Goal: Task Accomplishment & Management: Manage account settings

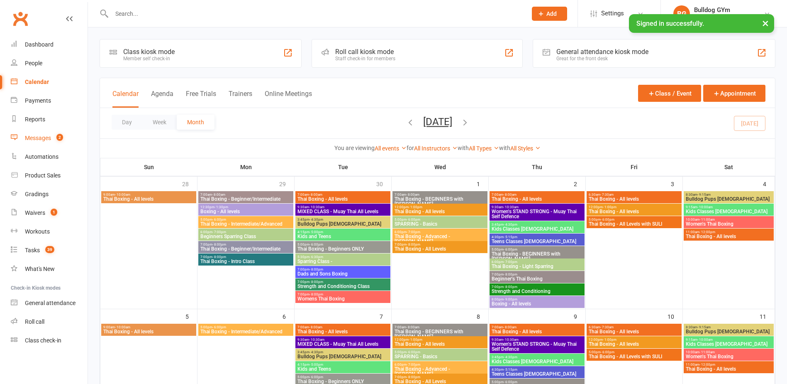
click at [41, 137] on div "Messages" at bounding box center [38, 137] width 26 height 7
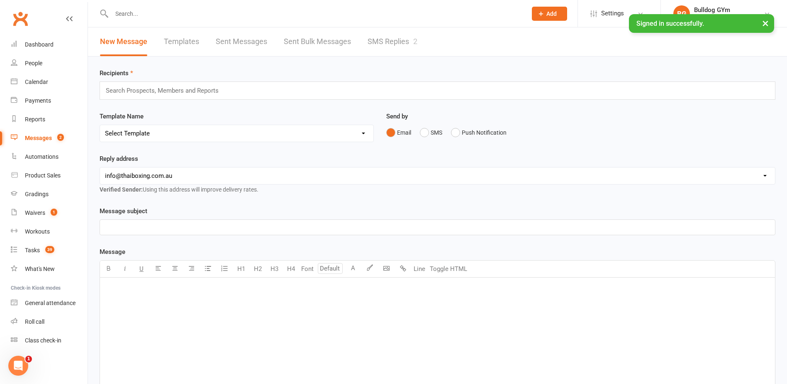
click at [379, 39] on link "SMS Replies 2" at bounding box center [393, 41] width 50 height 29
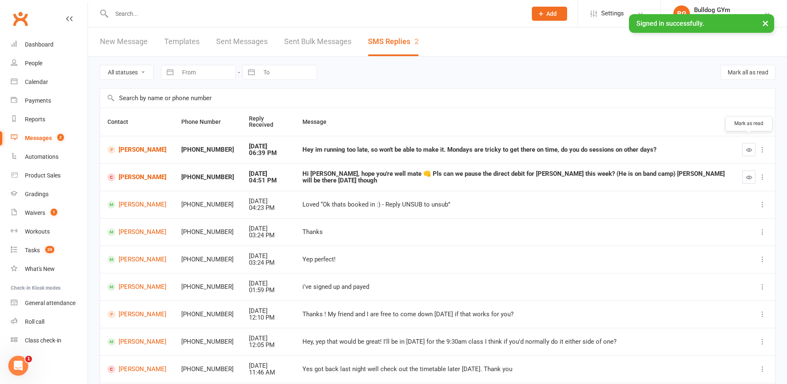
click at [748, 147] on icon "button" at bounding box center [749, 150] width 6 height 6
drag, startPoint x: 747, startPoint y: 170, endPoint x: 738, endPoint y: 169, distance: 9.2
click at [741, 169] on td at bounding box center [755, 176] width 40 height 27
click at [747, 174] on icon "button" at bounding box center [749, 177] width 6 height 6
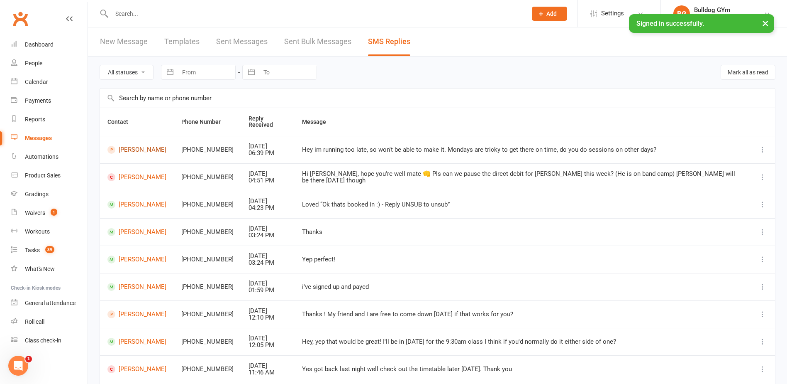
click at [134, 146] on link "[PERSON_NAME]" at bounding box center [137, 150] width 59 height 8
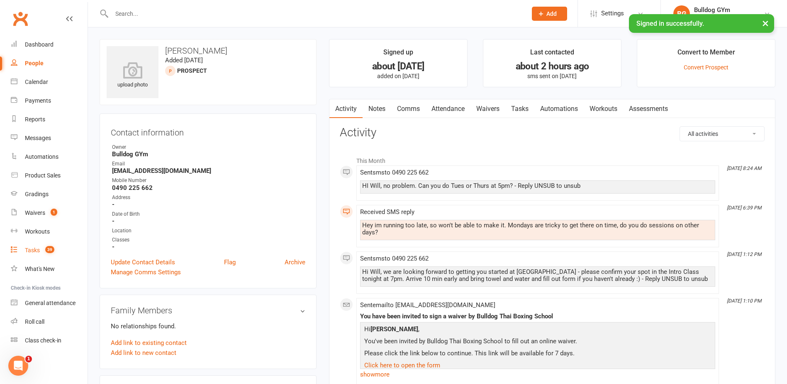
click at [40, 247] on div "Tasks" at bounding box center [32, 250] width 15 height 7
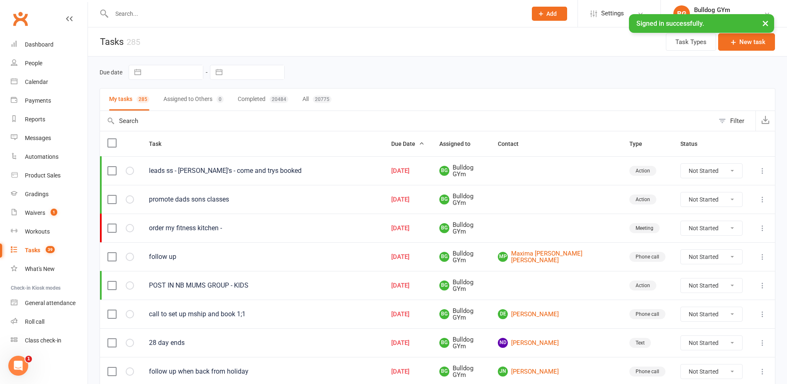
scroll to position [42, 0]
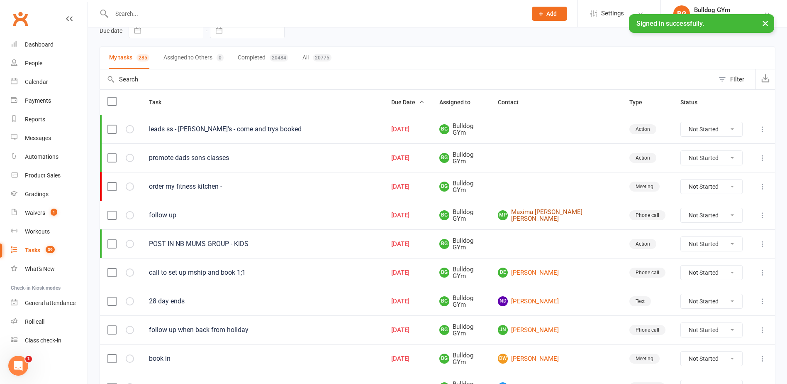
click at [560, 217] on link "MP Maxima [PERSON_NAME] [PERSON_NAME]" at bounding box center [556, 215] width 117 height 14
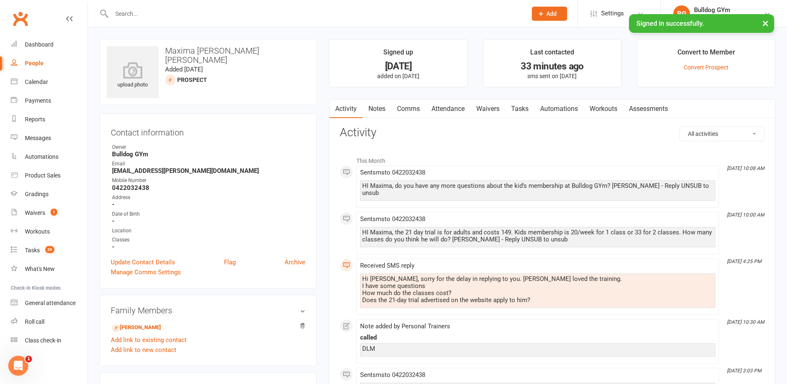
click at [521, 105] on link "Tasks" at bounding box center [520, 108] width 29 height 19
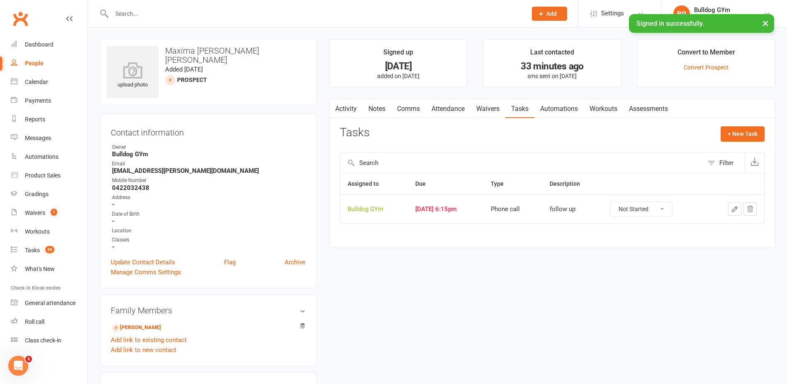
click at [734, 204] on button "button" at bounding box center [735, 208] width 13 height 13
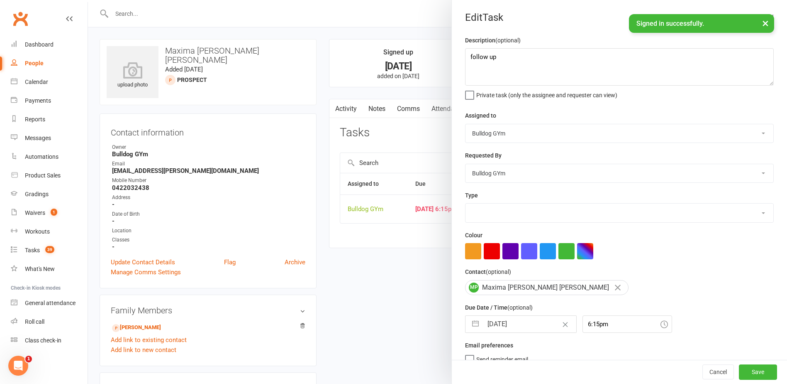
select select "12048"
click at [523, 325] on input "[DATE]" at bounding box center [529, 323] width 93 height 17
select select "8"
select select "2025"
select select "9"
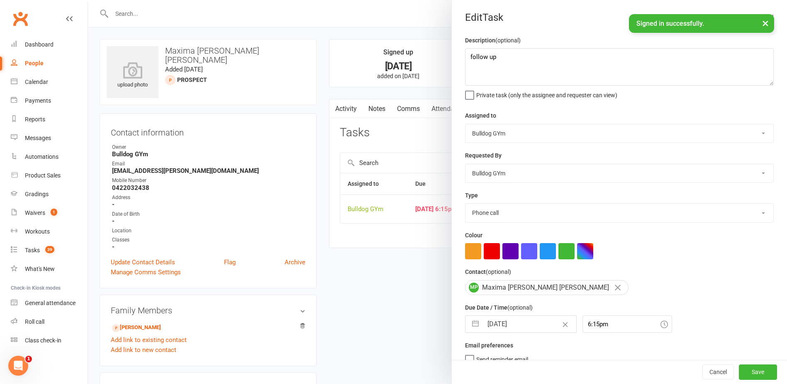
select select "2025"
select select "10"
select select "2025"
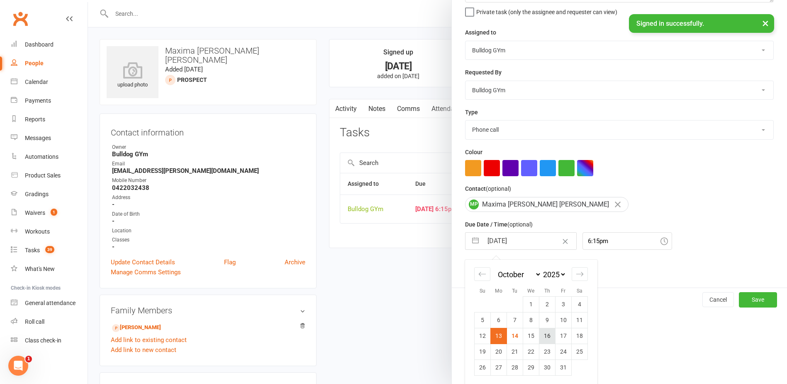
click at [542, 339] on td "16" at bounding box center [548, 336] width 16 height 16
type input "[DATE]"
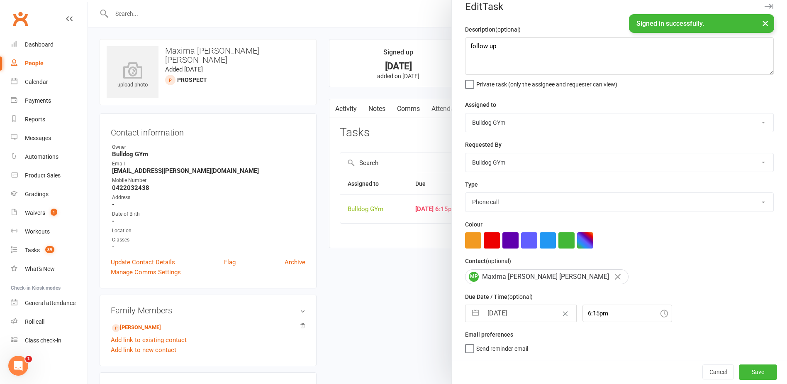
scroll to position [14, 0]
click at [751, 372] on button "Save" at bounding box center [758, 371] width 38 height 15
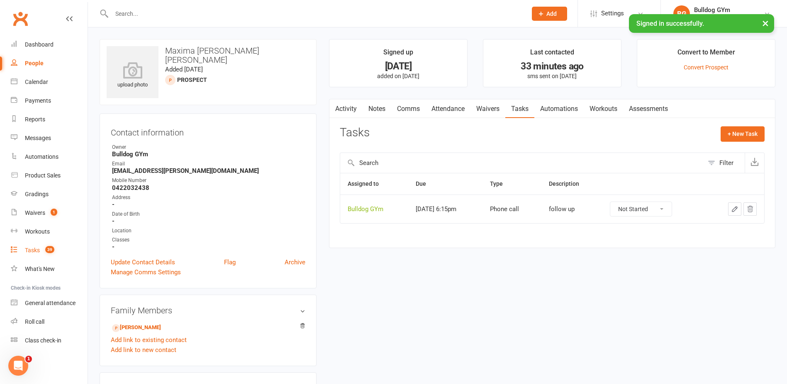
click at [31, 252] on div "Tasks" at bounding box center [32, 250] width 15 height 7
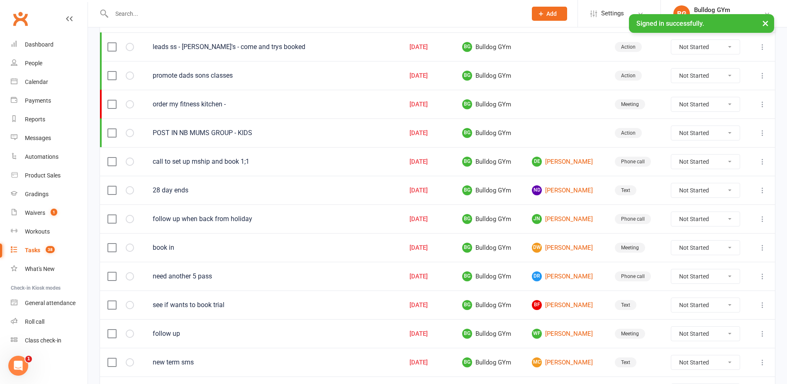
scroll to position [125, 0]
click at [555, 159] on link "DE [PERSON_NAME]" at bounding box center [566, 161] width 68 height 10
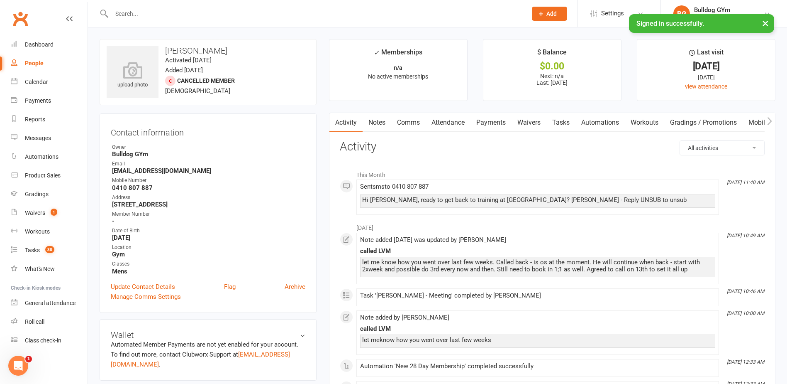
click at [125, 14] on input "text" at bounding box center [315, 14] width 412 height 12
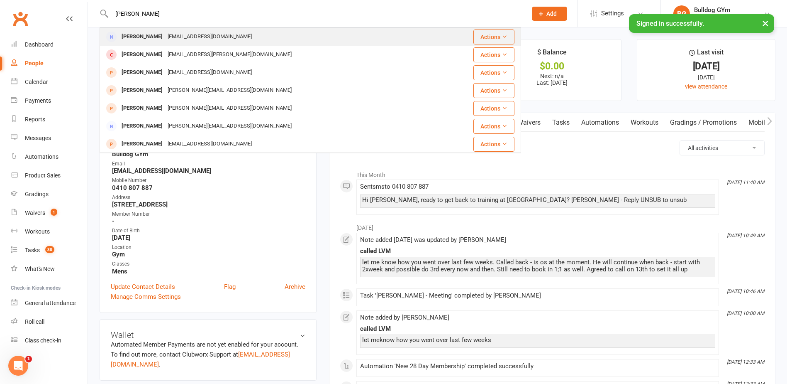
type input "[PERSON_NAME]"
click at [146, 36] on div "[PERSON_NAME]" at bounding box center [142, 37] width 46 height 12
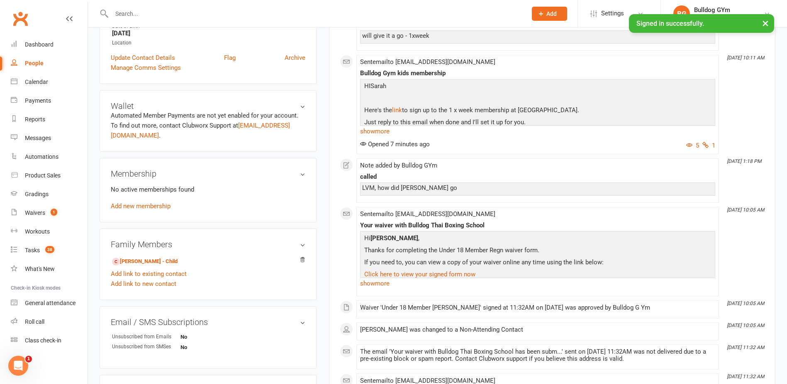
scroll to position [208, 0]
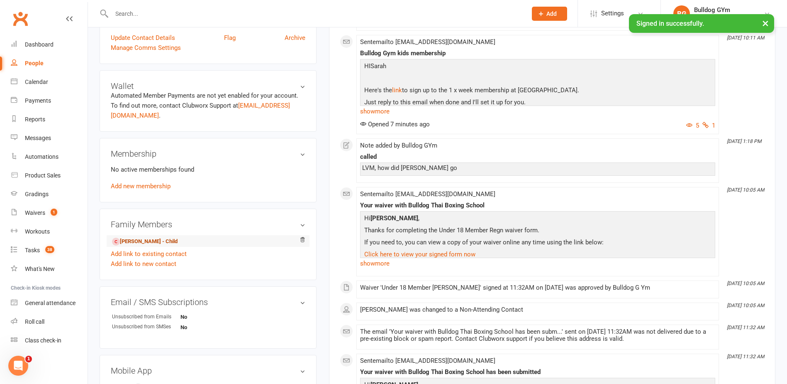
click at [160, 241] on link "[PERSON_NAME] - Child" at bounding box center [145, 241] width 66 height 9
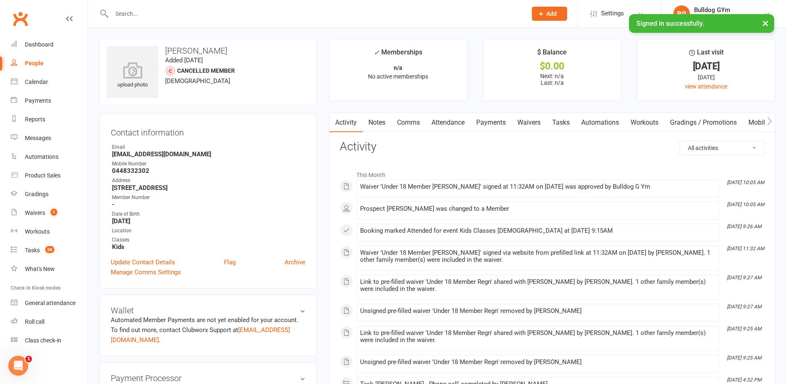
click at [538, 119] on link "Waivers" at bounding box center [529, 122] width 35 height 19
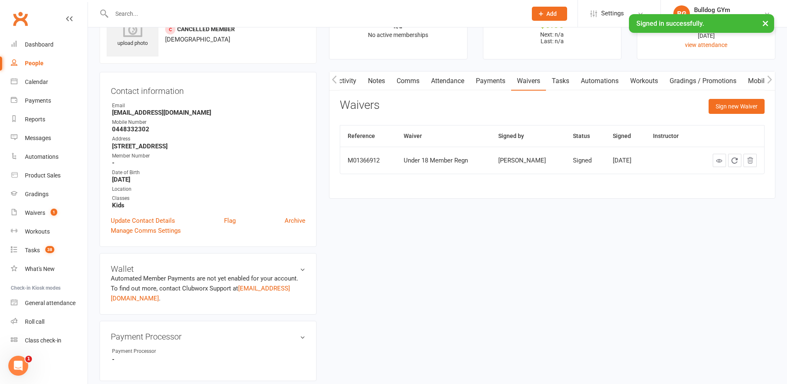
scroll to position [125, 0]
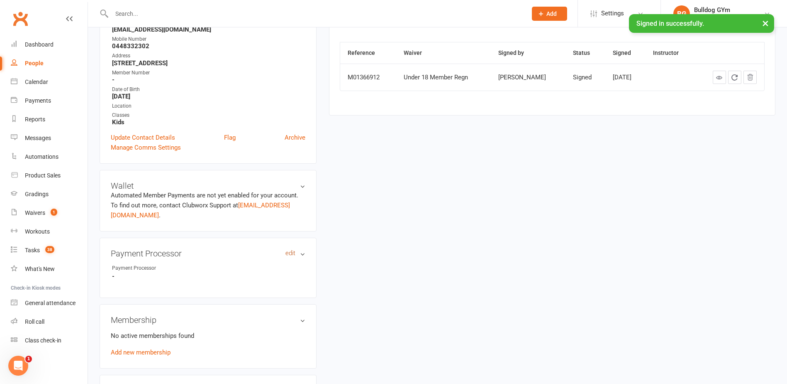
click at [288, 254] on link "edit" at bounding box center [291, 252] width 10 height 7
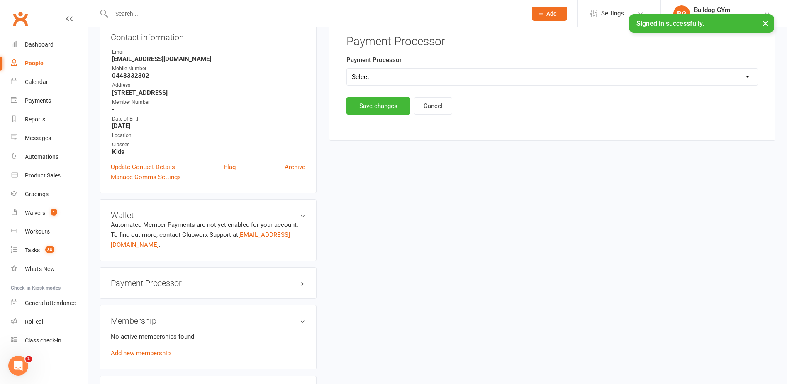
scroll to position [71, 0]
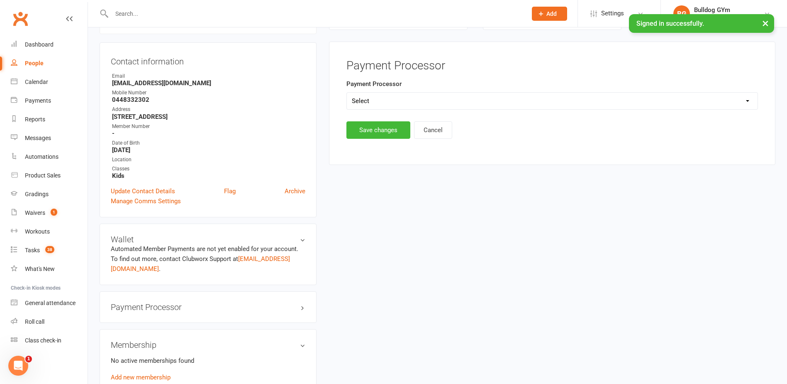
click at [387, 101] on select "Select Ezypay Ezidebit Cash Credit Card Ezypay Kids" at bounding box center [552, 101] width 411 height 17
select select "Ezypay Kids"
click at [347, 93] on select "Select Ezypay Ezidebit Cash Credit Card Ezypay Kids" at bounding box center [552, 101] width 411 height 17
click at [373, 128] on button "Save changes" at bounding box center [379, 129] width 64 height 17
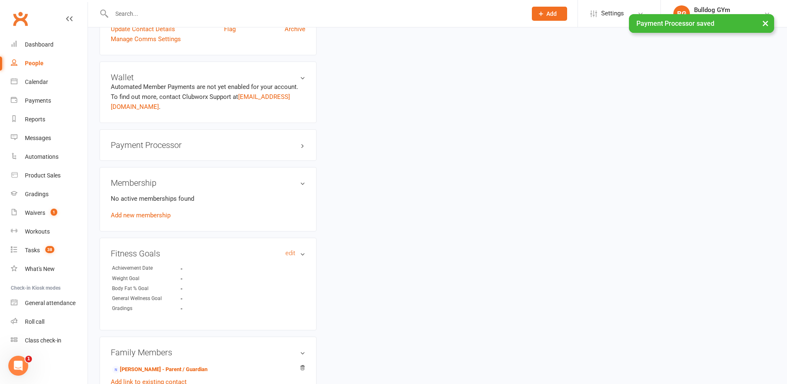
scroll to position [237, 0]
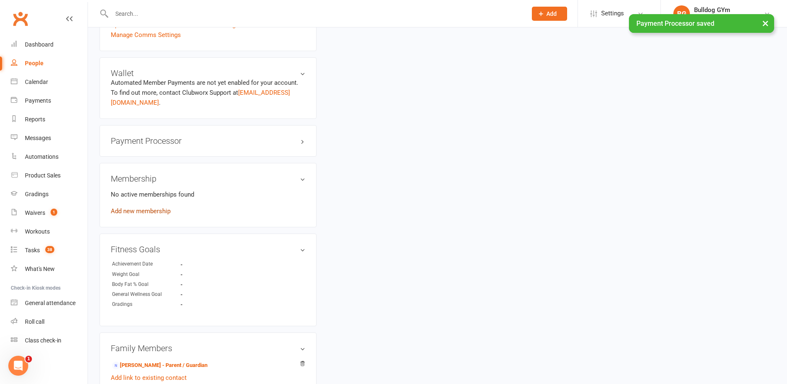
click at [127, 210] on link "Add new membership" at bounding box center [141, 210] width 60 height 7
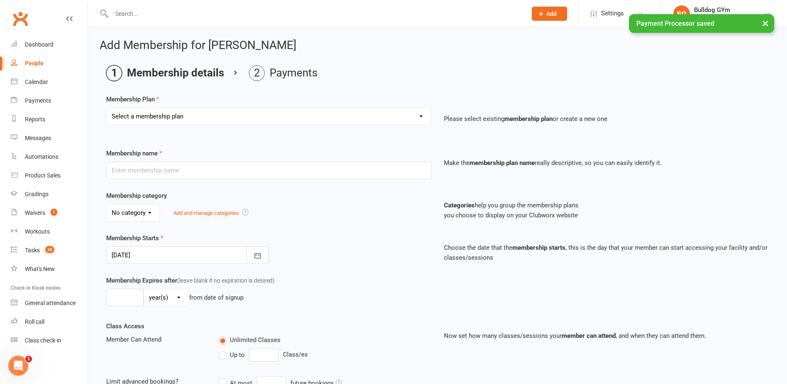
click at [178, 114] on select "Select a membership plan Create new Membership Plan 2 X WEEK MSHIP 1xWeek 25/we…" at bounding box center [269, 116] width 325 height 17
select select "28"
click at [107, 108] on select "Select a membership plan Create new Membership Plan 2 X WEEK MSHIP 1xWeek 25/we…" at bounding box center [269, 116] width 325 height 17
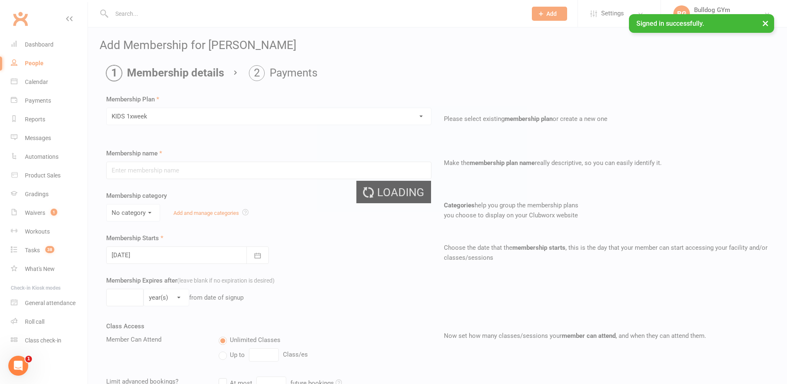
type input "KIDS 1xweek"
type input "0"
type input "1"
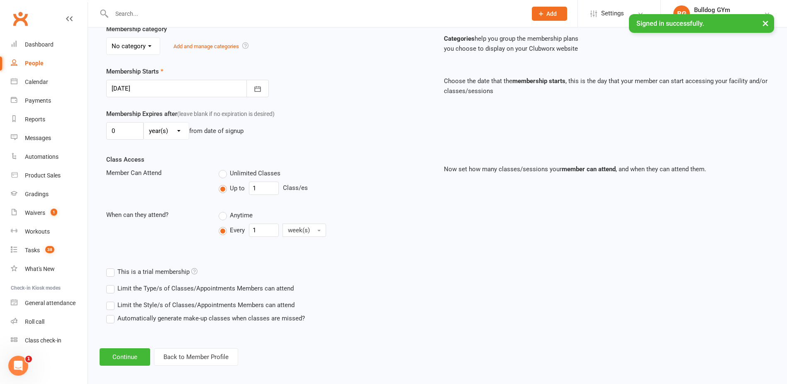
scroll to position [172, 0]
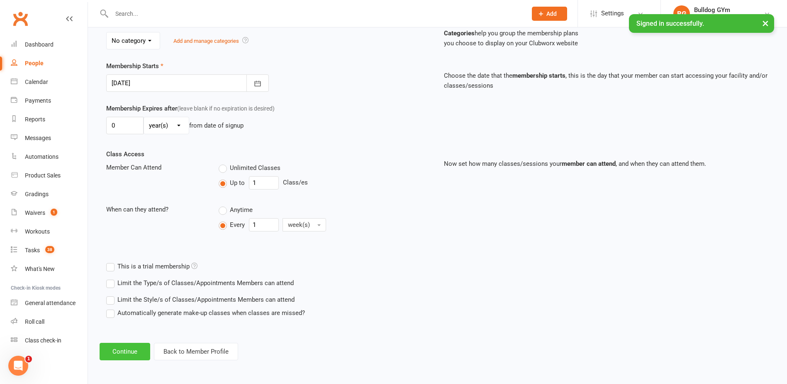
click at [129, 355] on button "Continue" at bounding box center [125, 350] width 51 height 17
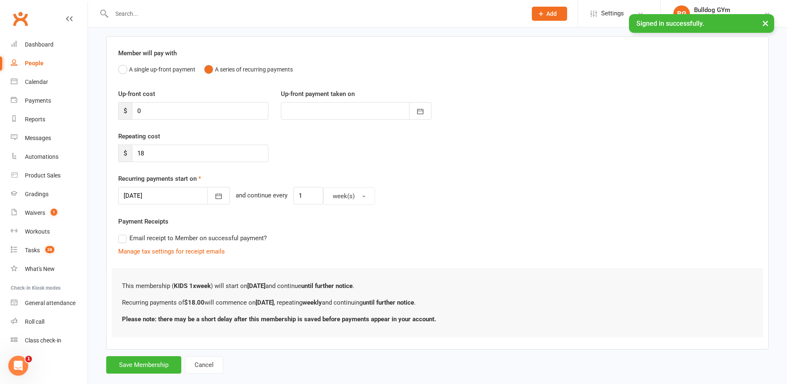
scroll to position [72, 0]
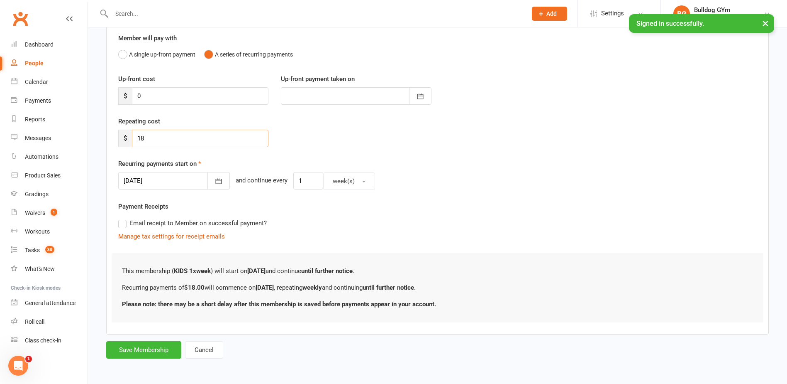
drag, startPoint x: 142, startPoint y: 142, endPoint x: 132, endPoint y: 139, distance: 10.1
click at [133, 139] on input "18" at bounding box center [200, 138] width 137 height 17
type input "20"
click at [152, 346] on button "Save Membership" at bounding box center [143, 349] width 75 height 17
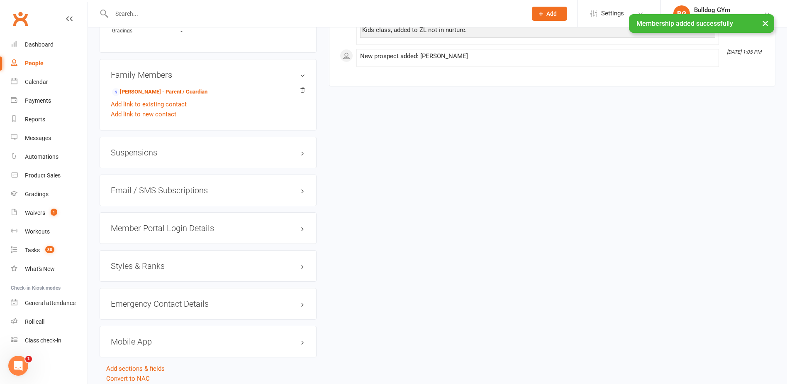
scroll to position [596, 0]
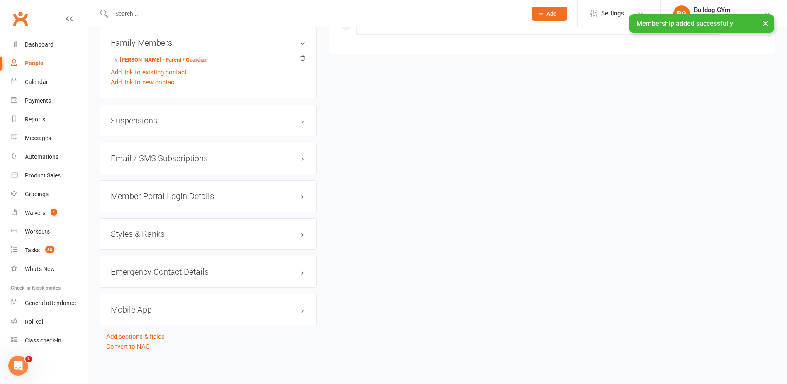
click at [144, 306] on h3 "Mobile App" at bounding box center [208, 309] width 195 height 9
click at [148, 329] on switch at bounding box center [142, 327] width 21 height 6
click at [146, 324] on div at bounding box center [142, 326] width 14 height 6
click at [135, 325] on input "checkbox" at bounding box center [135, 325] width 0 height 0
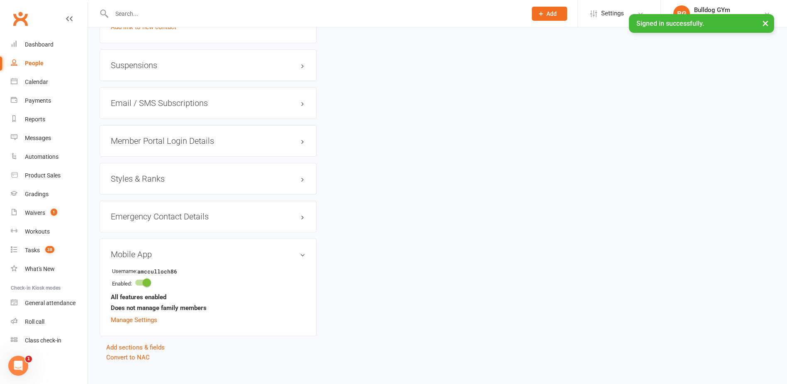
scroll to position [662, 0]
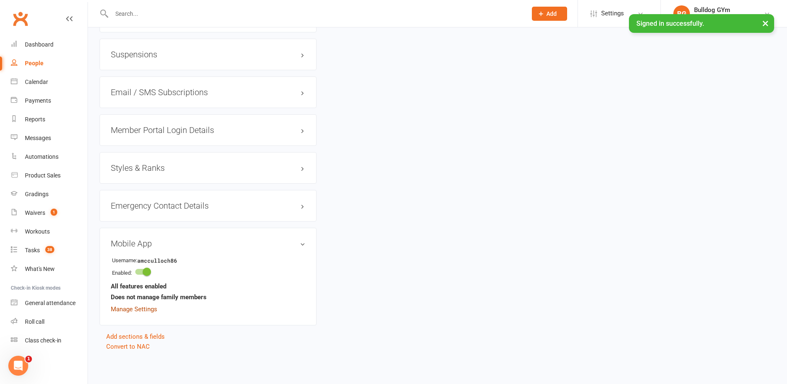
click at [144, 308] on link "Manage Settings" at bounding box center [134, 308] width 46 height 7
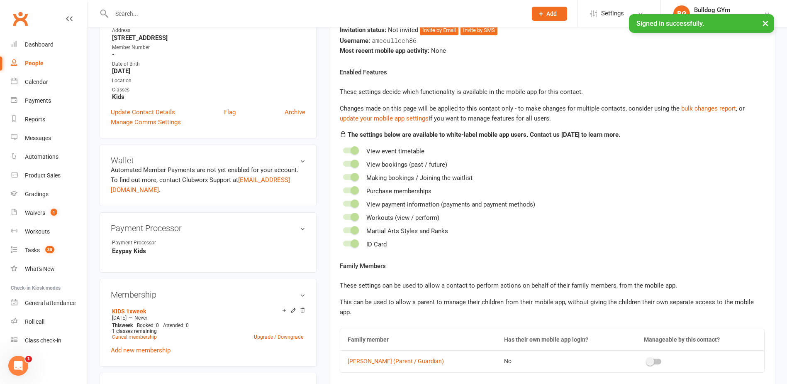
scroll to position [154, 0]
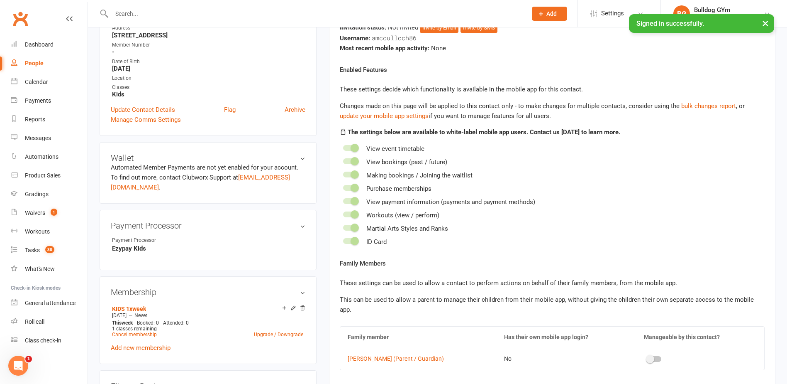
click at [651, 356] on div at bounding box center [655, 359] width 14 height 6
click at [648, 357] on input "checkbox" at bounding box center [648, 357] width 0 height 0
click at [601, 200] on div "View payment information (payments and payment methods)" at bounding box center [552, 202] width 425 height 10
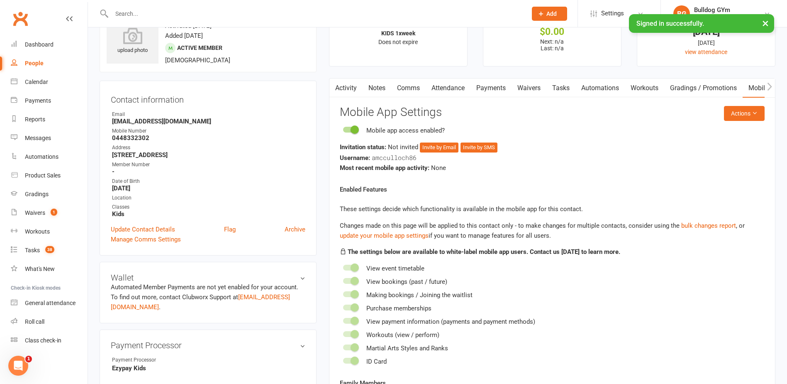
scroll to position [29, 0]
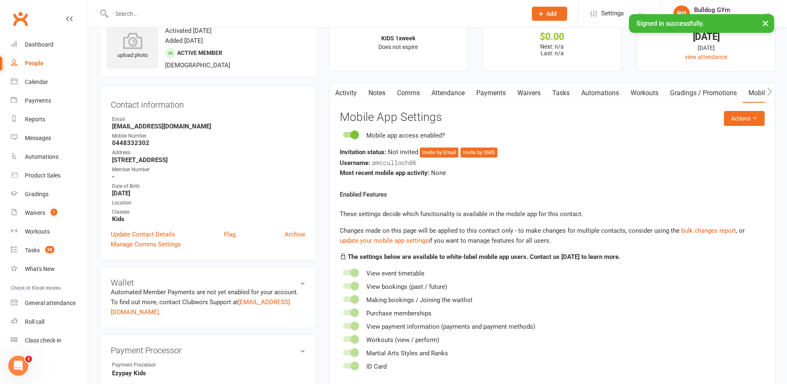
click at [333, 196] on div "Activity Notes Comms Attendance Payments Waivers Tasks Automations Workouts Gra…" at bounding box center [552, 301] width 447 height 436
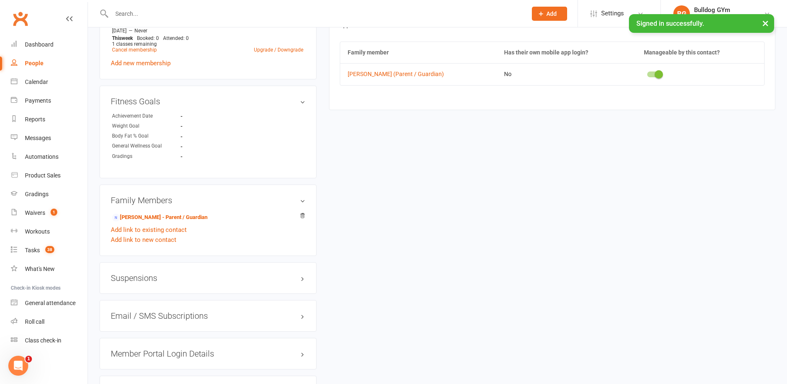
scroll to position [457, 0]
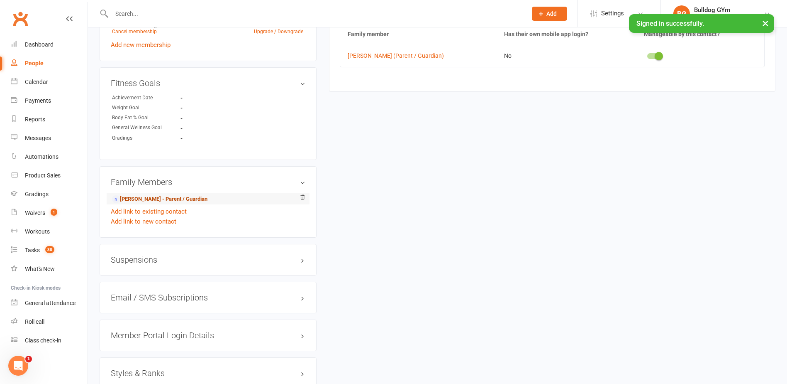
click at [120, 197] on link "[PERSON_NAME] - Parent / Guardian" at bounding box center [159, 199] width 95 height 9
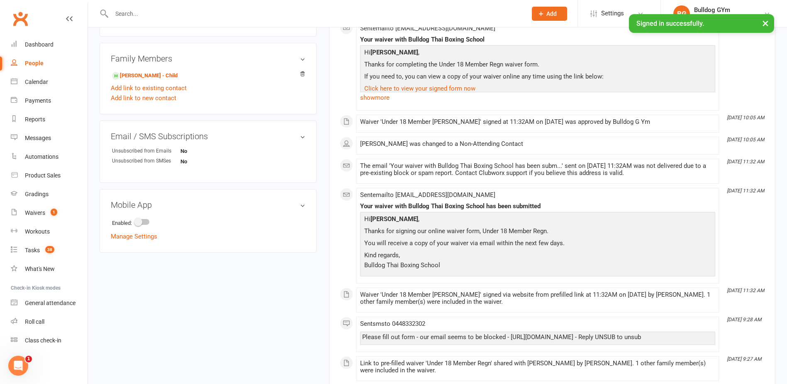
scroll to position [374, 0]
click at [147, 221] on div at bounding box center [142, 221] width 14 height 6
click at [135, 220] on input "checkbox" at bounding box center [135, 220] width 0 height 0
click at [129, 268] on link "Manage Settings" at bounding box center [134, 269] width 46 height 7
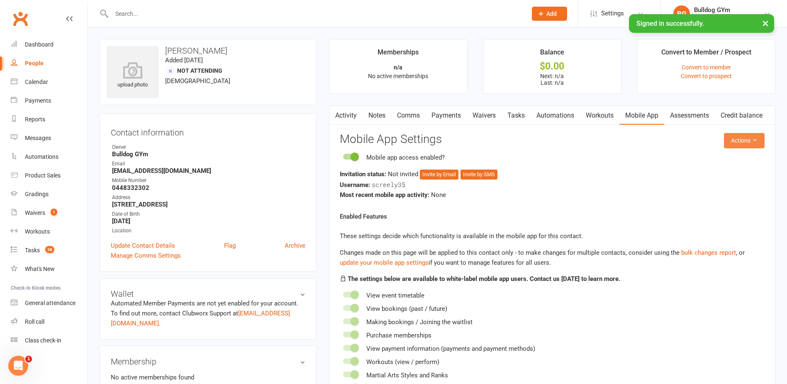
click at [739, 142] on button "Actions" at bounding box center [744, 140] width 41 height 15
click at [727, 159] on link "Send invitation email" at bounding box center [717, 159] width 82 height 17
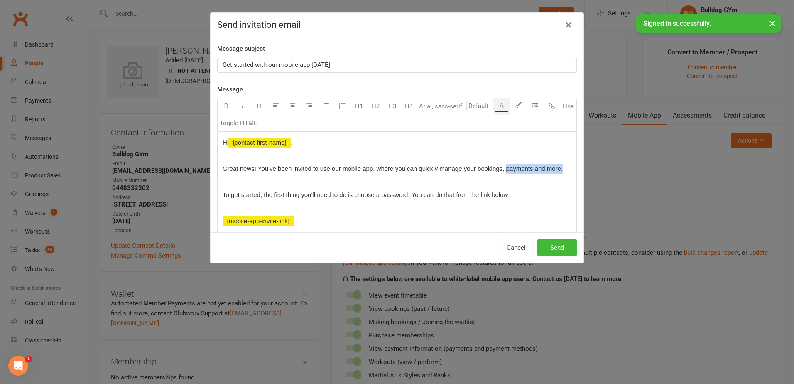
drag, startPoint x: 560, startPoint y: 170, endPoint x: 502, endPoint y: 169, distance: 57.7
click at [502, 169] on p "Great news! You've been invited to use our mobile app, where you can quickly ma…" at bounding box center [396, 169] width 349 height 10
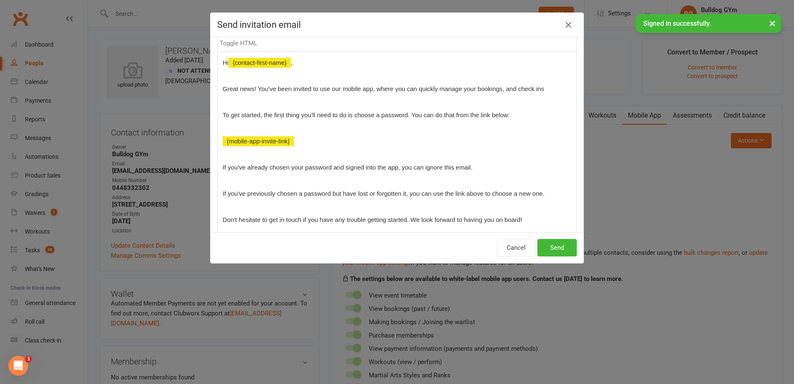
scroll to position [83, 0]
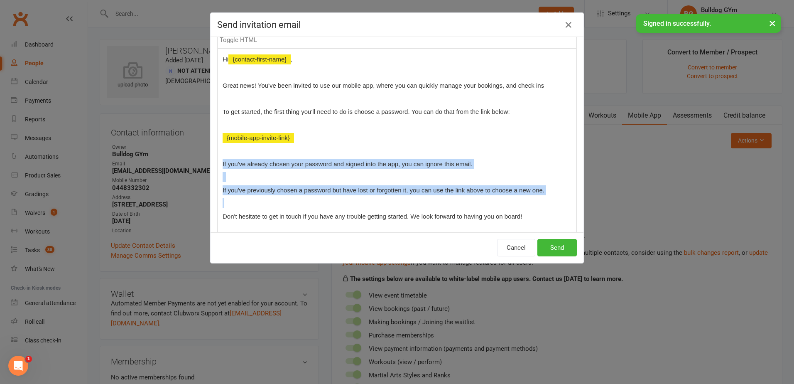
drag, startPoint x: 220, startPoint y: 161, endPoint x: 512, endPoint y: 196, distance: 293.4
click at [512, 196] on div "Hi ﻿ {contact-first-name} , Great news! You've been invited to use our mobile a…" at bounding box center [397, 151] width 359 height 204
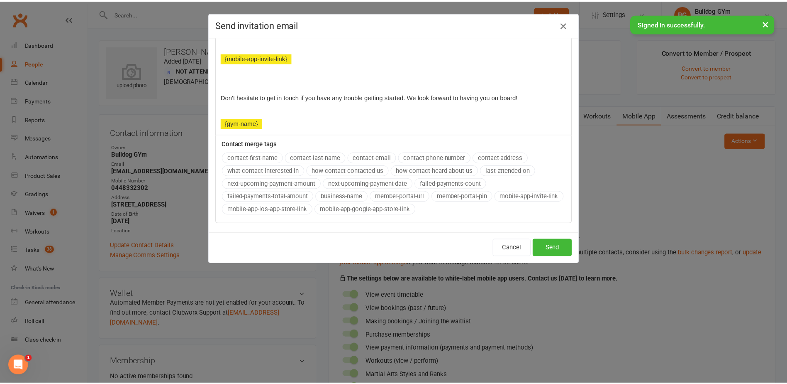
scroll to position [172, 0]
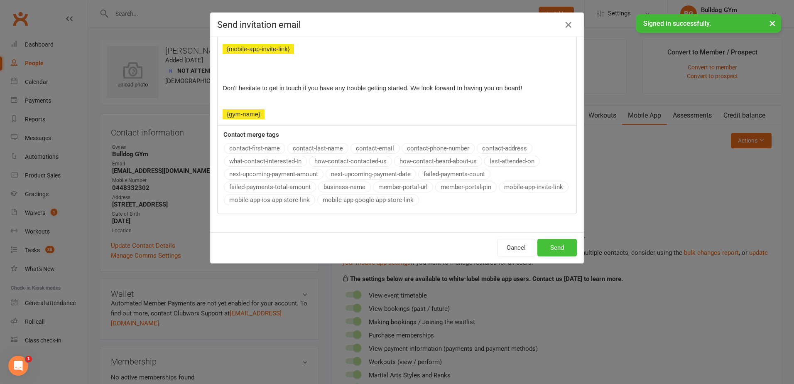
click at [562, 246] on button "Send" at bounding box center [556, 247] width 39 height 17
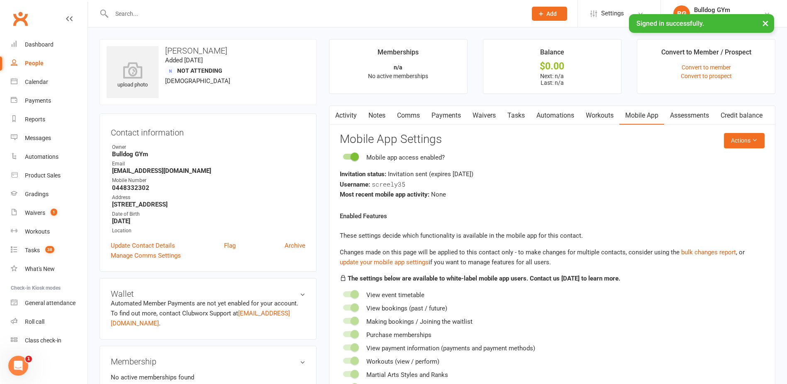
click at [133, 10] on input "text" at bounding box center [315, 14] width 412 height 12
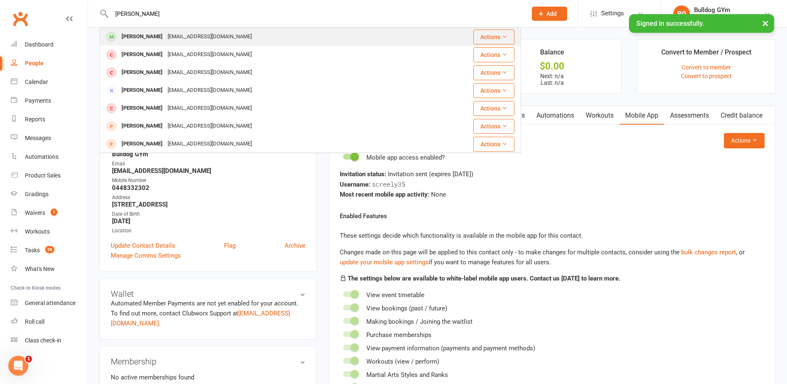
type input "[PERSON_NAME]"
click at [135, 38] on div "[PERSON_NAME]" at bounding box center [142, 37] width 46 height 12
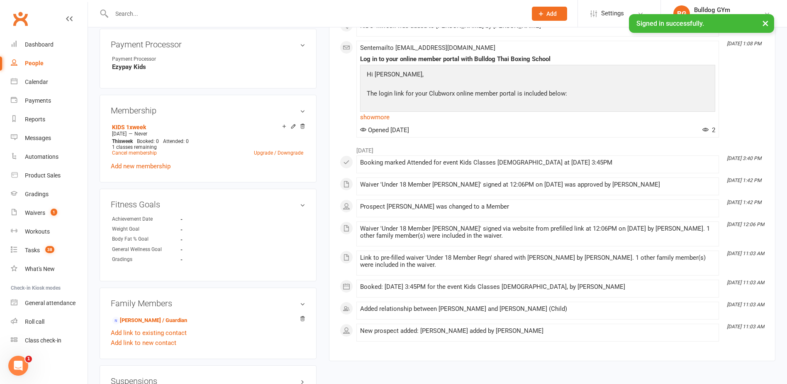
scroll to position [374, 0]
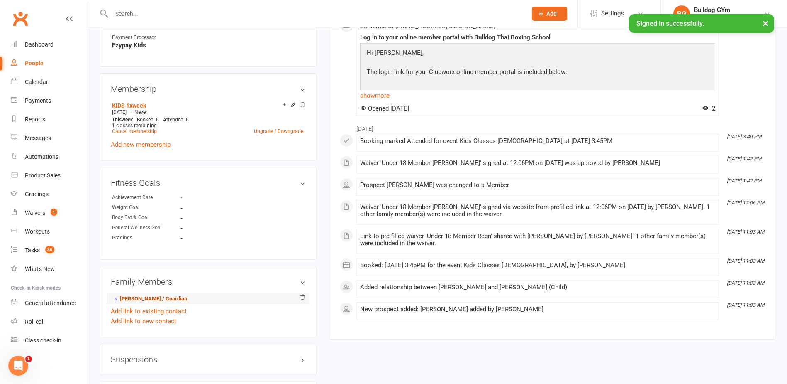
click at [180, 298] on link "[PERSON_NAME] / Guardian" at bounding box center [149, 298] width 75 height 9
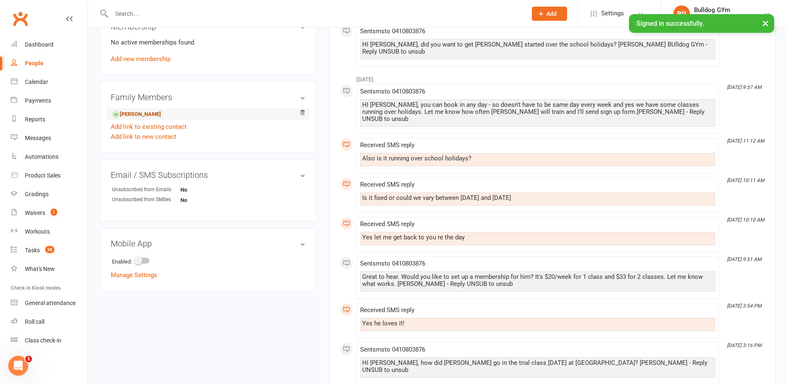
scroll to position [332, 0]
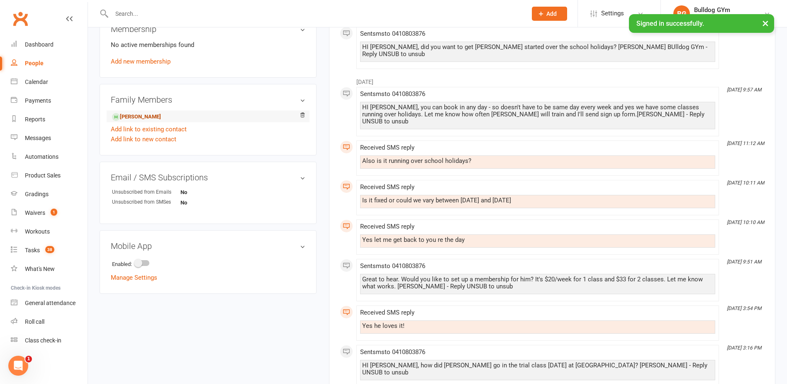
click at [144, 117] on link "[PERSON_NAME]" at bounding box center [136, 116] width 49 height 9
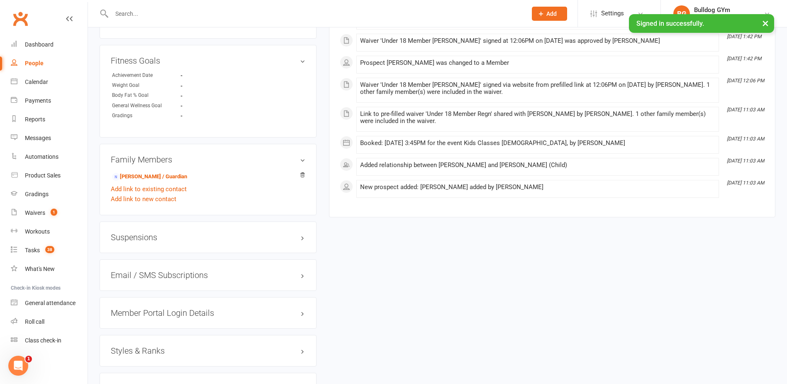
scroll to position [498, 0]
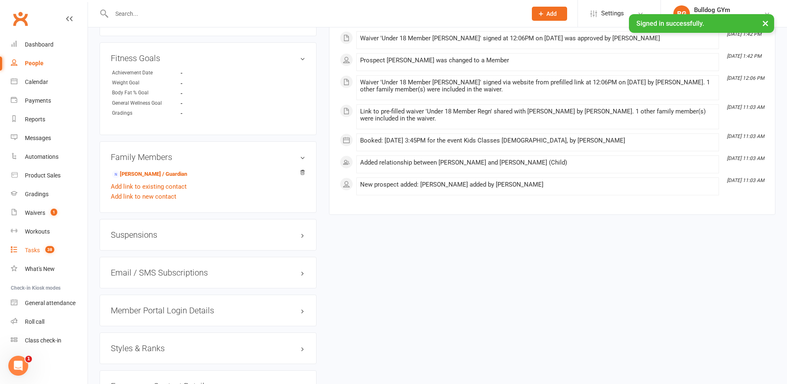
click at [29, 247] on div "Tasks" at bounding box center [32, 250] width 15 height 7
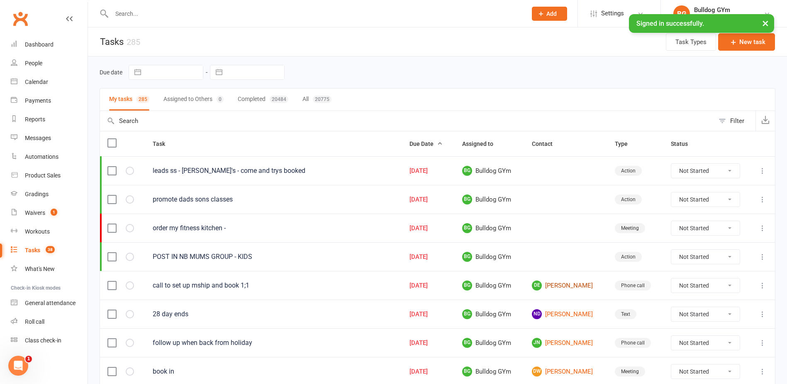
click at [565, 285] on link "DE [PERSON_NAME]" at bounding box center [566, 285] width 68 height 10
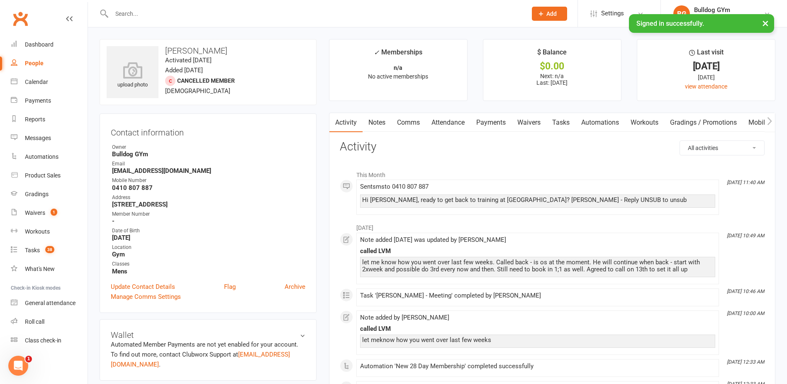
click at [378, 121] on link "Notes" at bounding box center [377, 122] width 29 height 19
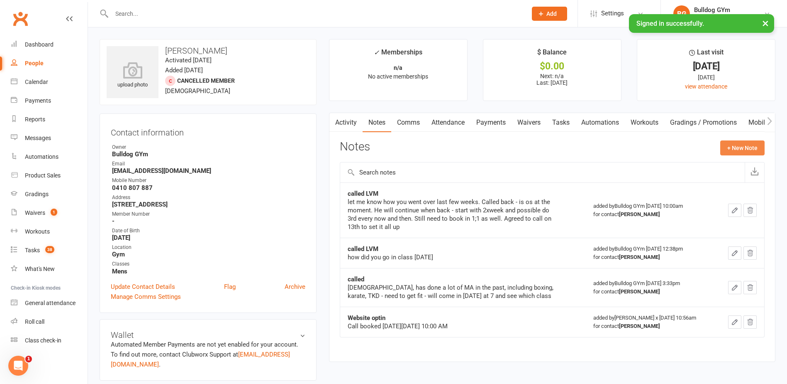
click at [729, 145] on button "+ New Note" at bounding box center [743, 147] width 44 height 15
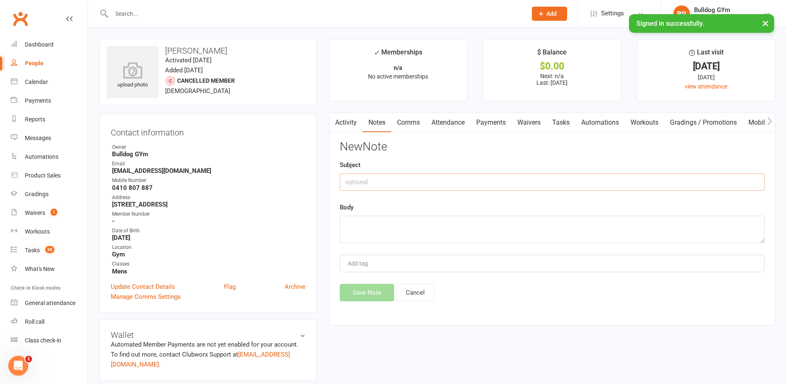
click at [387, 182] on input "text" at bounding box center [552, 181] width 425 height 17
type input "called LVM"
drag, startPoint x: 352, startPoint y: 235, endPoint x: 345, endPoint y: 231, distance: 8.2
click at [350, 234] on textarea at bounding box center [552, 228] width 425 height 27
click at [377, 301] on div "Activity Notes Comms Attendance Payments Waivers Tasks Automations Workouts Gra…" at bounding box center [552, 218] width 447 height 213
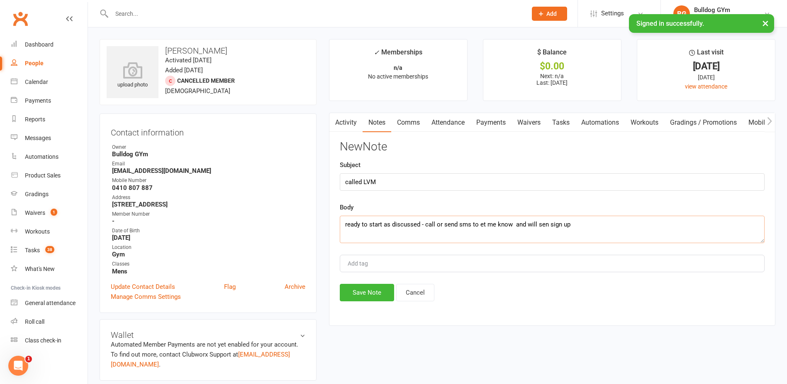
click at [545, 222] on textarea "ready to start as discussed - call or send sms to et me know and will sen sign …" at bounding box center [552, 228] width 425 height 27
type textarea "ready to start as discussed - call or send sms to et me know and will send sign…"
drag, startPoint x: 372, startPoint y: 295, endPoint x: 456, endPoint y: 213, distance: 117.1
click at [372, 294] on button "Save Note" at bounding box center [367, 292] width 54 height 17
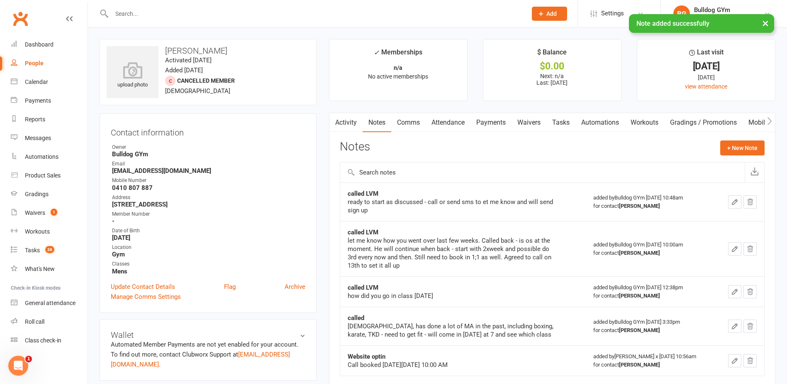
click at [563, 123] on link "Tasks" at bounding box center [561, 122] width 29 height 19
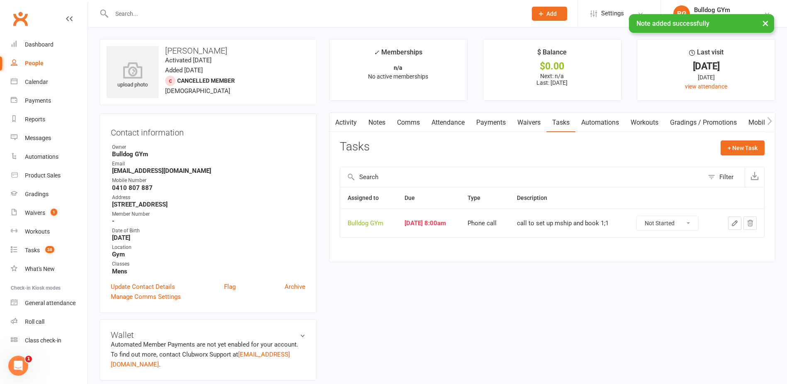
click at [733, 222] on icon "button" at bounding box center [734, 222] width 7 height 7
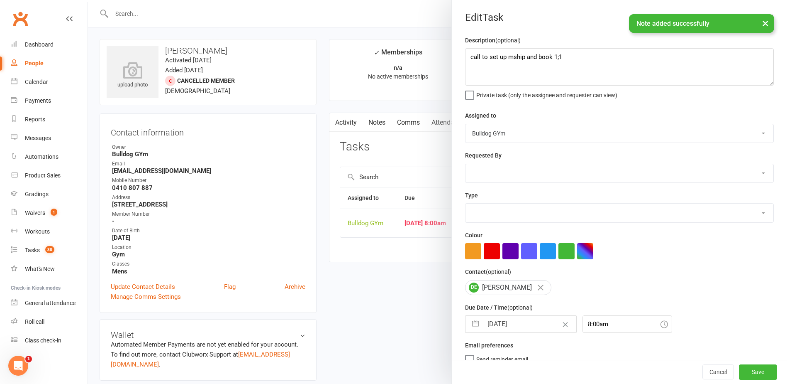
select select "12048"
type textarea "call to set up mship and book 1;1 - is in [GEOGRAPHIC_DATA]"
select select "8"
select select "2025"
select select "9"
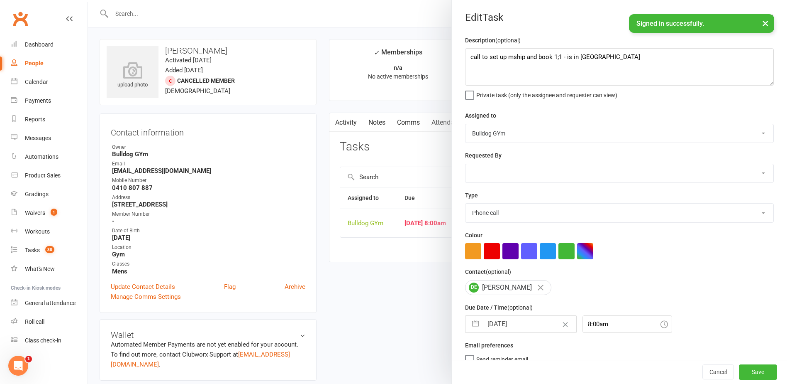
select select "2025"
select select "10"
select select "2025"
click at [525, 327] on input "[DATE]" at bounding box center [529, 323] width 93 height 17
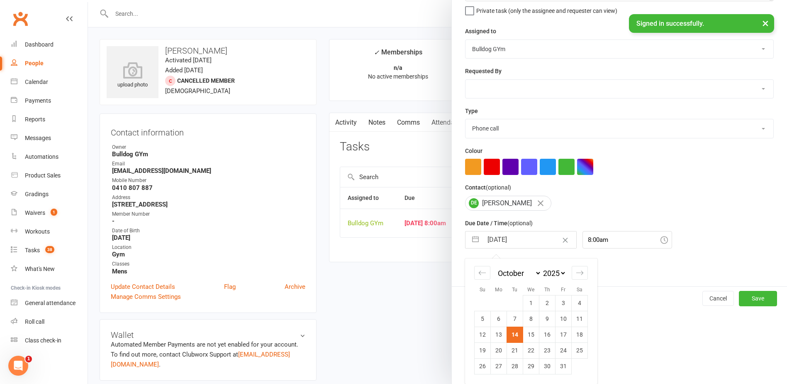
click at [549, 334] on td "16" at bounding box center [548, 334] width 16 height 16
type input "[DATE]"
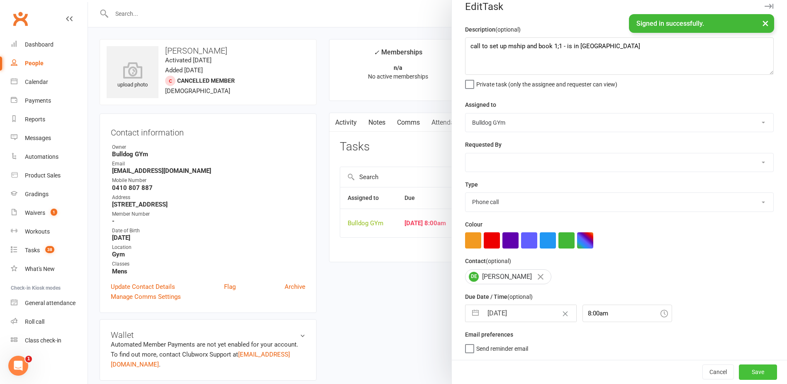
drag, startPoint x: 741, startPoint y: 372, endPoint x: 724, endPoint y: 367, distance: 17.1
click at [740, 371] on button "Save" at bounding box center [758, 371] width 38 height 15
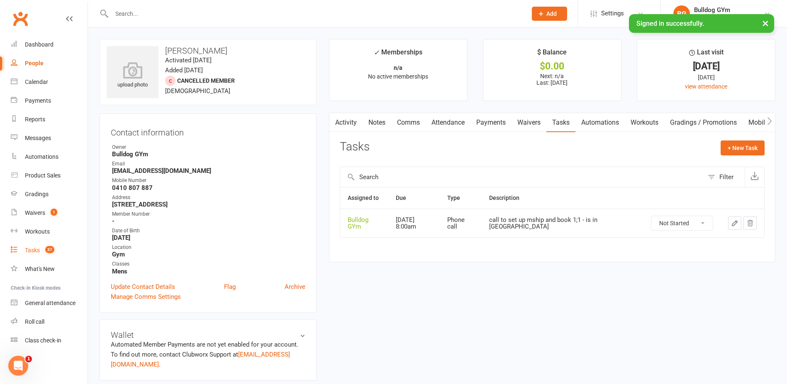
click at [36, 247] on div "Tasks" at bounding box center [32, 250] width 15 height 7
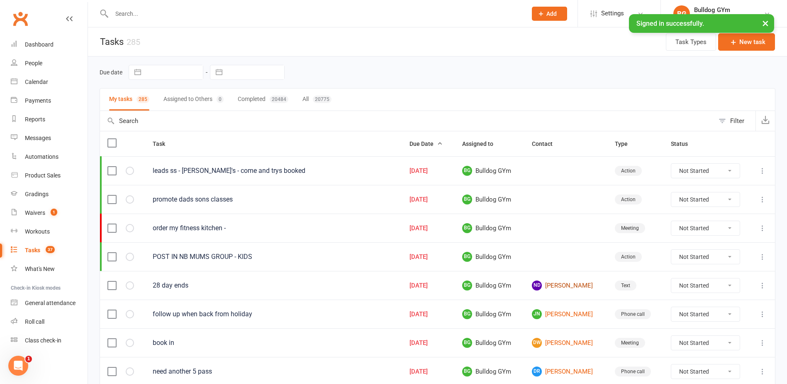
click at [566, 286] on link "ND [PERSON_NAME]" at bounding box center [566, 285] width 68 height 10
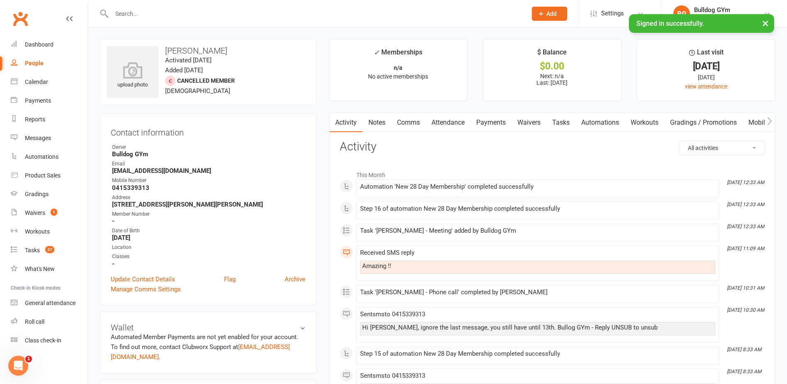
drag, startPoint x: 377, startPoint y: 121, endPoint x: 391, endPoint y: 121, distance: 14.5
click at [381, 121] on link "Notes" at bounding box center [377, 122] width 29 height 19
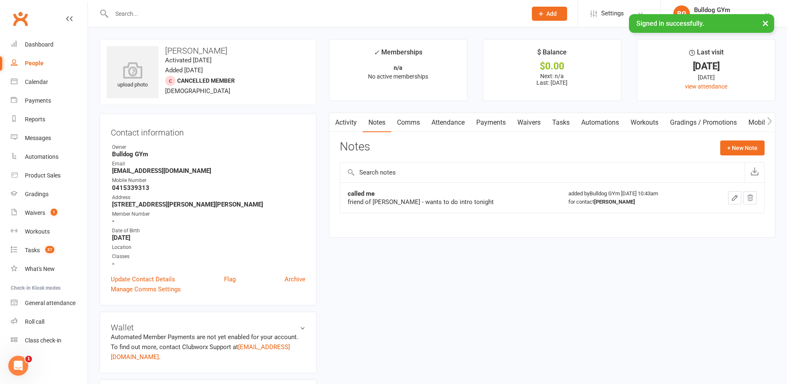
click at [352, 127] on link "Activity" at bounding box center [346, 122] width 33 height 19
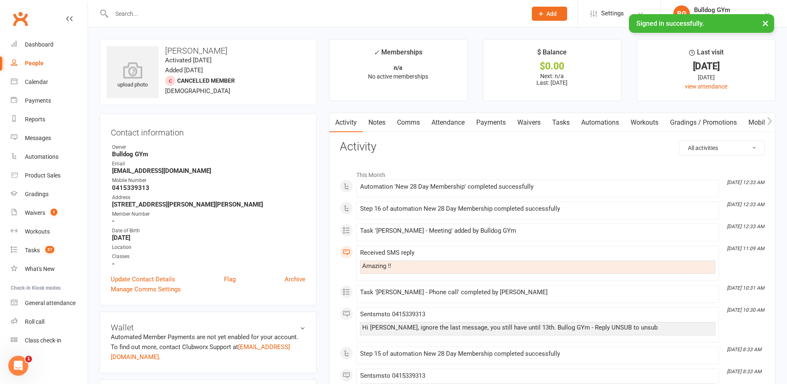
click at [418, 124] on link "Comms" at bounding box center [408, 122] width 34 height 19
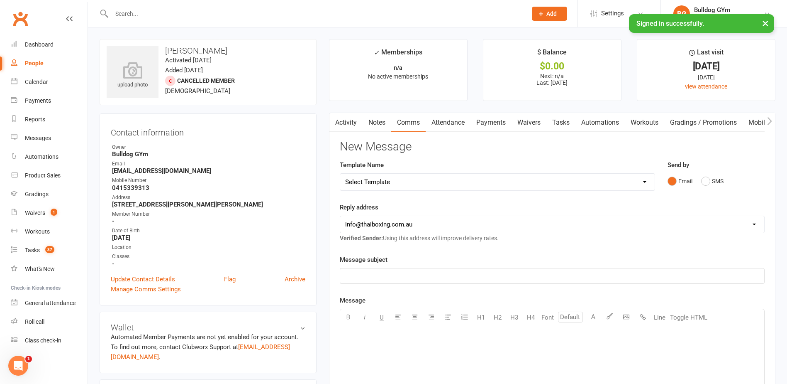
click at [374, 123] on link "Notes" at bounding box center [377, 122] width 29 height 19
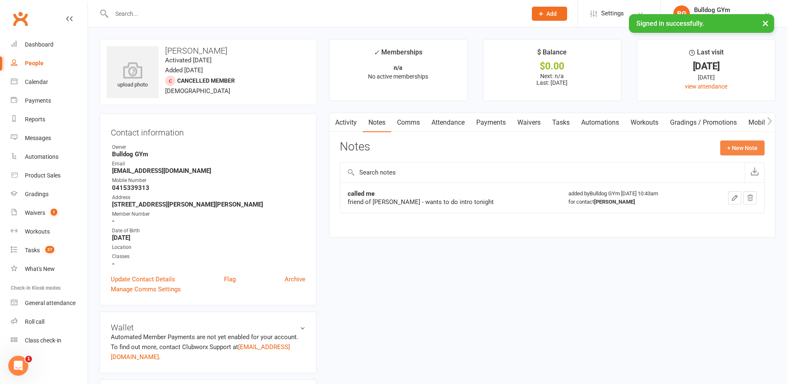
click at [756, 144] on button "+ New Note" at bounding box center [743, 147] width 44 height 15
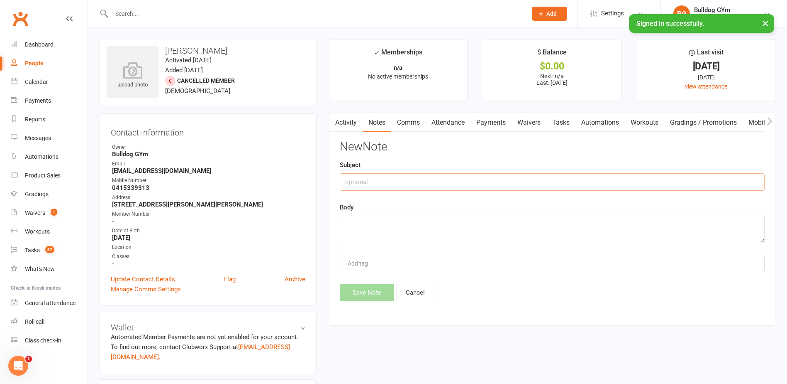
click at [362, 183] on input "text" at bounding box center [552, 181] width 425 height 17
type input "called"
click at [358, 232] on textarea at bounding box center [552, 228] width 425 height 27
type textarea "loving it - will do unlimited"
click at [367, 291] on button "Save Note" at bounding box center [367, 292] width 54 height 17
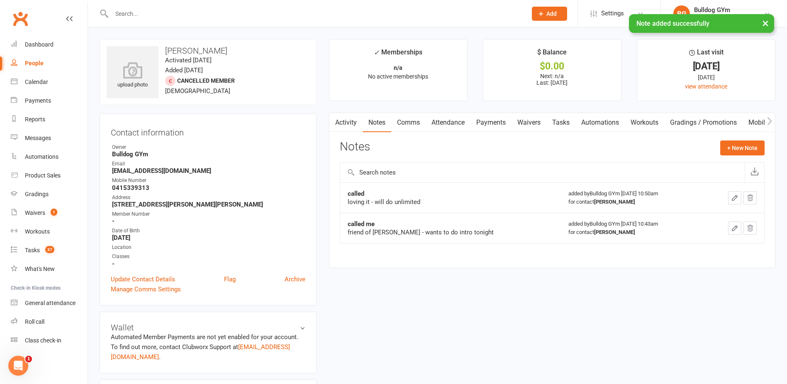
click at [416, 121] on link "Comms" at bounding box center [408, 122] width 34 height 19
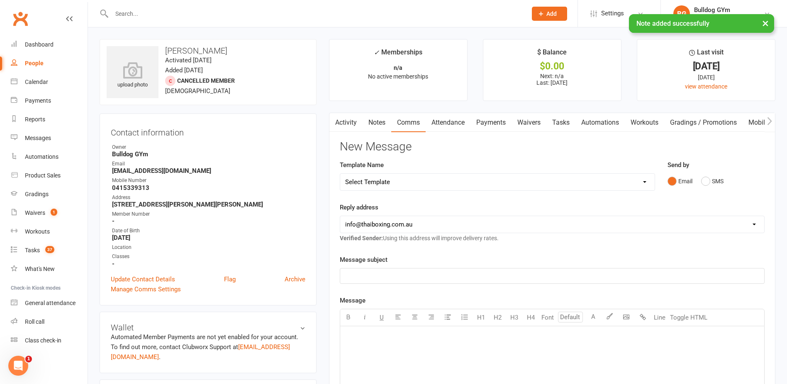
click at [406, 174] on select "Select Template [Email] Price Increase 28 Day Kick starter [SMS] 10 Pass Check …" at bounding box center [497, 182] width 315 height 17
select select "157"
click at [340, 174] on select "Select Template [Email] Price Increase 28 Day Kick starter [SMS] 10 Pass Check …" at bounding box center [497, 182] width 315 height 17
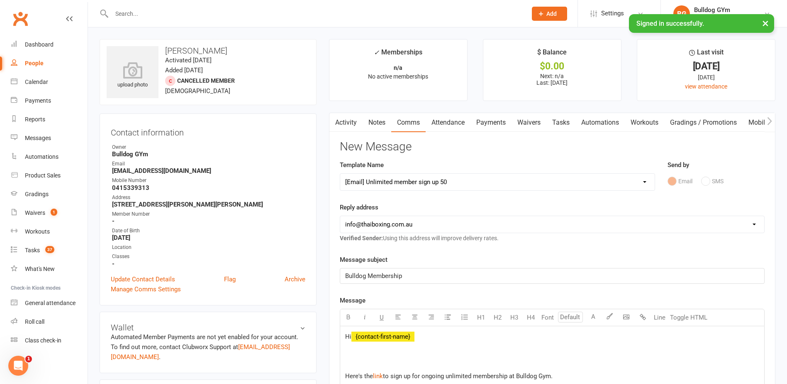
click at [451, 180] on select "Select Template [Email] Price Increase 28 Day Kick starter [SMS] 10 Pass Check …" at bounding box center [497, 182] width 315 height 17
click at [323, 180] on main "✓ Memberships n/a No active memberships $ Balance $0.00 Next: n/a Last: [DATE] …" at bounding box center [552, 332] width 459 height 587
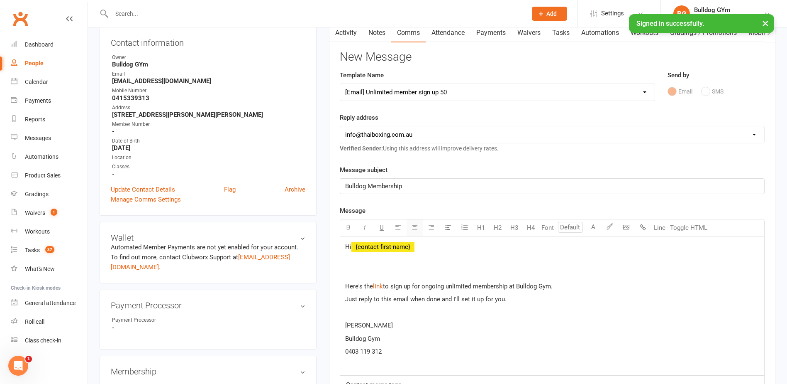
scroll to position [125, 0]
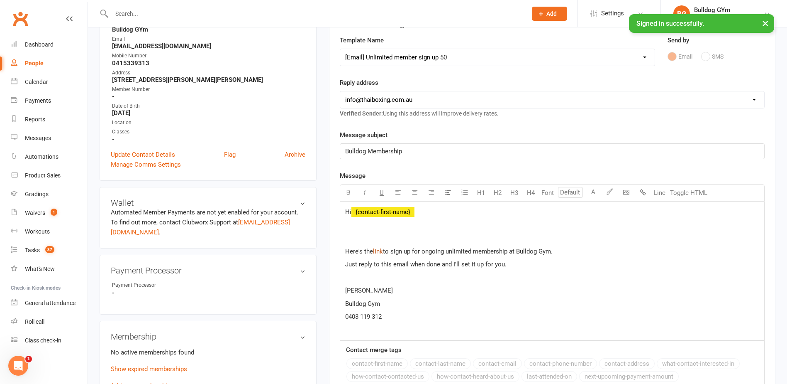
click at [379, 250] on span "link" at bounding box center [378, 250] width 10 height 7
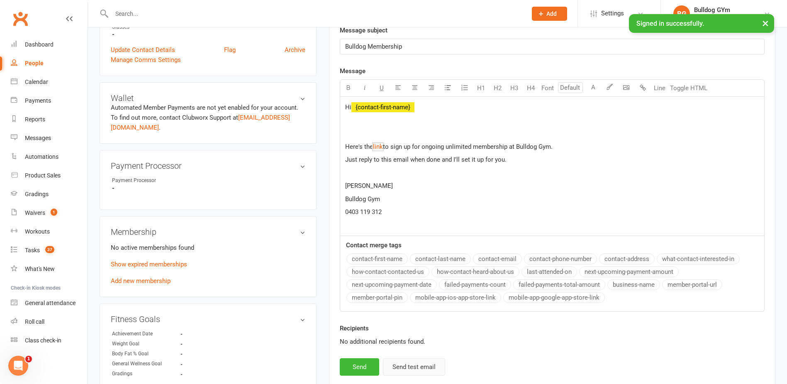
scroll to position [249, 0]
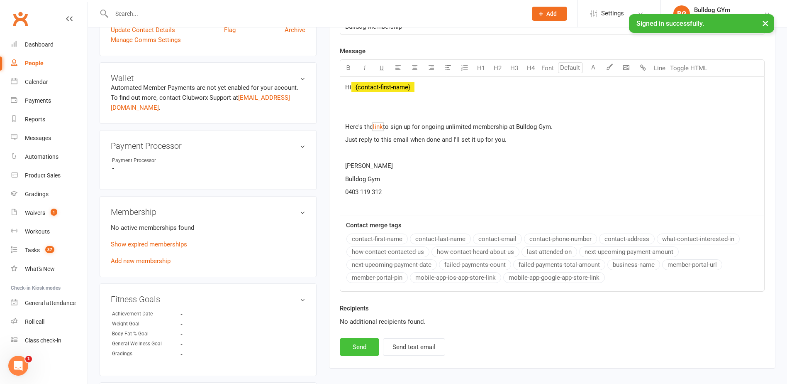
click at [362, 346] on button "Send" at bounding box center [359, 346] width 39 height 17
select select
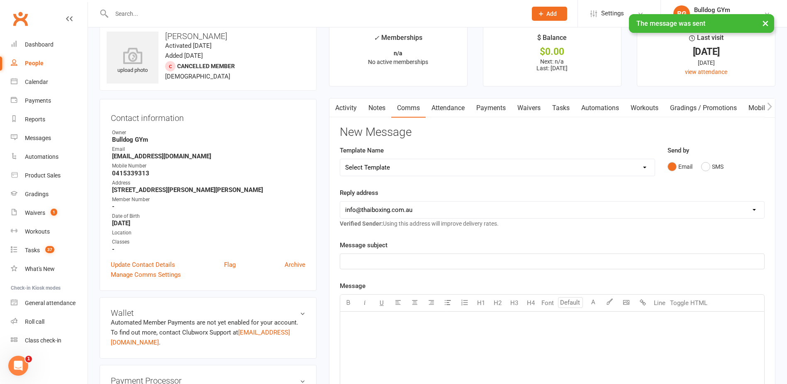
scroll to position [0, 0]
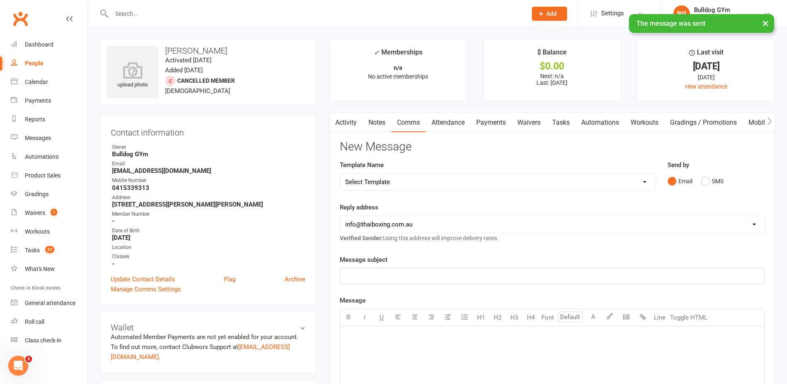
click at [341, 122] on link "Activity" at bounding box center [346, 122] width 33 height 19
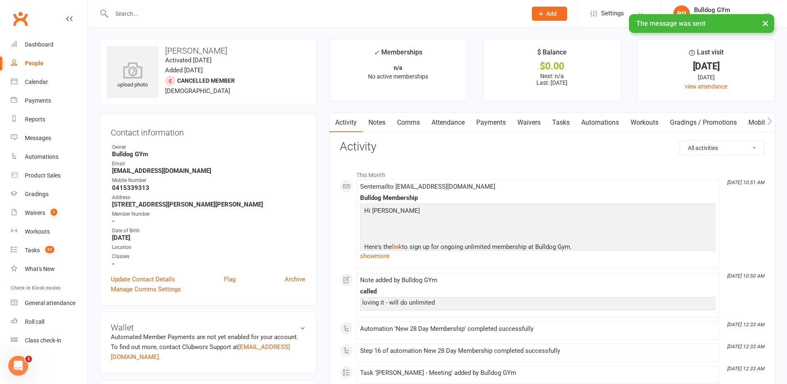
click at [397, 245] on link "link" at bounding box center [397, 246] width 10 height 7
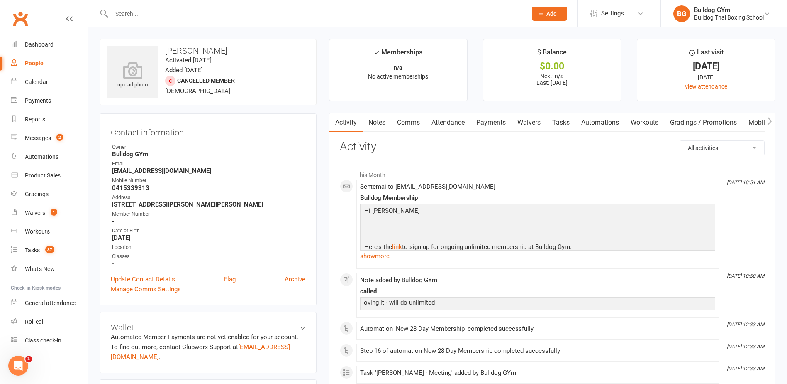
click at [567, 120] on link "Tasks" at bounding box center [561, 122] width 29 height 19
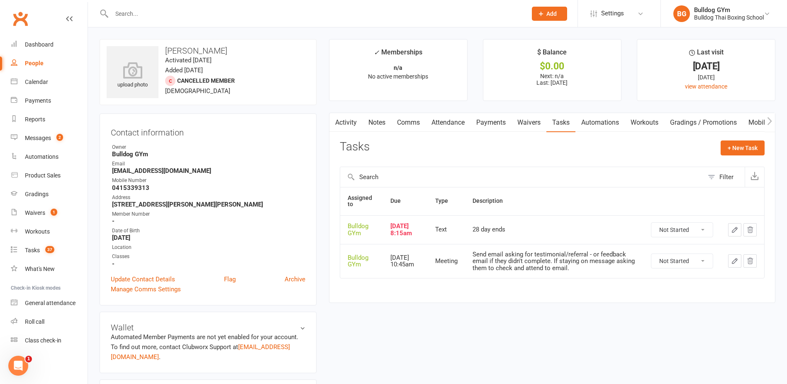
click at [736, 230] on icon "button" at bounding box center [734, 229] width 7 height 7
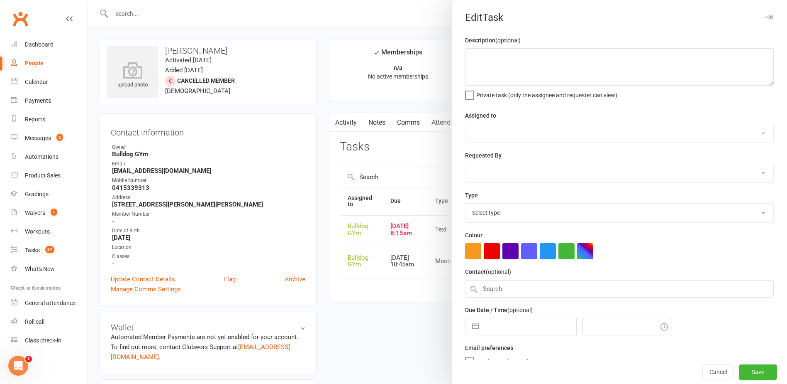
type textarea "28 day ends"
select select "12940"
type input "[DATE]"
type input "8:15am"
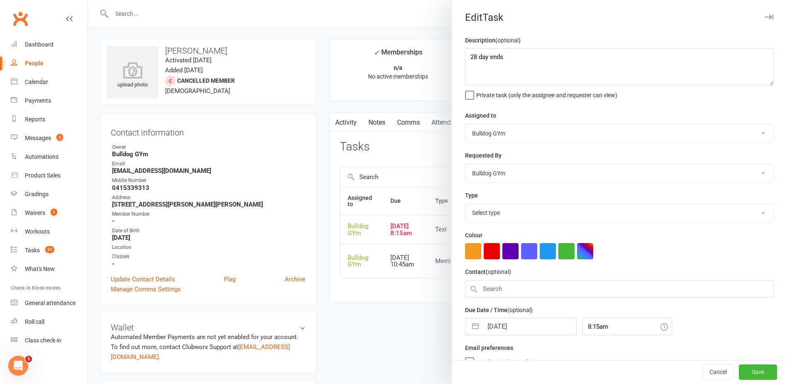
select select "13825"
drag, startPoint x: 507, startPoint y: 56, endPoint x: 450, endPoint y: 54, distance: 57.8
click at [452, 54] on div "Description (optional) 28 day ends Private task (only the assignee and requeste…" at bounding box center [619, 202] width 335 height 335
type textarea "check payment"
select select "8"
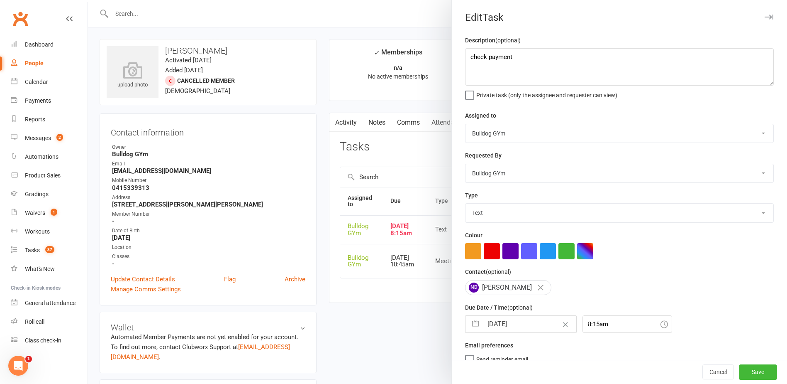
select select "2025"
select select "9"
select select "2025"
select select "10"
select select "2025"
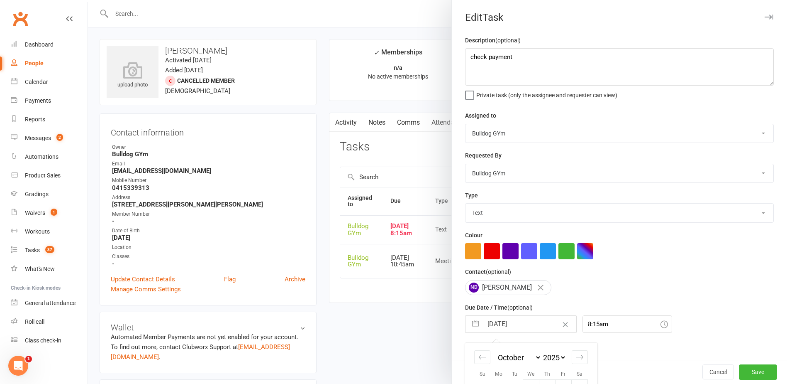
click at [519, 326] on input "[DATE]" at bounding box center [529, 323] width 93 height 17
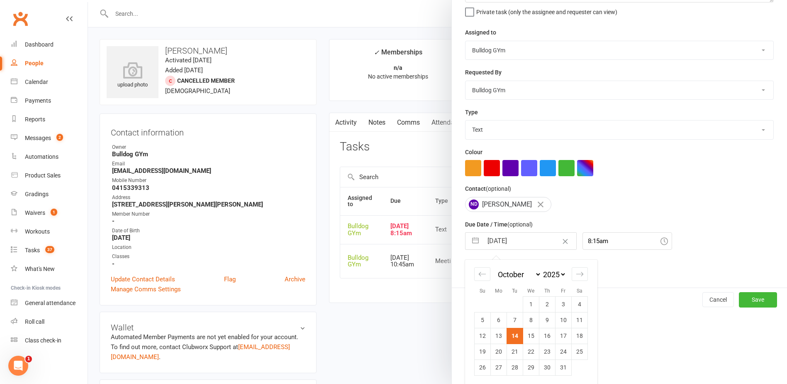
drag, startPoint x: 529, startPoint y: 338, endPoint x: 538, endPoint y: 345, distance: 11.6
click at [529, 338] on td "15" at bounding box center [531, 336] width 16 height 16
type input "15 Oct 2025"
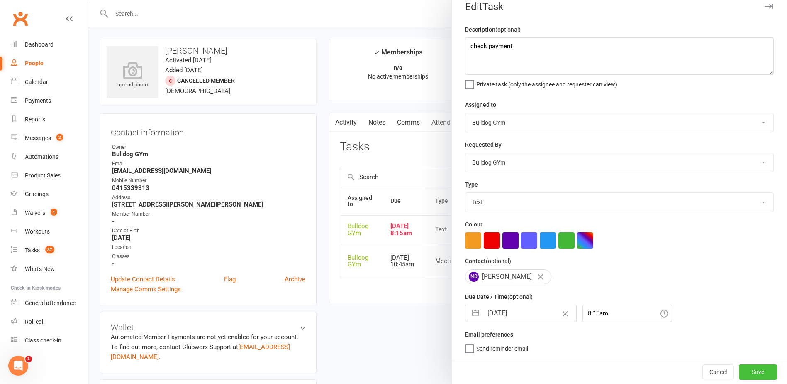
drag, startPoint x: 737, startPoint y: 370, endPoint x: 728, endPoint y: 367, distance: 10.3
click at [739, 368] on button "Save" at bounding box center [758, 371] width 38 height 15
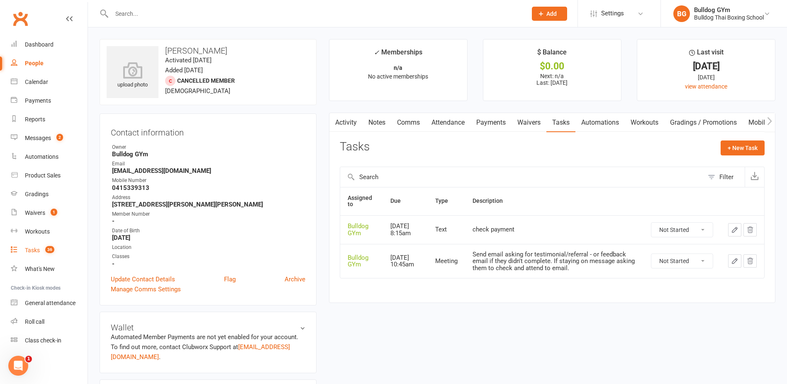
click at [34, 251] on div "Tasks" at bounding box center [32, 250] width 15 height 7
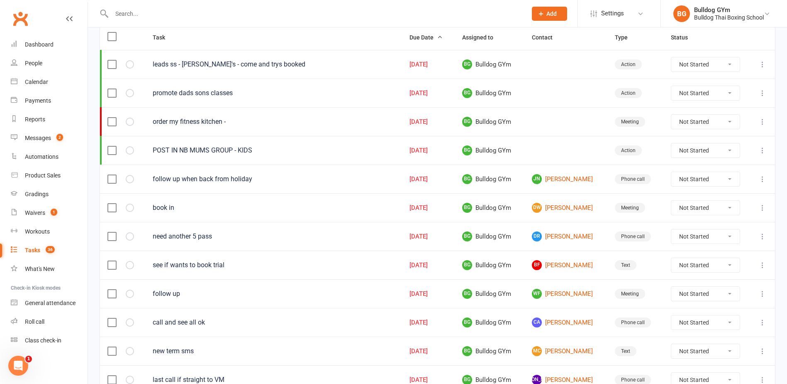
scroll to position [125, 0]
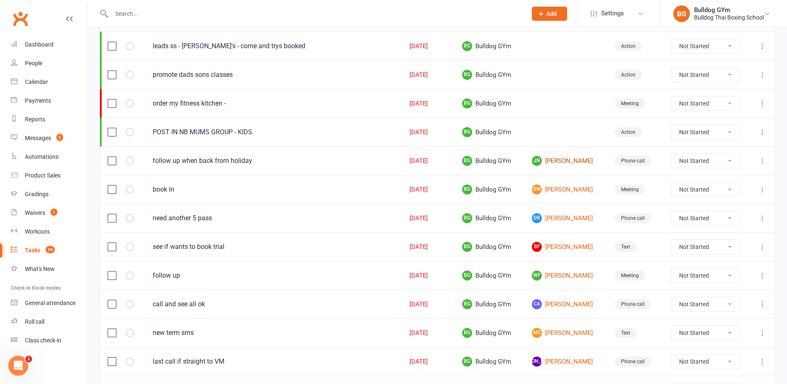
click at [560, 159] on link "JN John Nestel" at bounding box center [566, 161] width 68 height 10
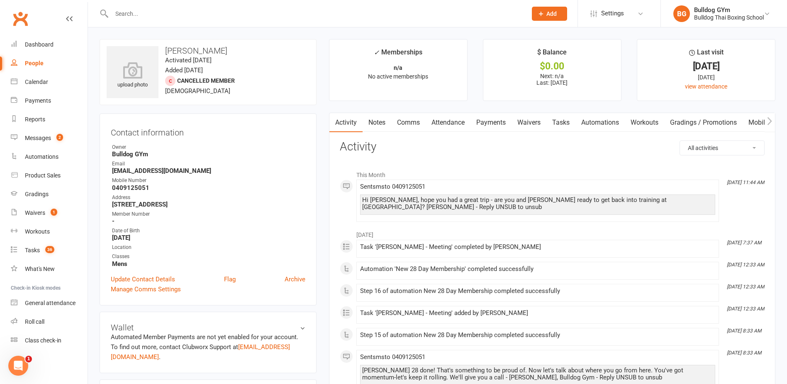
click at [565, 120] on link "Tasks" at bounding box center [561, 122] width 29 height 19
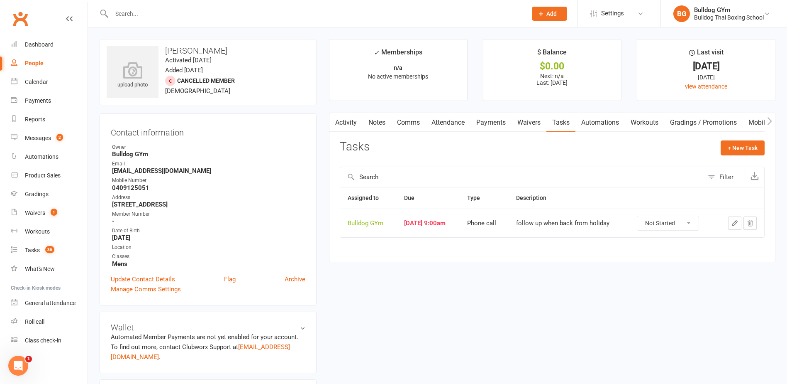
click at [733, 222] on icon "button" at bounding box center [734, 222] width 7 height 7
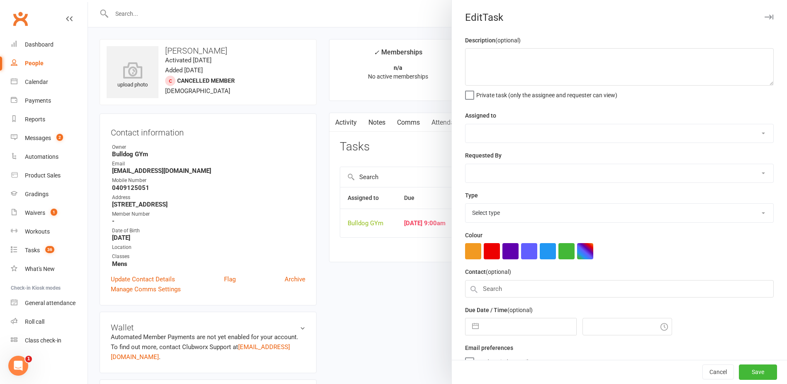
type textarea "follow up when back from holiday"
select select "12940"
type input "[DATE]"
type input "9:00am"
select select "12048"
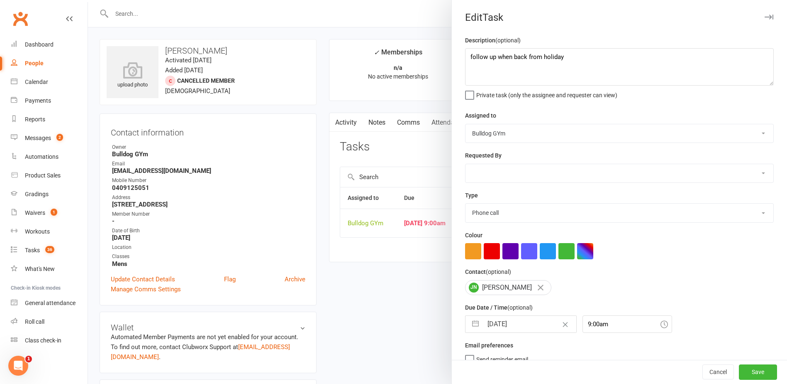
click at [528, 325] on input "[DATE]" at bounding box center [529, 323] width 93 height 17
select select "8"
select select "2025"
select select "9"
select select "2025"
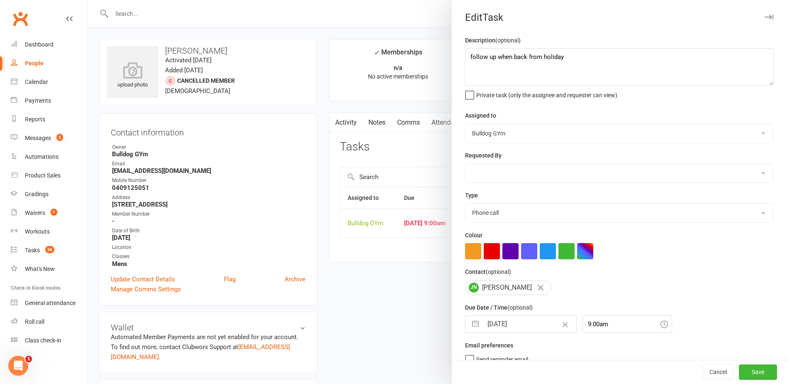
select select "10"
select select "2025"
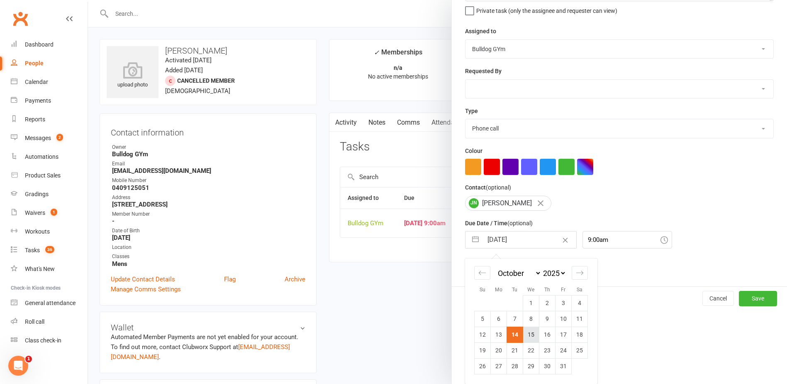
click at [528, 334] on td "15" at bounding box center [531, 334] width 16 height 16
type input "15 Oct 2025"
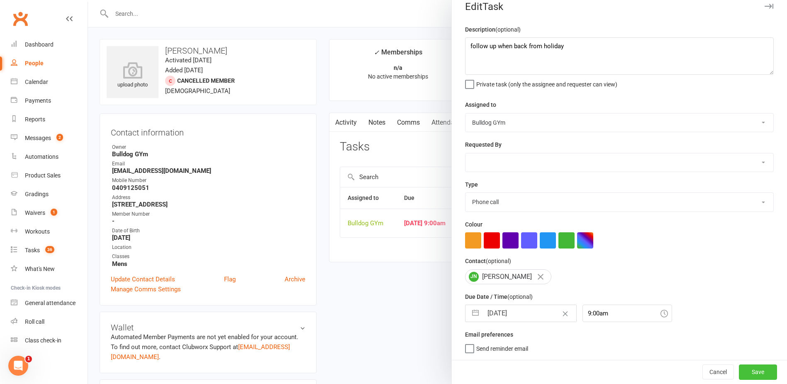
click at [745, 367] on button "Save" at bounding box center [758, 371] width 38 height 15
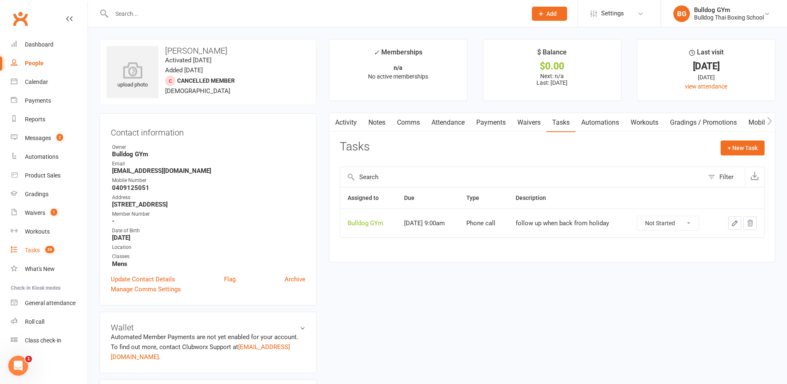
click at [30, 249] on div "Tasks" at bounding box center [32, 250] width 15 height 7
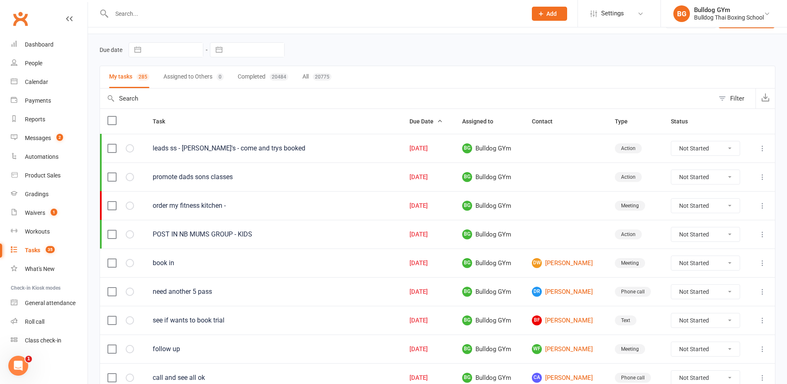
scroll to position [42, 0]
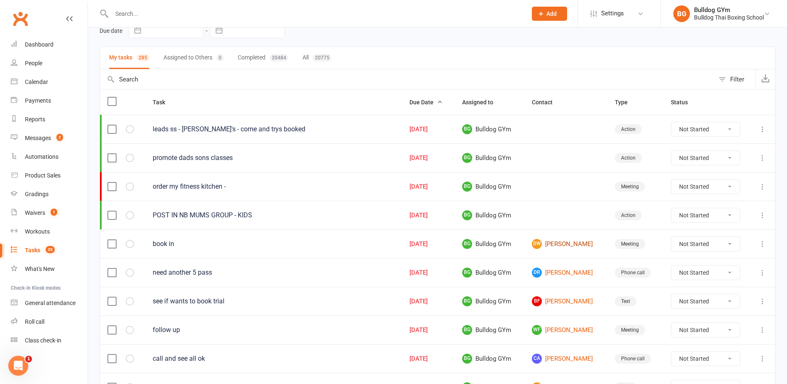
click at [555, 246] on link "dW david Worley" at bounding box center [566, 244] width 68 height 10
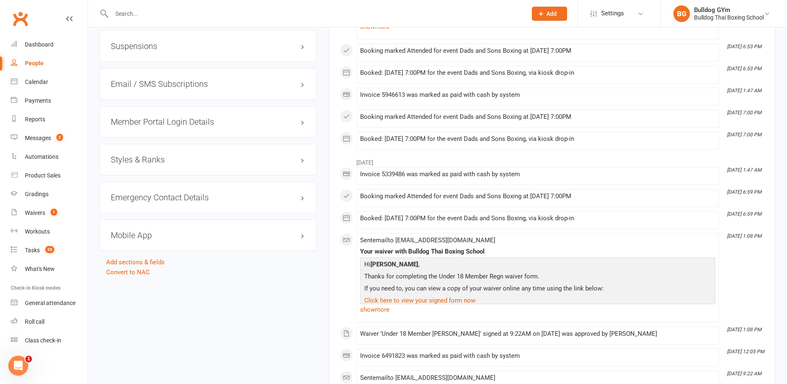
scroll to position [706, 0]
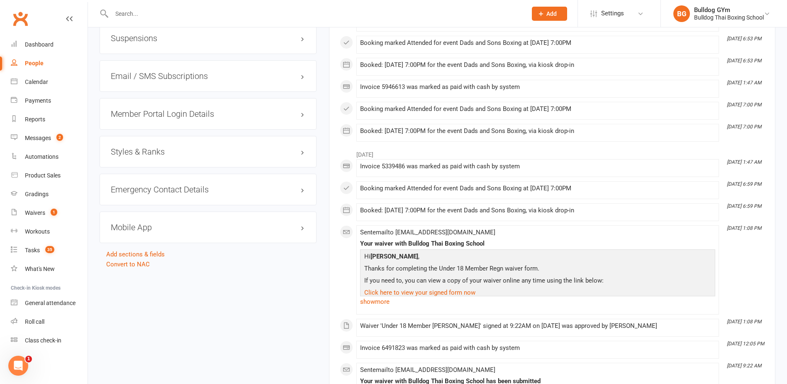
click at [138, 223] on h3 "Mobile App" at bounding box center [208, 226] width 195 height 9
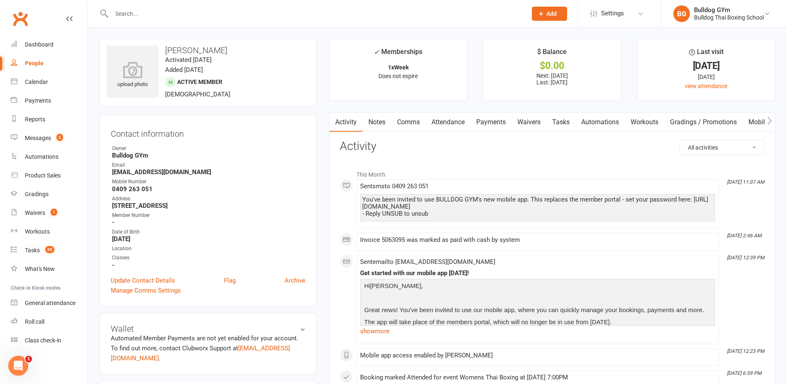
scroll to position [0, 0]
click at [405, 124] on link "Comms" at bounding box center [408, 122] width 34 height 19
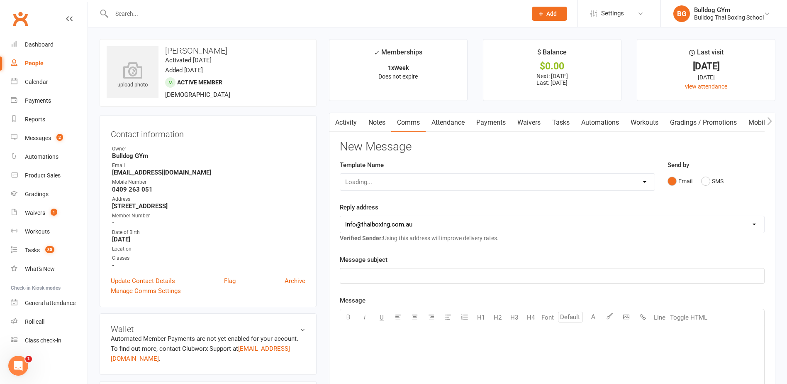
click at [347, 123] on link "Activity" at bounding box center [346, 122] width 33 height 19
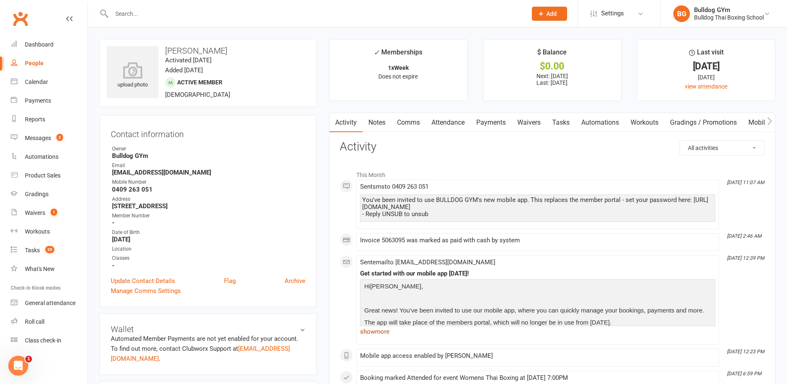
click at [378, 331] on link "show more" at bounding box center [537, 331] width 355 height 12
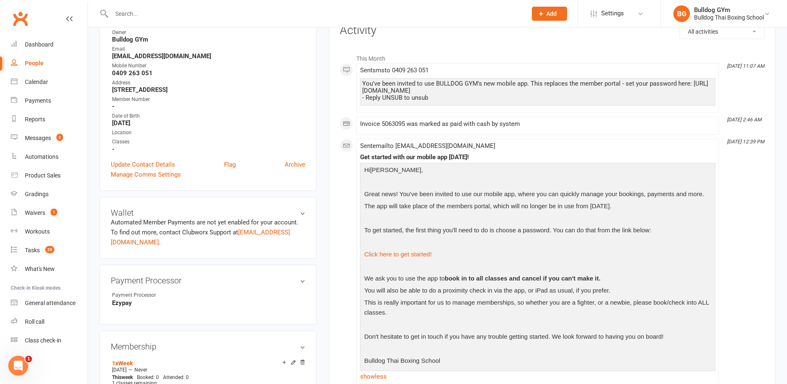
scroll to position [125, 0]
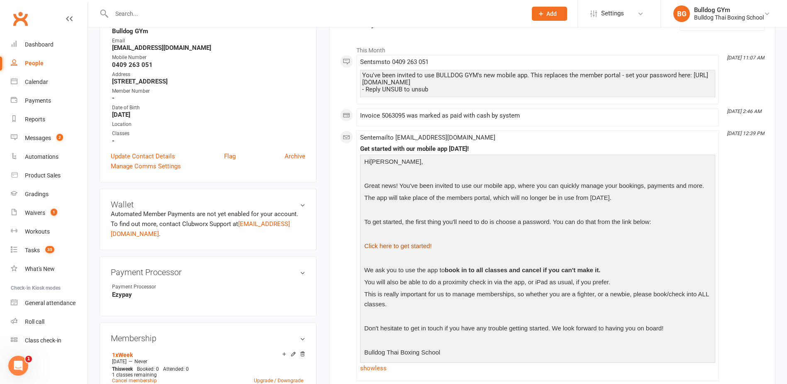
click at [411, 245] on link "Click here to get started!" at bounding box center [398, 245] width 68 height 7
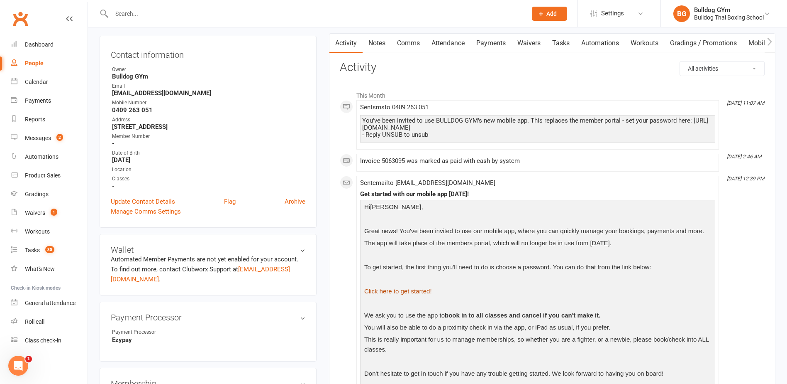
scroll to position [83, 0]
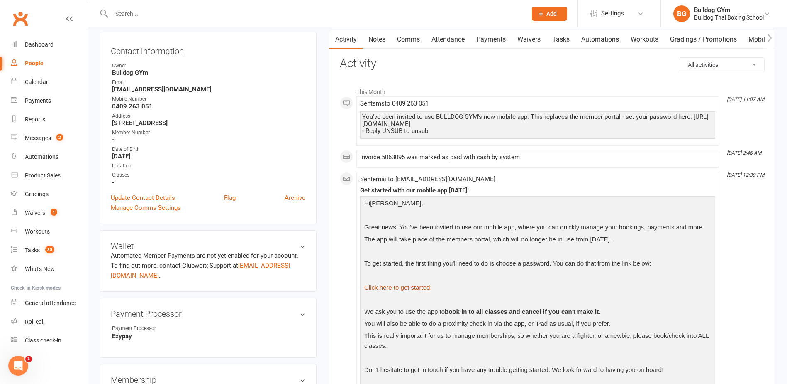
click at [425, 287] on link "Click here to get started!" at bounding box center [398, 287] width 68 height 7
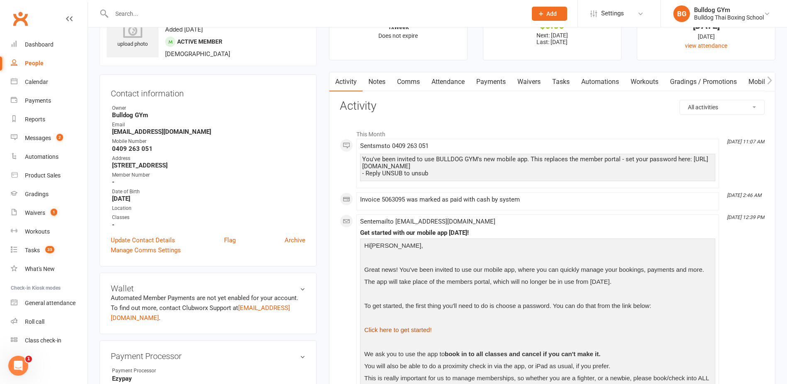
scroll to position [0, 0]
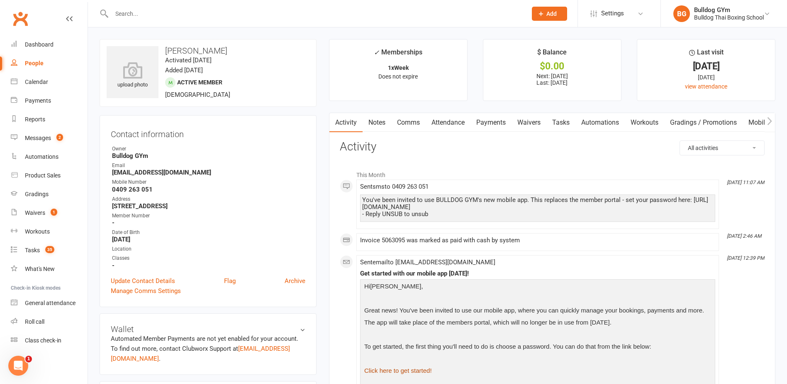
click at [569, 122] on link "Tasks" at bounding box center [561, 122] width 29 height 19
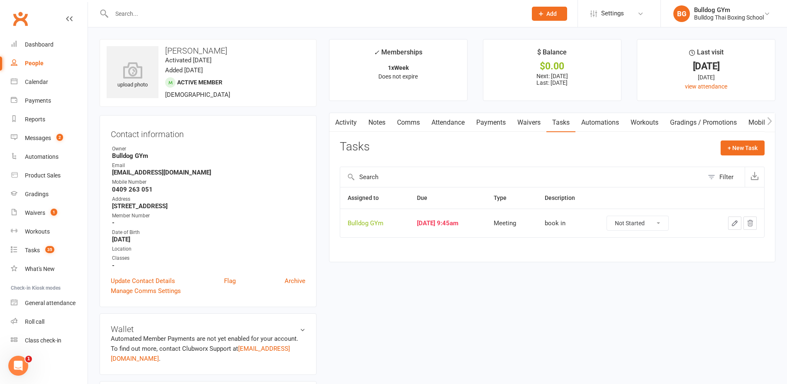
click at [736, 222] on icon "button" at bounding box center [734, 222] width 7 height 7
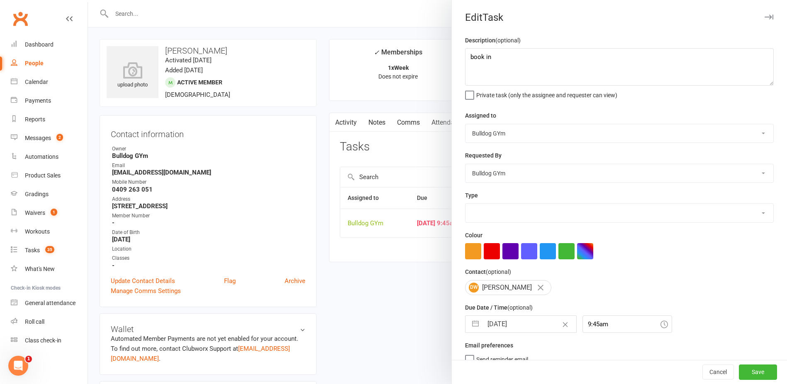
select select "12049"
click at [530, 330] on input "[DATE]" at bounding box center [529, 323] width 93 height 17
select select "8"
select select "2025"
select select "9"
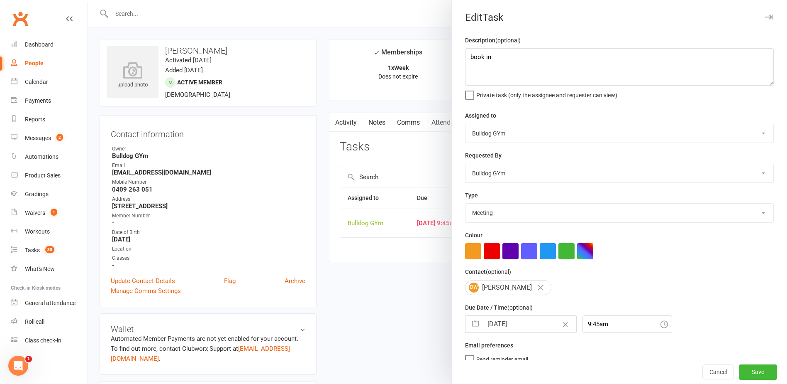
select select "2025"
select select "10"
select select "2025"
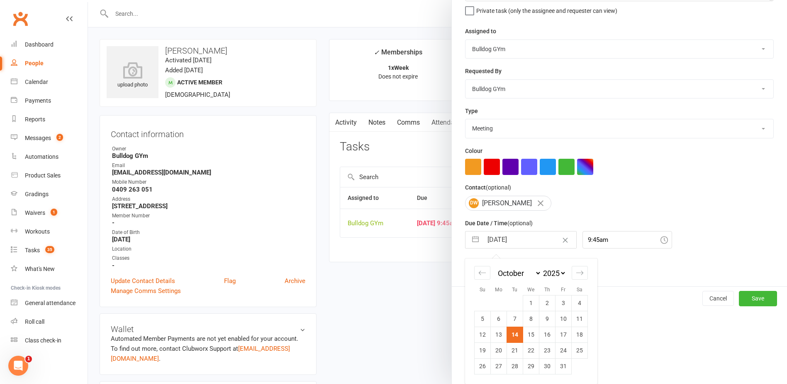
drag, startPoint x: 560, startPoint y: 331, endPoint x: 560, endPoint y: 336, distance: 5.1
click at [561, 332] on td "17" at bounding box center [564, 334] width 16 height 16
type input "17 Oct 2025"
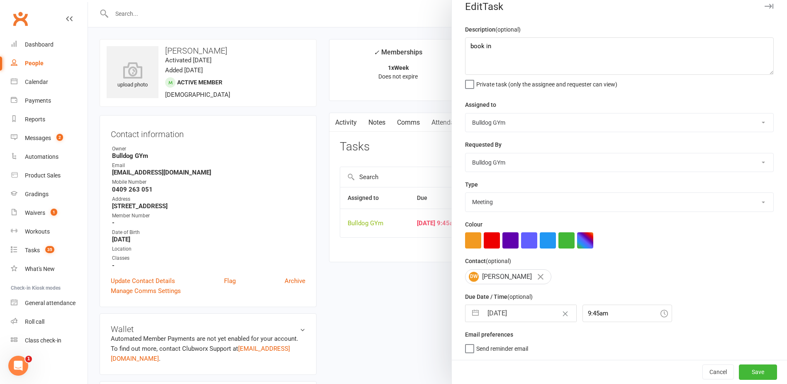
scroll to position [14, 0]
click at [749, 369] on button "Save" at bounding box center [758, 371] width 38 height 15
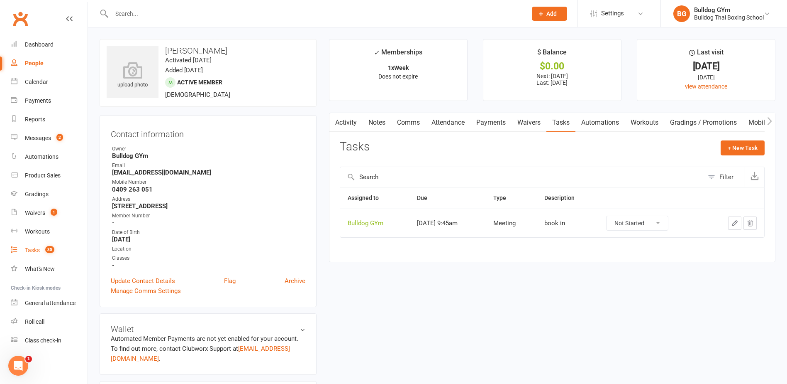
click at [29, 247] on div "Tasks" at bounding box center [32, 250] width 15 height 7
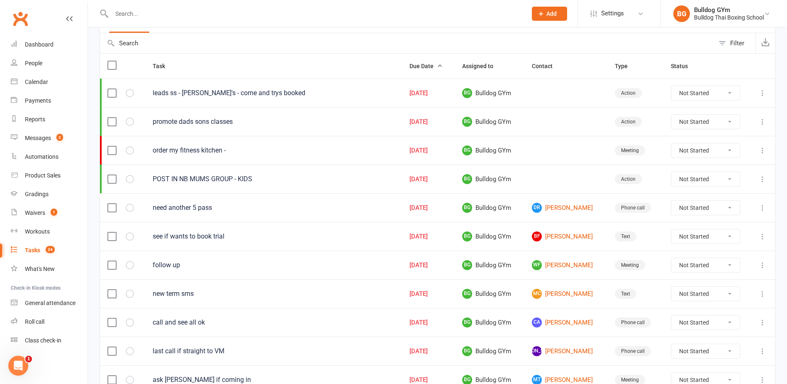
scroll to position [83, 0]
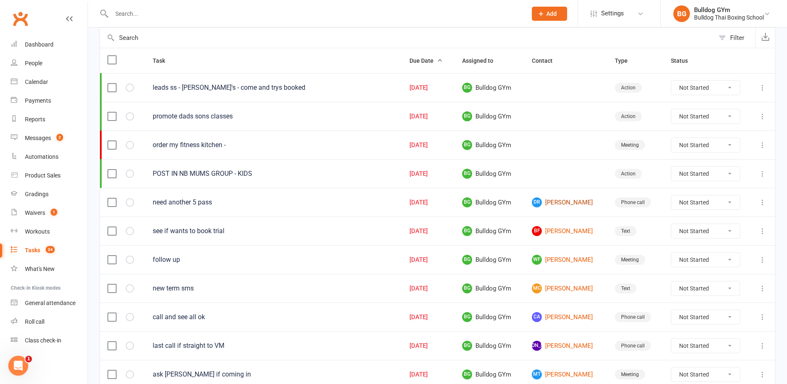
click at [557, 204] on link "DR Daniel Remblance" at bounding box center [566, 202] width 68 height 10
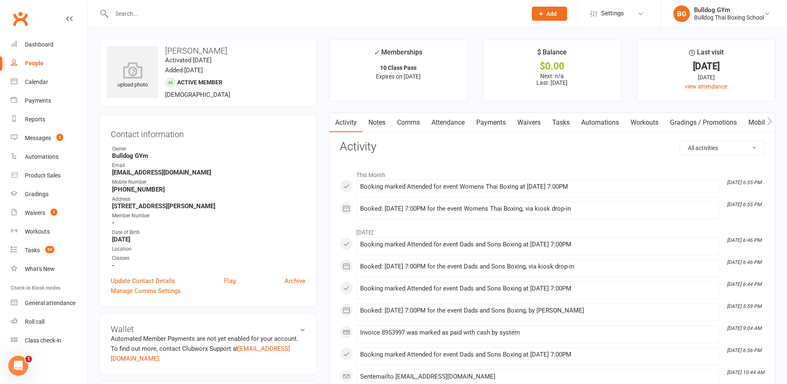
click at [408, 117] on link "Comms" at bounding box center [408, 122] width 34 height 19
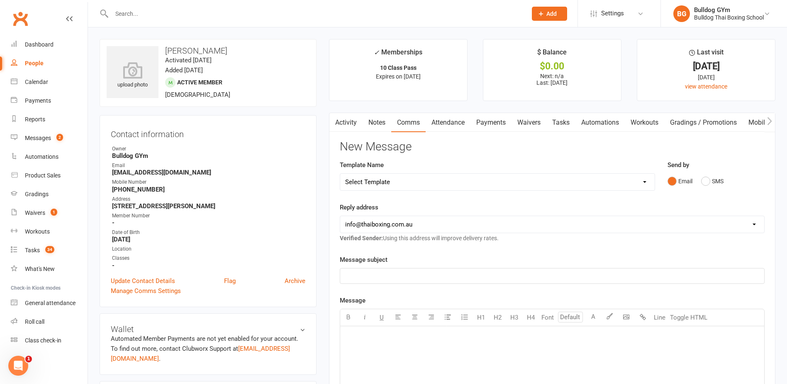
click at [406, 181] on select "Select Template [Email] Price Increase 28 Day Kick starter [SMS] 10 Pass Check …" at bounding box center [497, 182] width 315 height 17
click at [401, 175] on select "Select Template [Email] Price Increase 28 Day Kick starter [SMS] 10 Pass Check …" at bounding box center [497, 182] width 315 height 17
select select "60"
click at [340, 174] on select "Select Template [Email] Price Increase 28 Day Kick starter [SMS] 10 Pass Check …" at bounding box center [497, 182] width 315 height 17
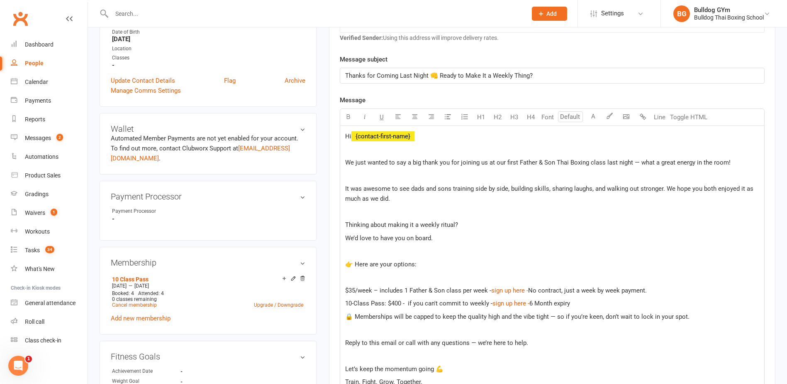
scroll to position [208, 0]
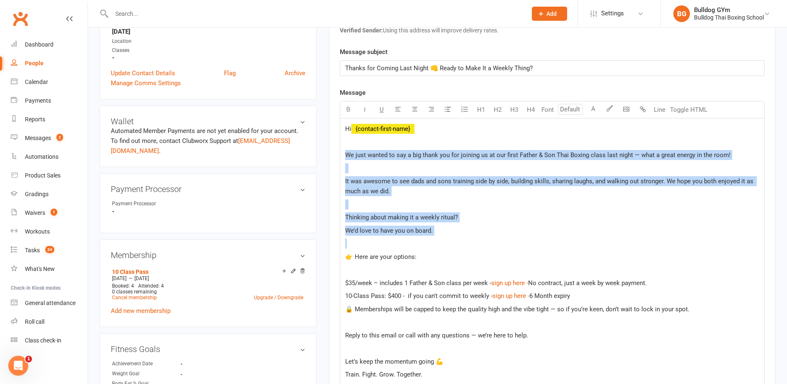
drag, startPoint x: 344, startPoint y: 150, endPoint x: 428, endPoint y: 246, distance: 128.0
click at [428, 246] on div "Hi ﻿ {contact-first-name} We just wanted to say a big thank you for joining us …" at bounding box center [552, 284] width 424 height 332
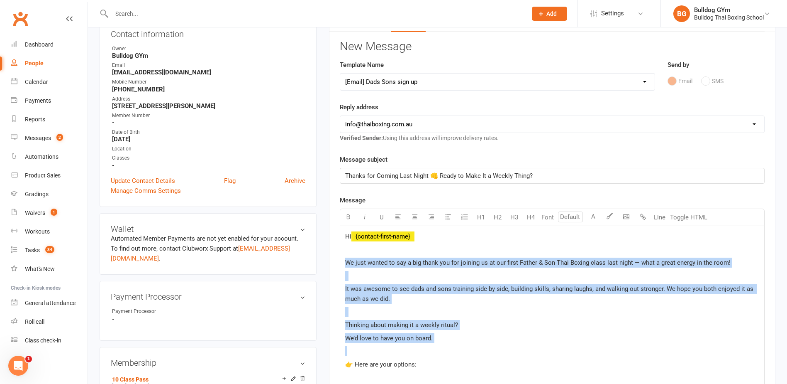
scroll to position [125, 0]
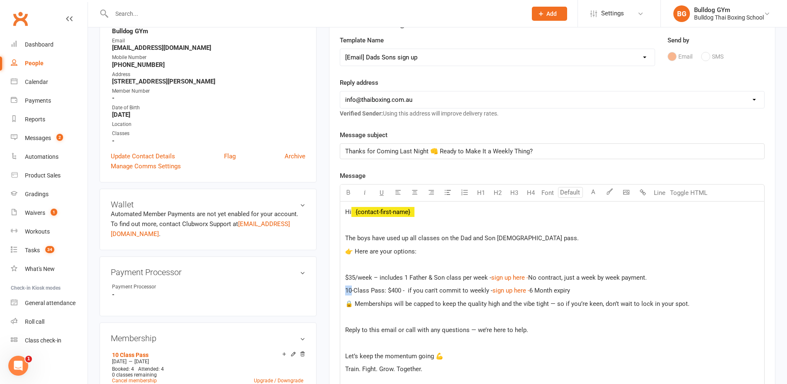
drag, startPoint x: 351, startPoint y: 290, endPoint x: 340, endPoint y: 289, distance: 10.9
click at [342, 289] on div "Hi ﻿ {contact-first-name} The boys have used up all classes on the Dad and Son …" at bounding box center [552, 323] width 424 height 244
click at [389, 289] on span "5-Class Pass: $400 - if you can't commit to weekly -" at bounding box center [417, 289] width 144 height 7
click at [391, 290] on span "5-Class Pass: $400 - if you can't commit to weekly -" at bounding box center [417, 289] width 144 height 7
click at [528, 289] on span "6 Month expiry" at bounding box center [546, 289] width 41 height 7
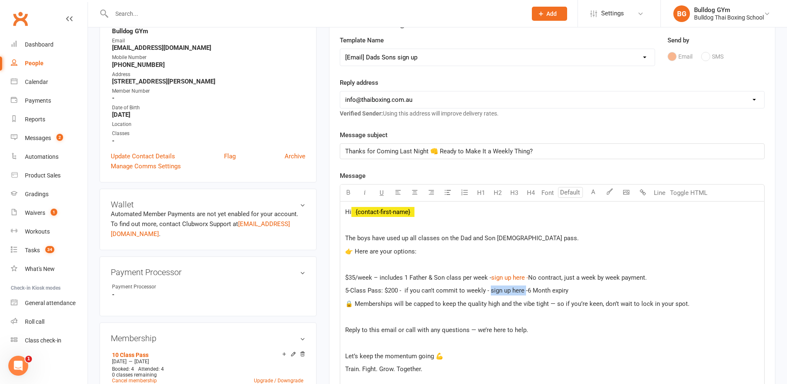
drag, startPoint x: 525, startPoint y: 289, endPoint x: 491, endPoint y: 289, distance: 34.5
click at [491, 289] on span "5-Class Pass: $200 - if you can't commit to weekly - sign up here -" at bounding box center [436, 289] width 183 height 7
click at [578, 323] on div "Hi ﻿ {contact-first-name} The boys have used up all classes on the Dad and Son …" at bounding box center [552, 323] width 424 height 244
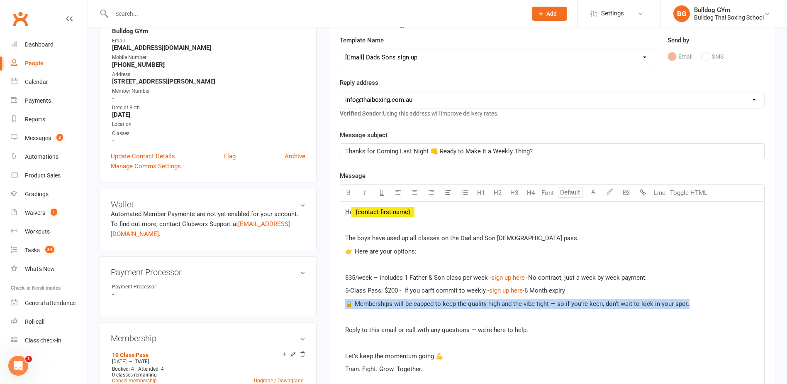
drag, startPoint x: 697, startPoint y: 304, endPoint x: 347, endPoint y: 306, distance: 350.4
click at [347, 306] on p "🔒 Memberships will be capped to keep the quality high and the vibe tight — so i…" at bounding box center [552, 303] width 414 height 10
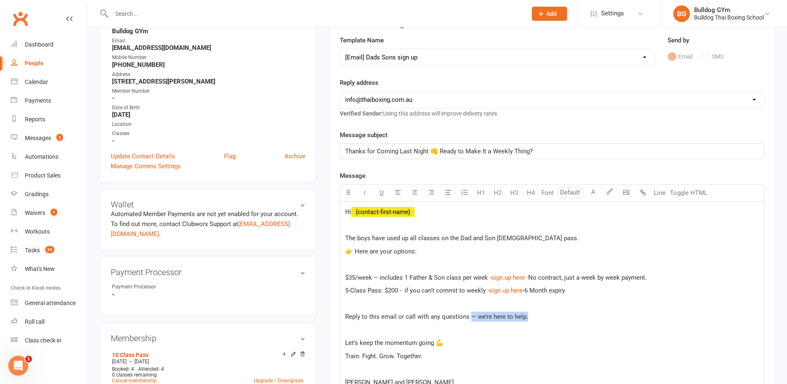
drag, startPoint x: 535, startPoint y: 317, endPoint x: 470, endPoint y: 317, distance: 65.2
click at [470, 317] on p "Reply to this email or call with any questions — we’re here to help." at bounding box center [552, 316] width 414 height 10
drag, startPoint x: 424, startPoint y: 356, endPoint x: 336, endPoint y: 358, distance: 88.4
click at [336, 358] on div "Activity Notes Comms Attendance Payments Waivers Tasks Automations Workouts Gra…" at bounding box center [552, 286] width 447 height 596
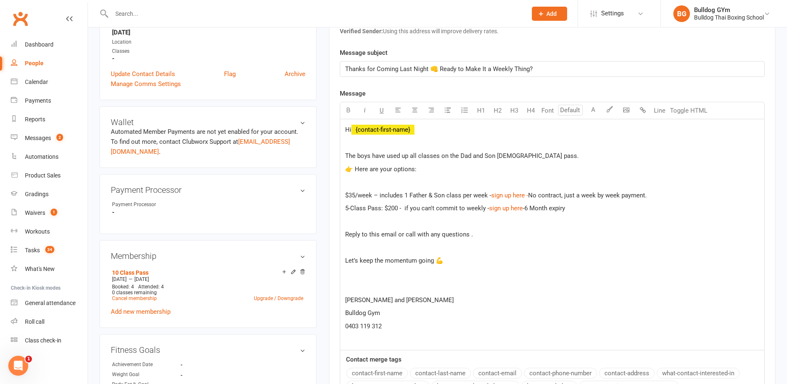
scroll to position [208, 0]
click at [357, 279] on div "Hi ﻿ {contact-first-name} The boys have used up all classes on the Dad and Son …" at bounding box center [552, 233] width 424 height 230
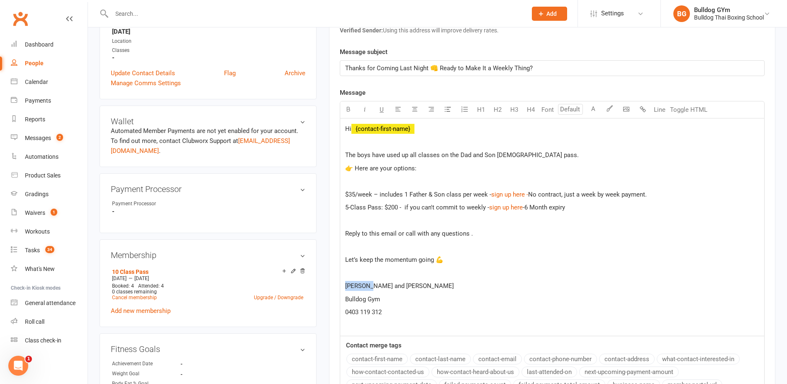
drag, startPoint x: 370, startPoint y: 286, endPoint x: 342, endPoint y: 287, distance: 28.7
click at [342, 287] on div "Hi ﻿ {contact-first-name} The boys have used up all classes on the Dad and Son …" at bounding box center [552, 227] width 424 height 218
click at [348, 286] on span "[PERSON_NAME]" at bounding box center [369, 285] width 48 height 7
drag, startPoint x: 425, startPoint y: 130, endPoint x: 375, endPoint y: 126, distance: 50.0
click at [375, 126] on p "Hi ﻿ {contact-first-name}" at bounding box center [552, 129] width 414 height 10
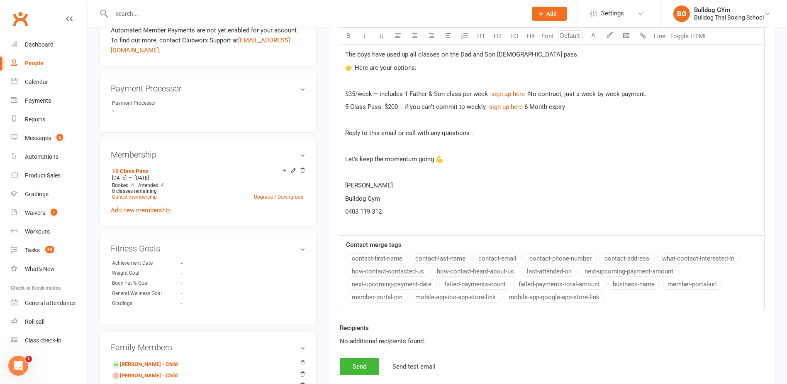
scroll to position [332, 0]
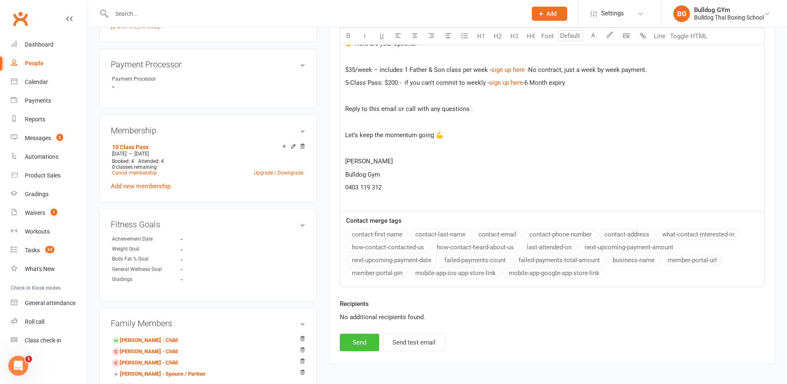
click at [363, 340] on button "Send" at bounding box center [359, 341] width 39 height 17
select select
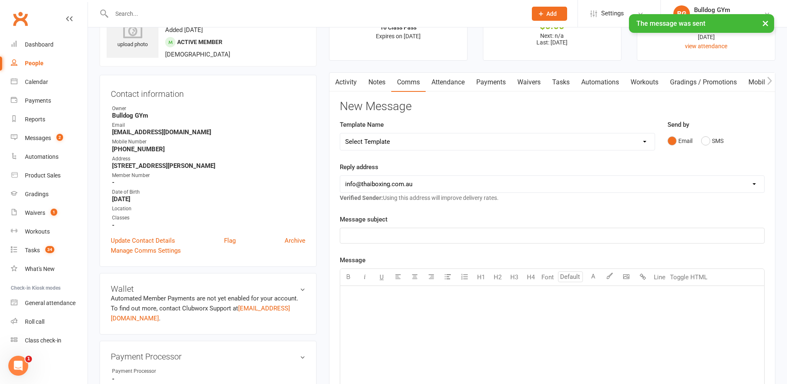
scroll to position [0, 0]
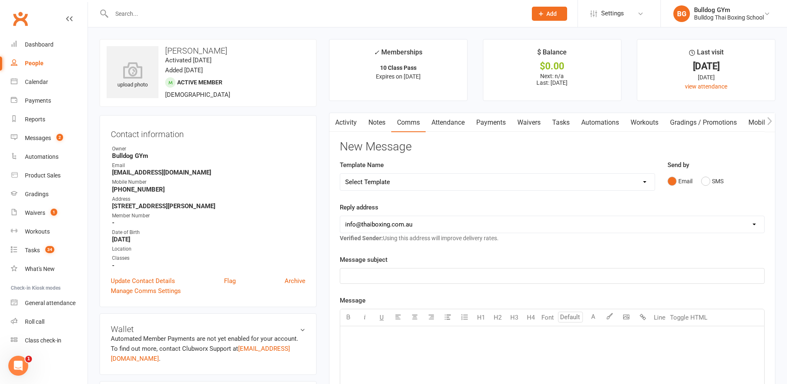
click at [569, 127] on link "Tasks" at bounding box center [561, 122] width 29 height 19
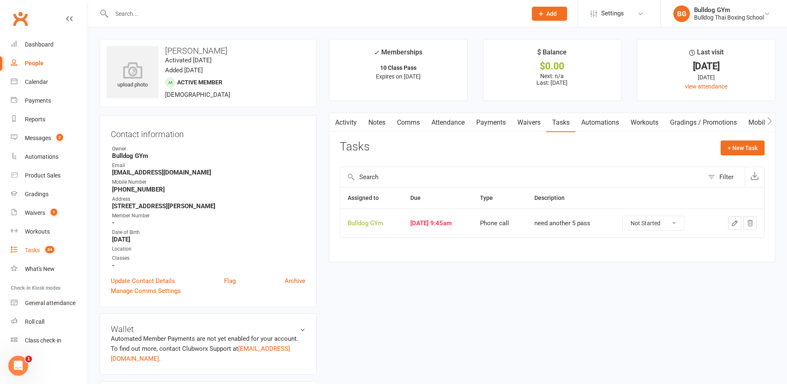
click at [29, 252] on div "Tasks" at bounding box center [32, 250] width 15 height 7
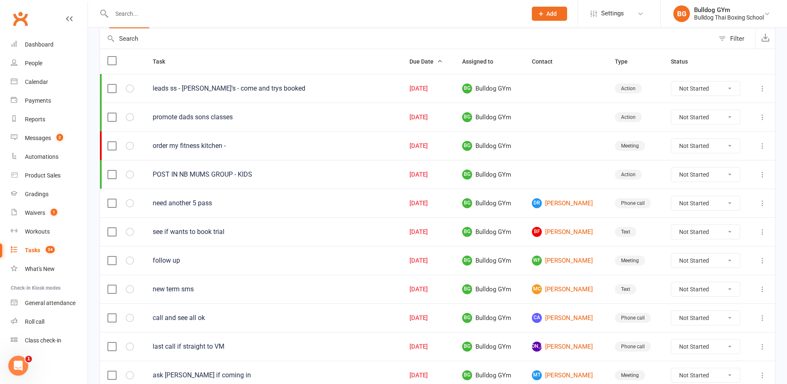
scroll to position [83, 0]
click at [551, 229] on link "BF Bruno Fanizzi" at bounding box center [566, 231] width 68 height 10
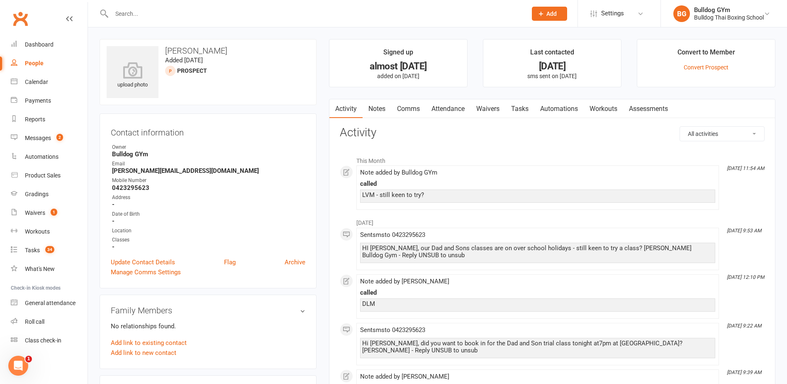
click at [515, 105] on link "Tasks" at bounding box center [520, 108] width 29 height 19
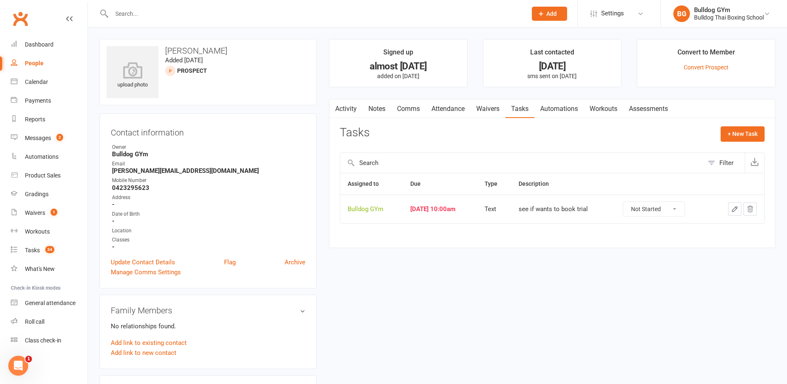
click at [730, 203] on button "button" at bounding box center [735, 208] width 13 height 13
select select "45795"
select select "13825"
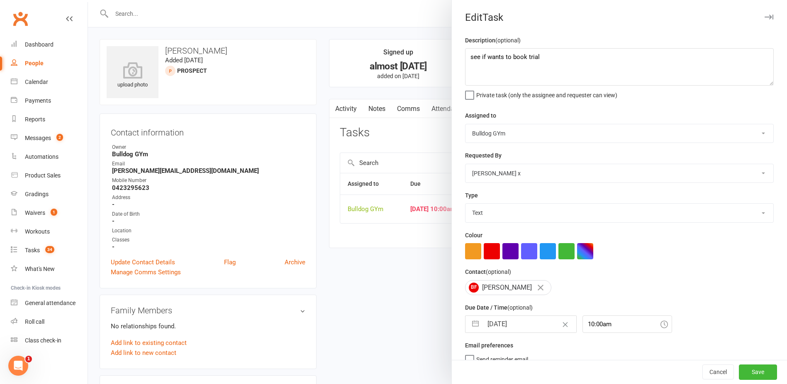
click at [520, 325] on input "[DATE]" at bounding box center [529, 323] width 93 height 17
select select "8"
select select "2025"
select select "9"
select select "2025"
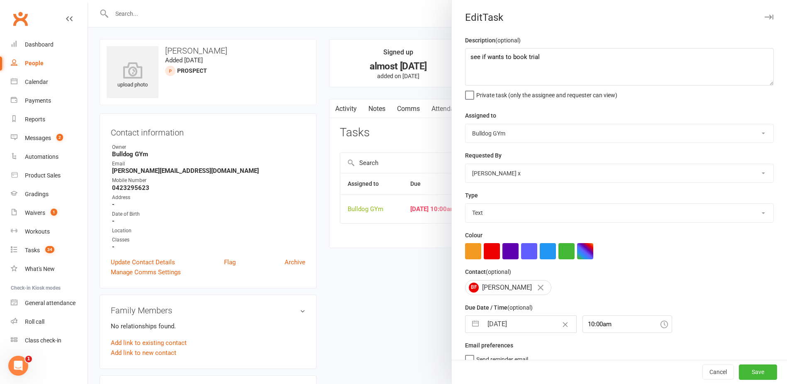
select select "10"
select select "2025"
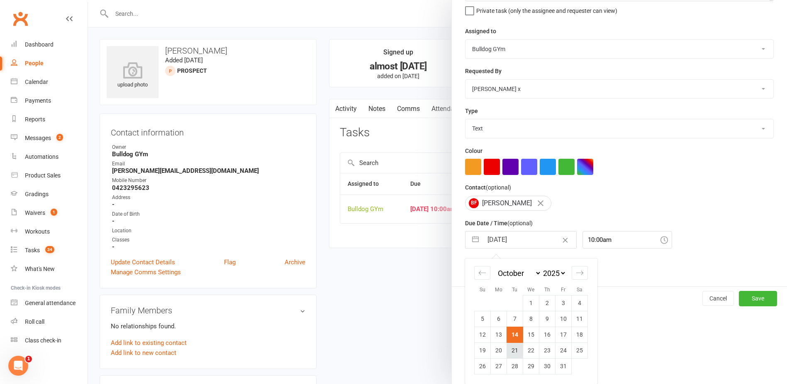
click at [513, 350] on td "21" at bounding box center [515, 350] width 16 height 16
type input "21 Oct 2025"
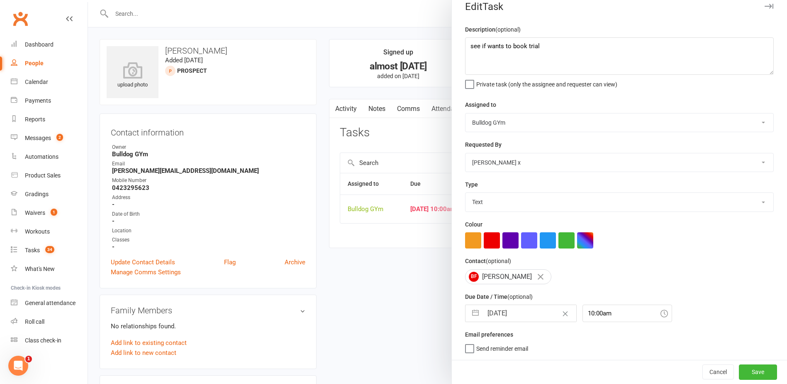
scroll to position [14, 0]
click at [745, 369] on button "Save" at bounding box center [758, 371] width 38 height 15
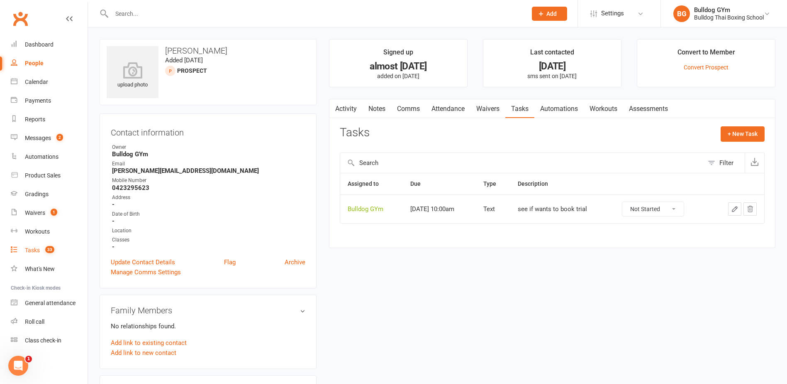
click at [34, 254] on link "Tasks 33" at bounding box center [49, 250] width 77 height 19
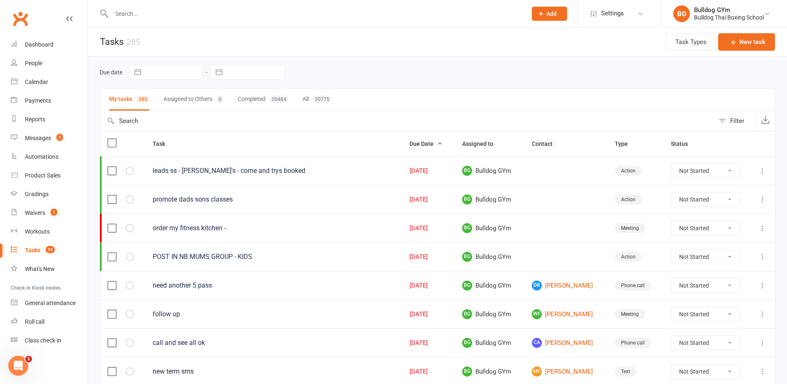
click at [269, 71] on input "text" at bounding box center [256, 72] width 58 height 14
select select "8"
select select "2025"
select select "9"
select select "2025"
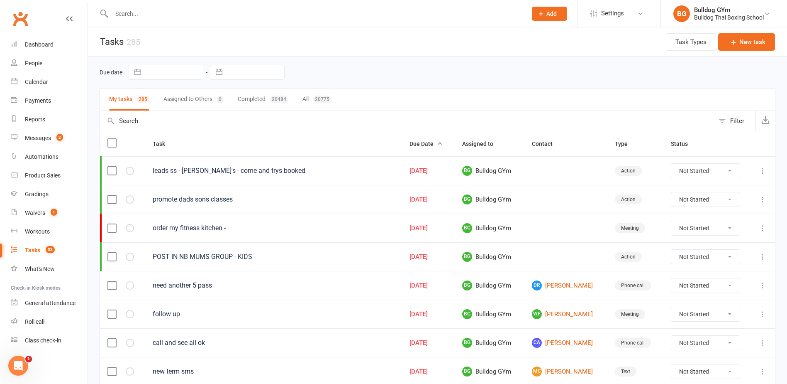
select select "10"
select select "2025"
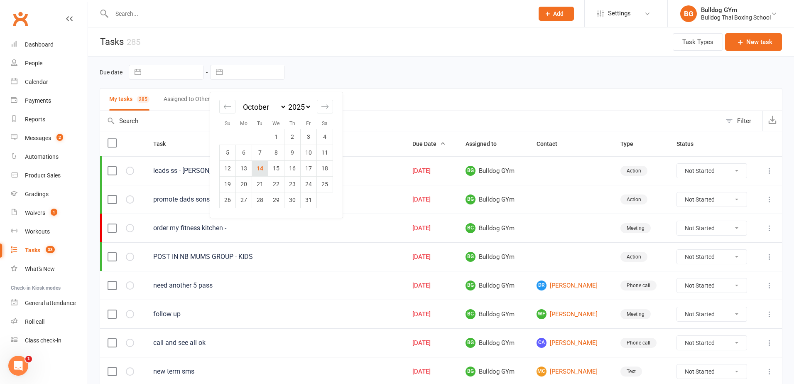
click at [261, 167] on td "14" at bounding box center [260, 168] width 16 height 16
type input "[DATE]"
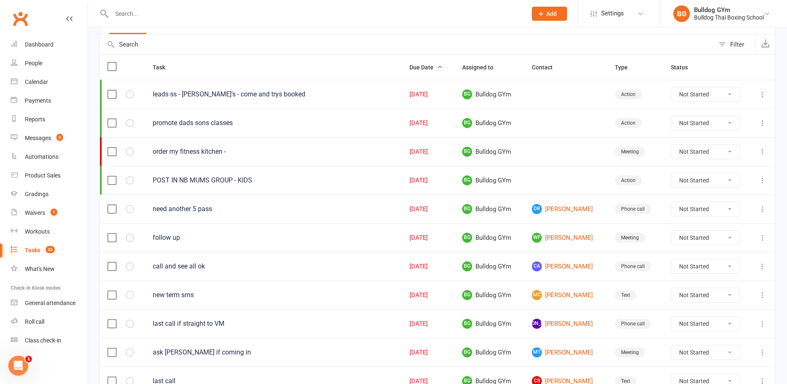
scroll to position [83, 0]
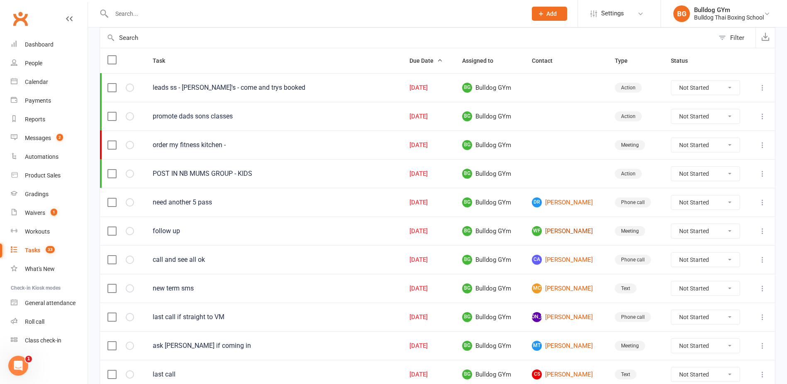
click at [558, 232] on link "WF Will Fraser" at bounding box center [566, 231] width 68 height 10
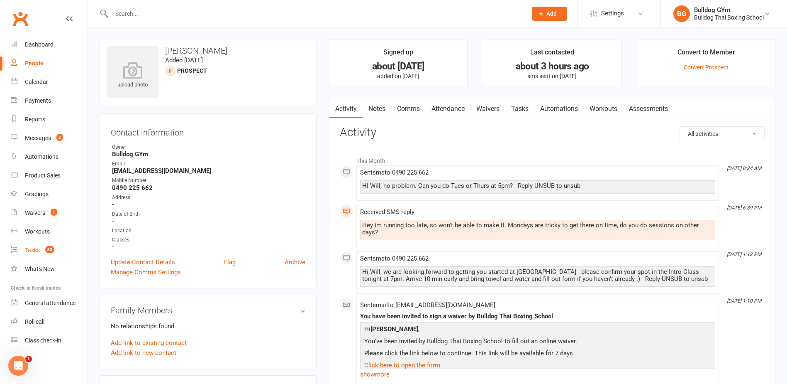
click at [33, 253] on div "Tasks" at bounding box center [32, 250] width 15 height 7
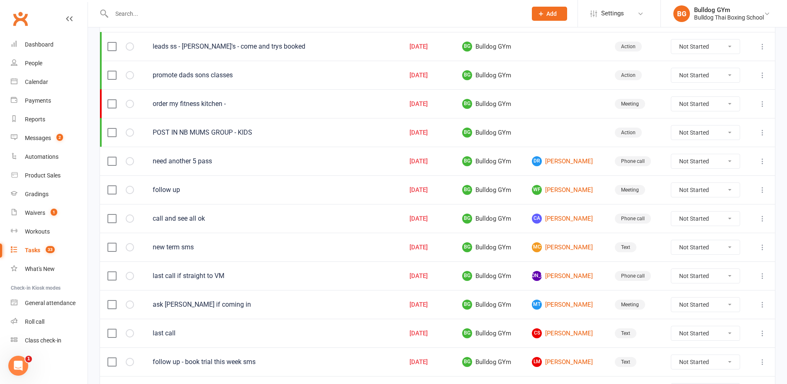
scroll to position [125, 0]
click at [550, 220] on link "CA Cody Adam" at bounding box center [566, 218] width 68 height 10
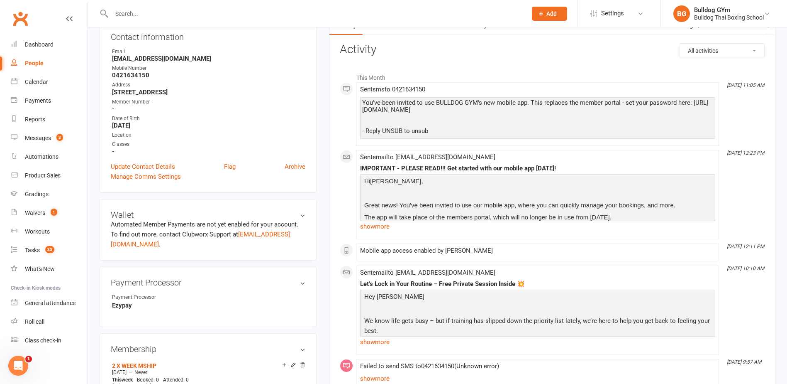
scroll to position [83, 0]
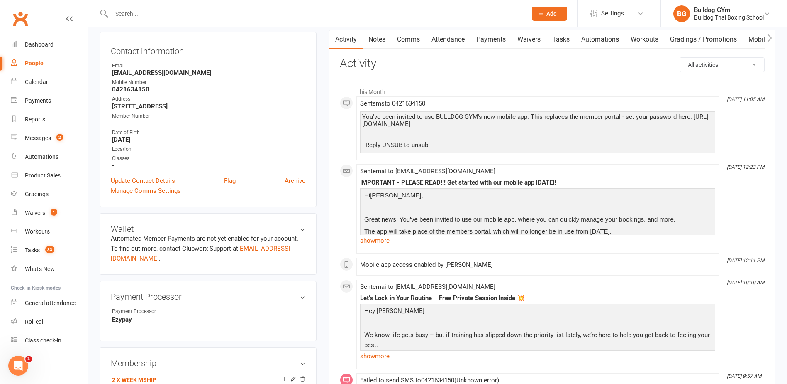
click at [561, 38] on link "Tasks" at bounding box center [561, 39] width 29 height 19
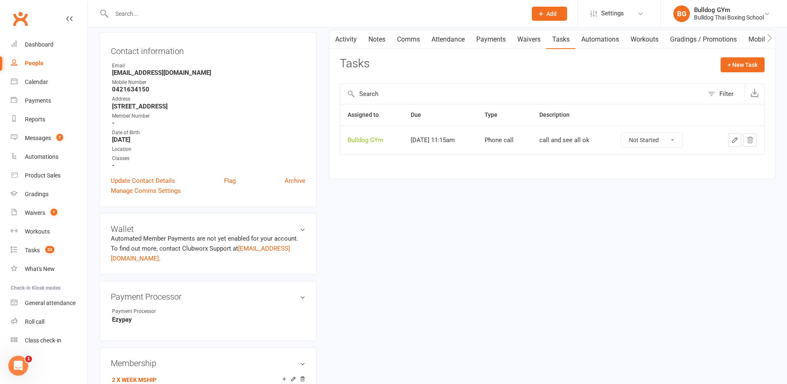
click at [741, 134] on div at bounding box center [737, 139] width 39 height 13
click at [731, 136] on button "button" at bounding box center [735, 139] width 13 height 13
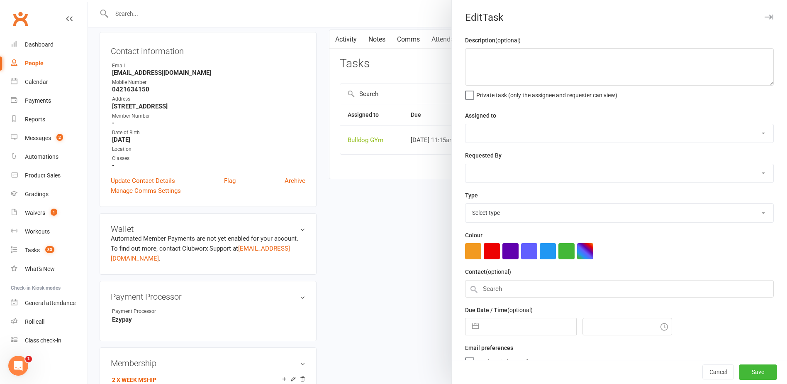
type textarea "call and see all ok"
select select "12940"
type input "[DATE]"
type input "11:15am"
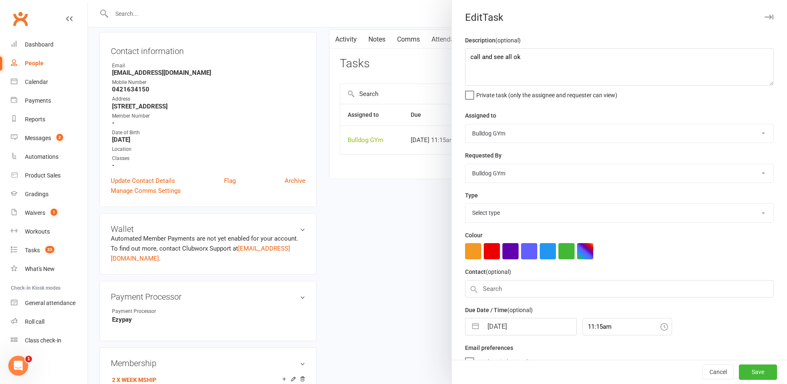
select select "12048"
click at [526, 320] on input "[DATE]" at bounding box center [529, 323] width 93 height 17
select select "8"
select select "2025"
select select "9"
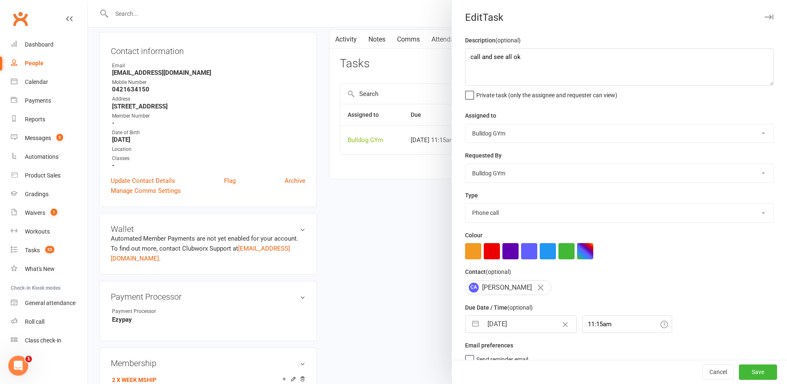
select select "2025"
select select "10"
select select "2025"
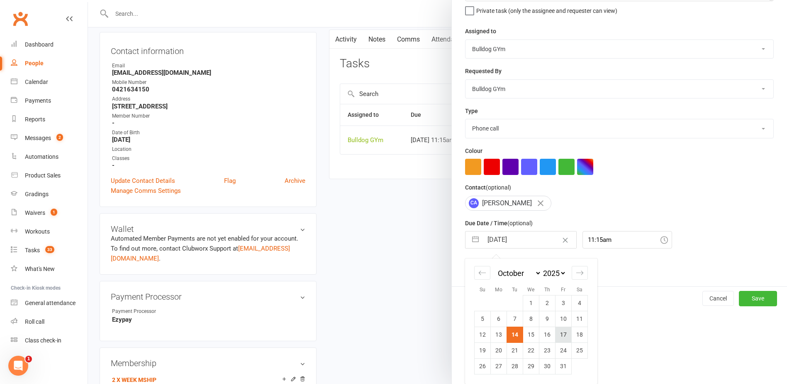
click at [562, 333] on td "17" at bounding box center [564, 334] width 16 height 16
type input "17 Oct 2025"
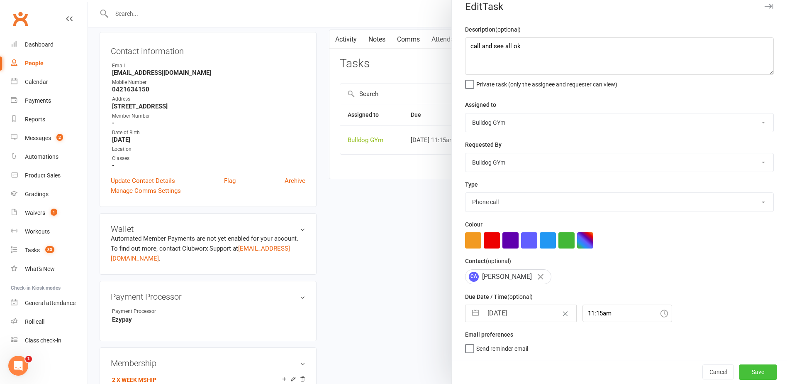
drag, startPoint x: 739, startPoint y: 368, endPoint x: 731, endPoint y: 367, distance: 8.5
click at [739, 368] on button "Save" at bounding box center [758, 371] width 38 height 15
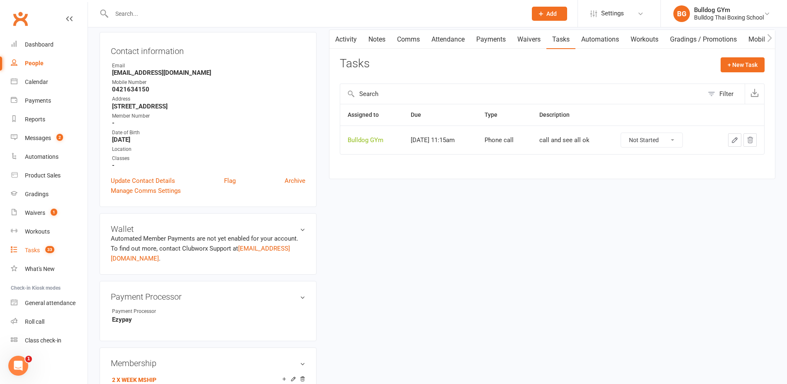
click at [30, 249] on div "Tasks" at bounding box center [32, 250] width 15 height 7
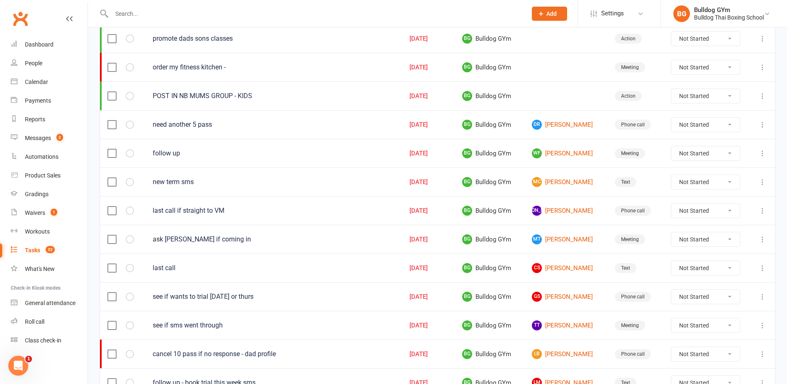
scroll to position [166, 0]
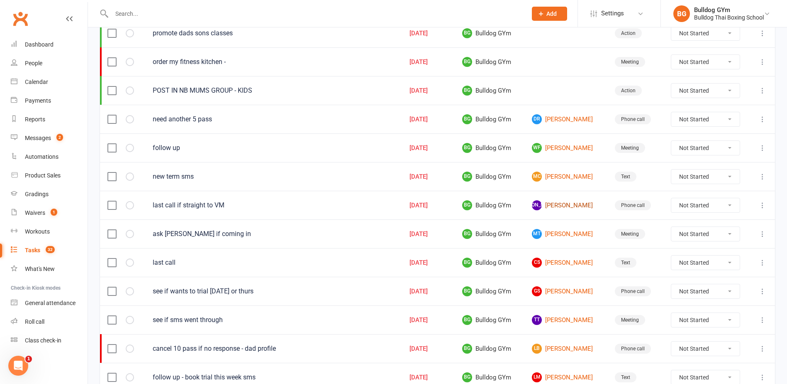
click at [551, 206] on link "JA Jonah Ashcroft" at bounding box center [566, 205] width 68 height 10
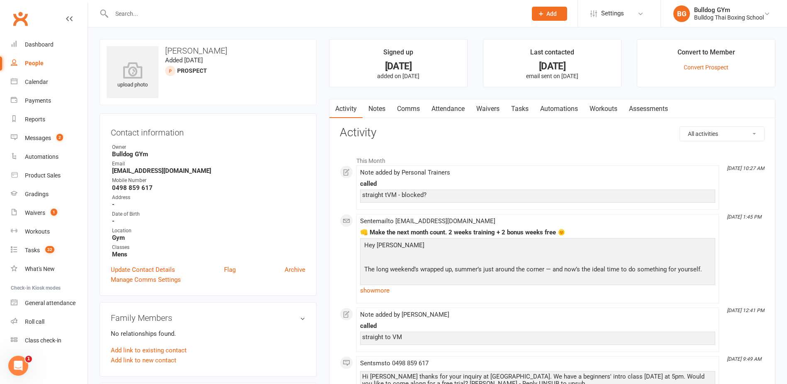
click at [518, 106] on link "Tasks" at bounding box center [520, 108] width 29 height 19
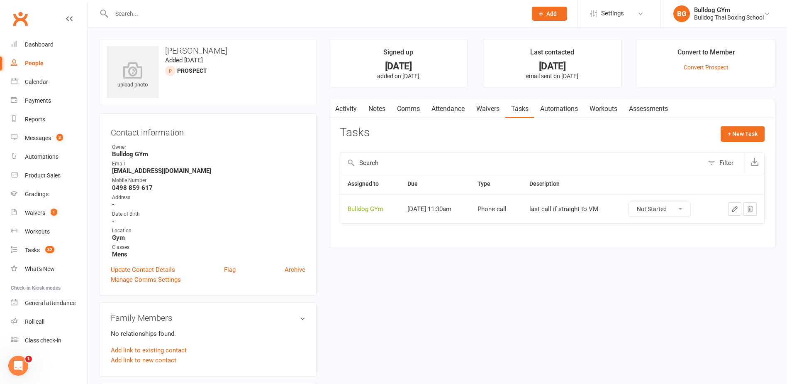
click at [734, 208] on icon "button" at bounding box center [734, 208] width 7 height 7
select select "45795"
select select "12048"
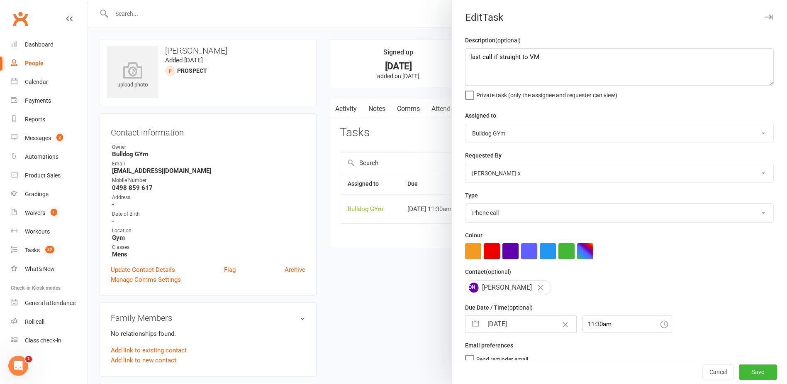
select select "8"
select select "2025"
select select "9"
select select "2025"
select select "10"
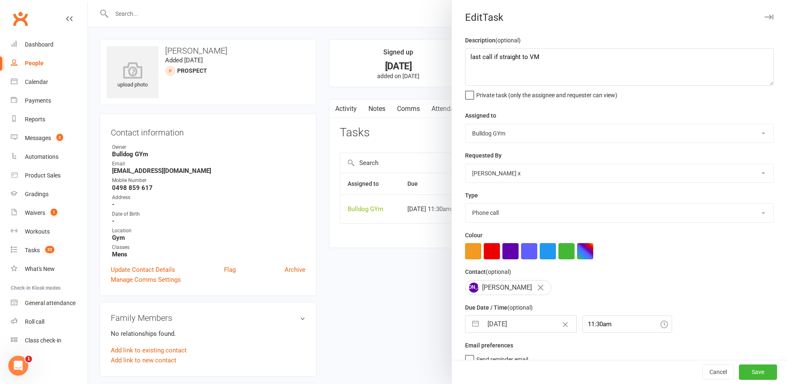
select select "2025"
click at [516, 323] on input "[DATE]" at bounding box center [529, 323] width 93 height 17
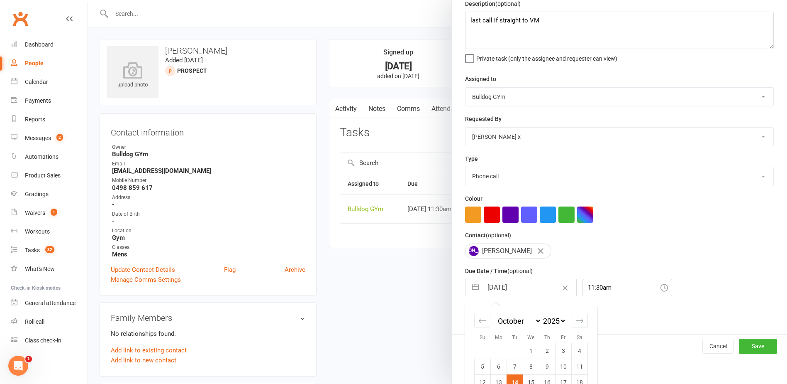
scroll to position [87, 0]
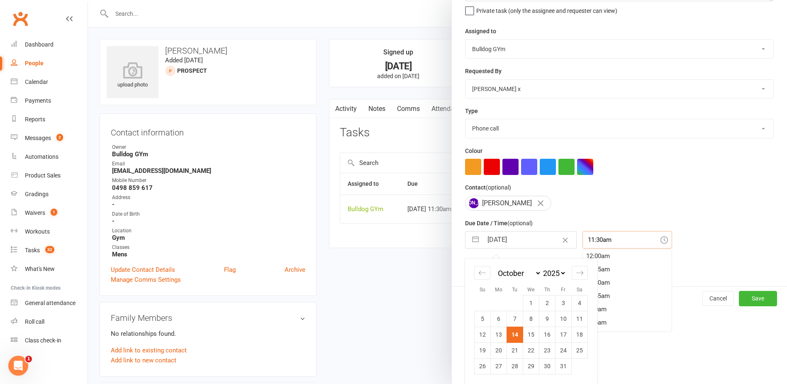
click at [624, 240] on input "11:30am" at bounding box center [628, 239] width 90 height 17
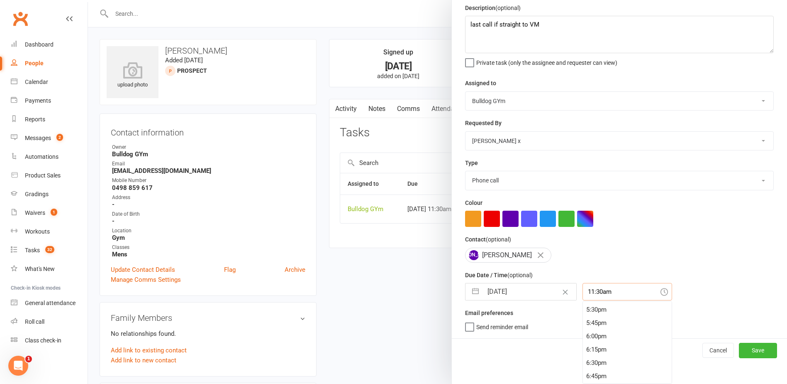
scroll to position [930, 0]
click at [604, 360] on div "6:30pm" at bounding box center [627, 360] width 89 height 13
type input "6:30pm"
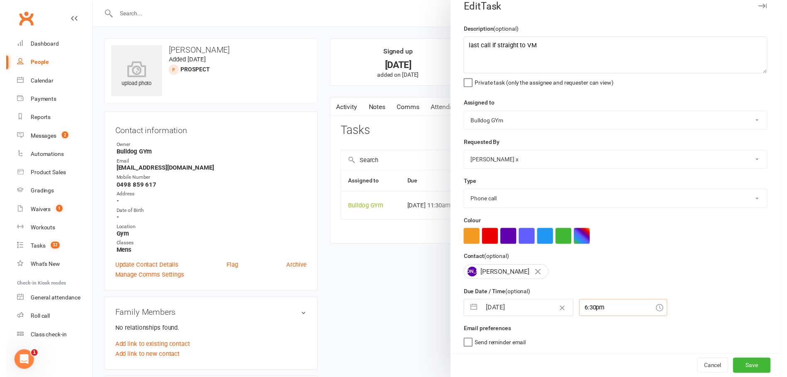
scroll to position [14, 0]
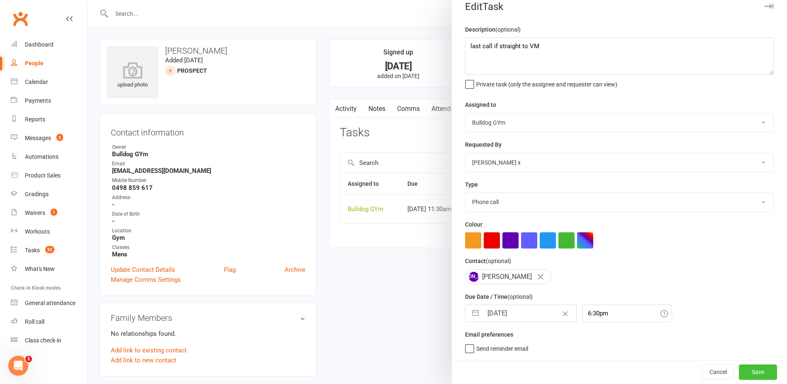
drag, startPoint x: 740, startPoint y: 369, endPoint x: 730, endPoint y: 363, distance: 11.0
click at [739, 369] on button "Save" at bounding box center [758, 371] width 38 height 15
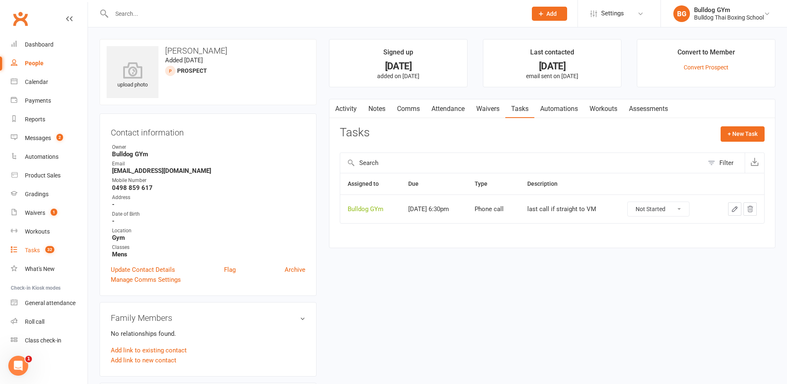
click at [37, 248] on div "Tasks" at bounding box center [32, 250] width 15 height 7
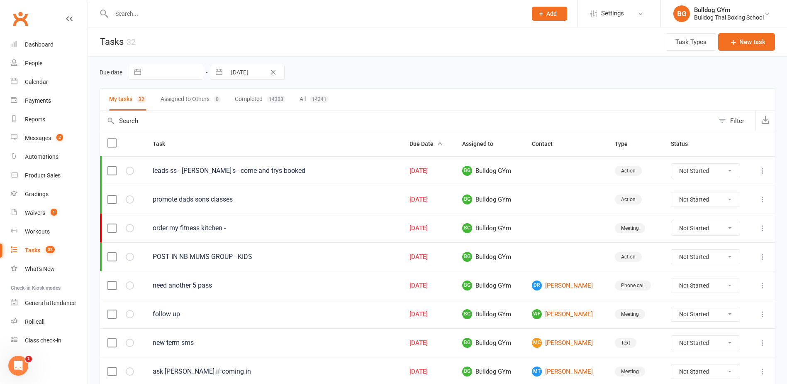
click at [134, 8] on input "text" at bounding box center [315, 14] width 412 height 12
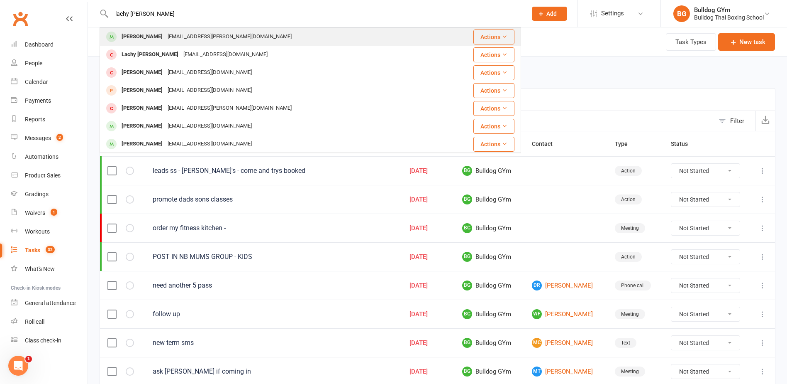
type input "lachy kemp"
drag, startPoint x: 160, startPoint y: 41, endPoint x: 185, endPoint y: 39, distance: 25.0
click at [165, 40] on div "lachlan.kemp@gmail.com" at bounding box center [229, 37] width 129 height 12
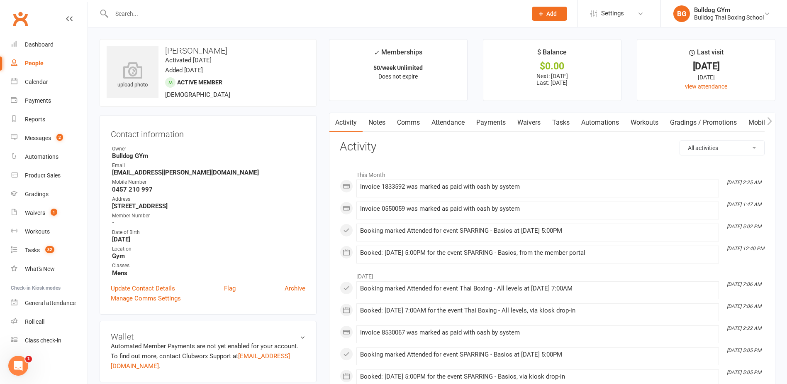
click at [380, 123] on link "Notes" at bounding box center [377, 122] width 29 height 19
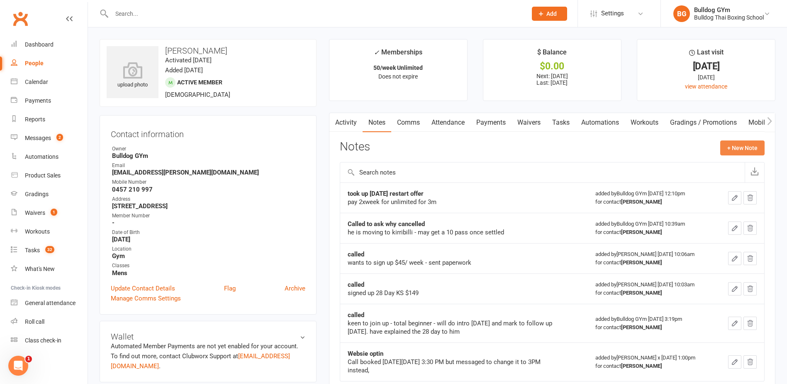
click at [744, 142] on button "+ New Note" at bounding box center [743, 147] width 44 height 15
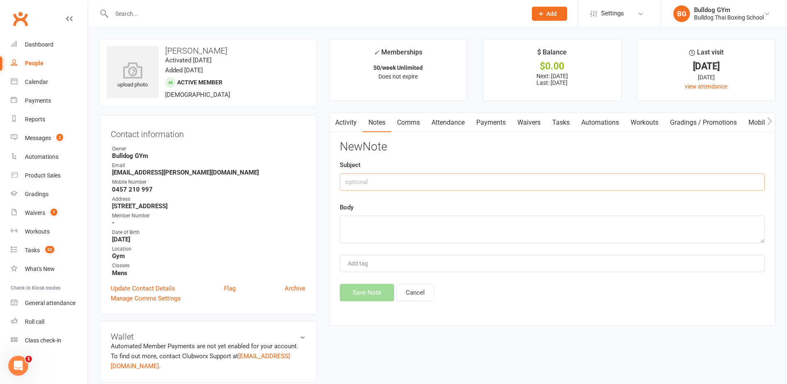
click at [375, 185] on input "text" at bounding box center [552, 181] width 425 height 17
type input "called me"
click at [387, 223] on textarea at bounding box center [552, 228] width 425 height 27
type textarea "hurt his elbow in class last week - 2 weeks off"
drag, startPoint x: 372, startPoint y: 291, endPoint x: 366, endPoint y: 282, distance: 10.1
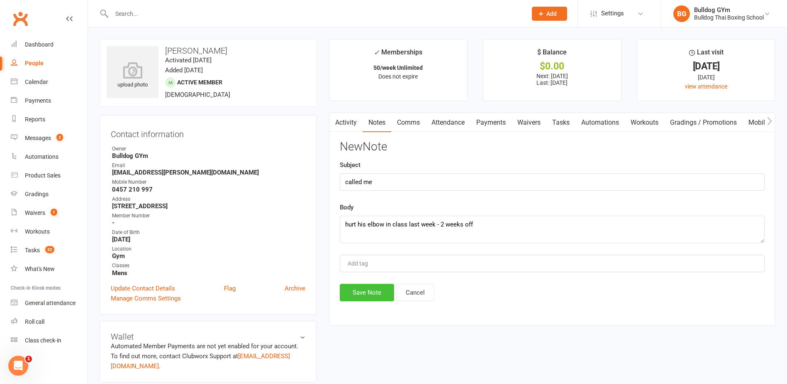
click at [372, 290] on button "Save Note" at bounding box center [367, 292] width 54 height 17
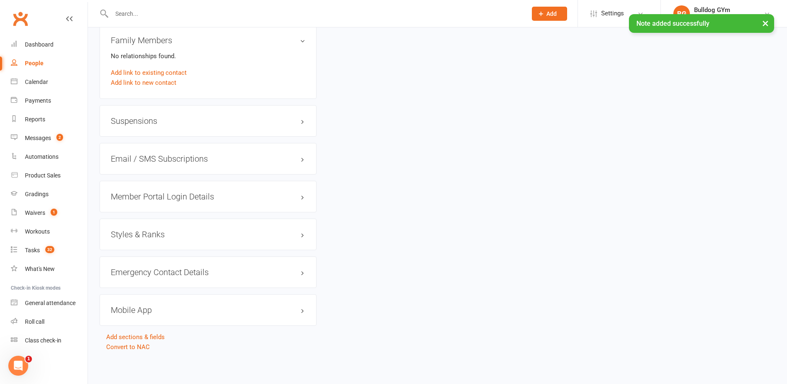
scroll to position [642, 0]
click at [141, 121] on h3 "Suspensions" at bounding box center [208, 120] width 195 height 9
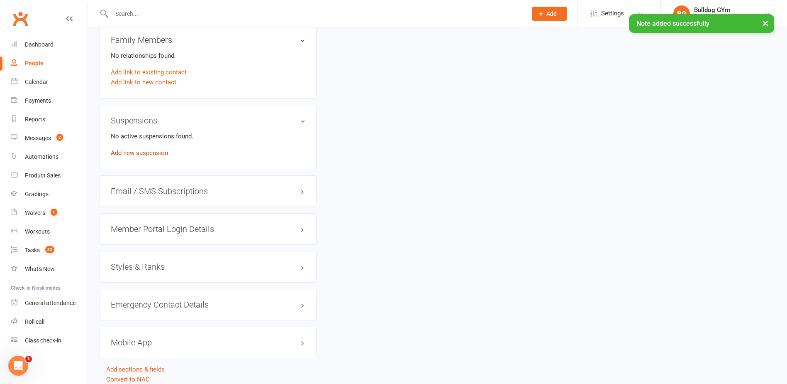
click at [148, 149] on link "Add new suspension" at bounding box center [139, 152] width 57 height 7
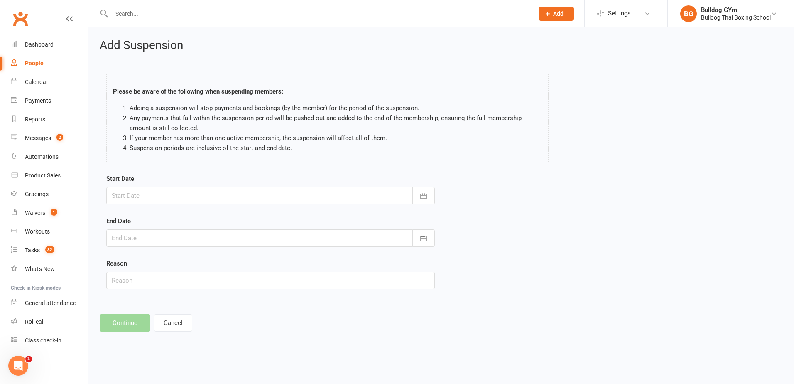
click at [152, 191] on div at bounding box center [270, 195] width 328 height 17
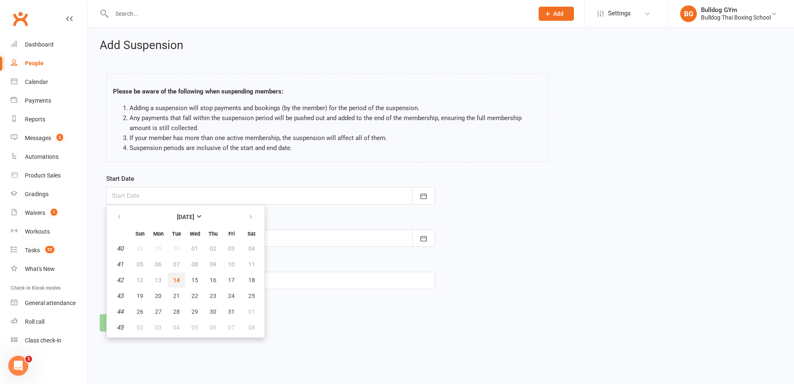
click at [174, 280] on span "14" at bounding box center [176, 279] width 7 height 7
type input "[DATE]"
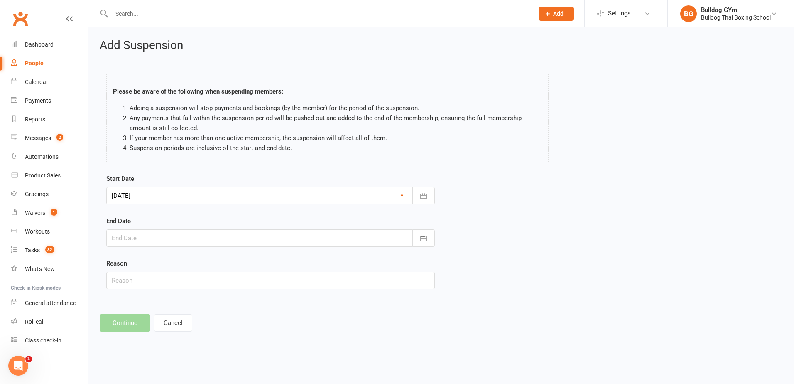
click at [141, 239] on div at bounding box center [270, 237] width 328 height 17
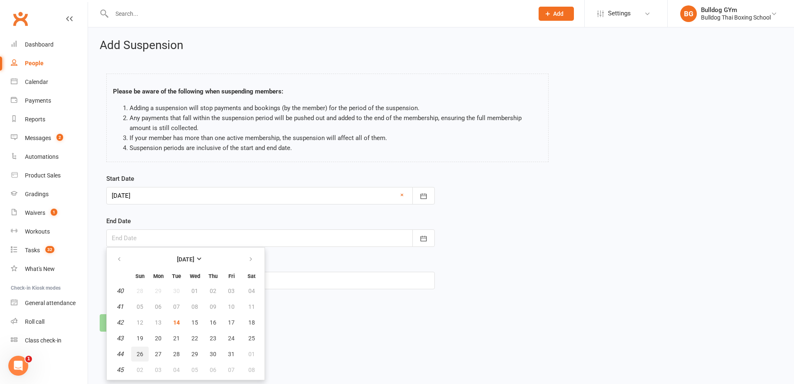
click at [139, 356] on span "26" at bounding box center [140, 353] width 7 height 7
type input "26 Oct 2025"
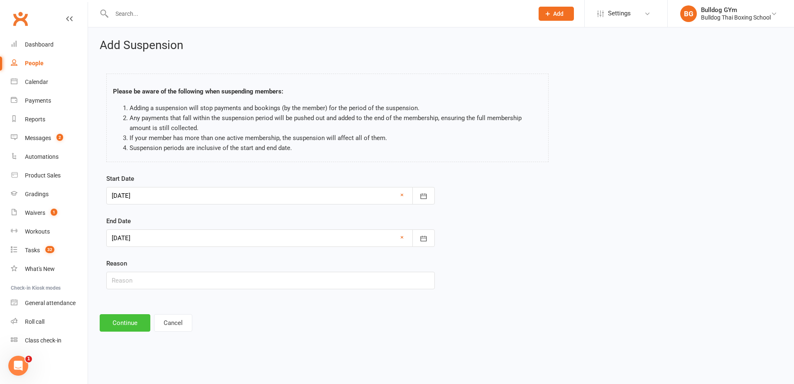
click at [129, 323] on button "Continue" at bounding box center [125, 322] width 51 height 17
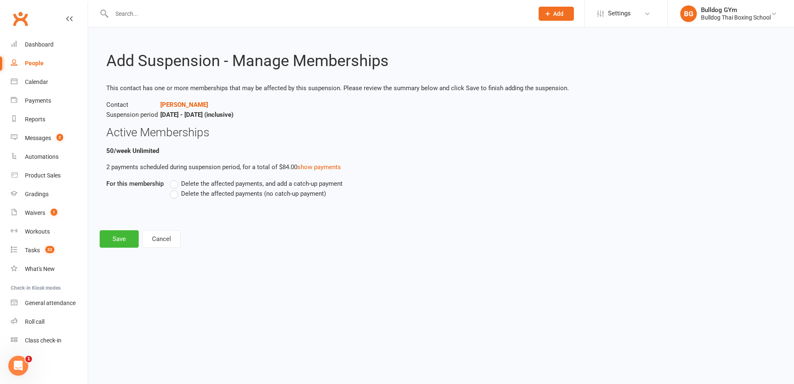
click at [174, 192] on label "Delete the affected payments (no catch-up payment)" at bounding box center [248, 193] width 156 height 10
click at [174, 188] on input "Delete the affected payments (no catch-up payment)" at bounding box center [172, 188] width 5 height 0
click at [125, 240] on button "Save" at bounding box center [119, 238] width 39 height 17
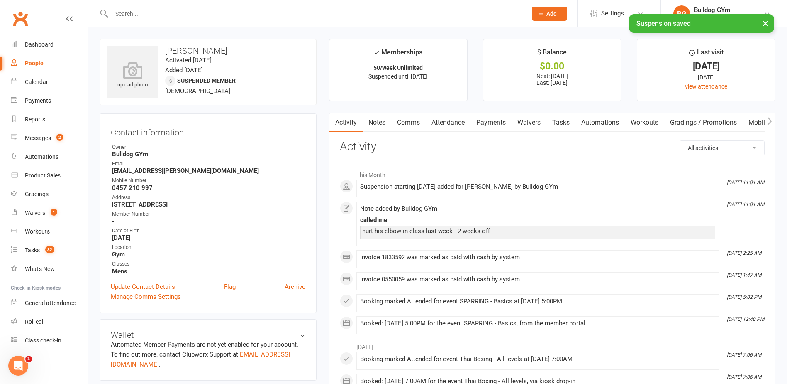
click at [569, 120] on link "Tasks" at bounding box center [561, 122] width 29 height 19
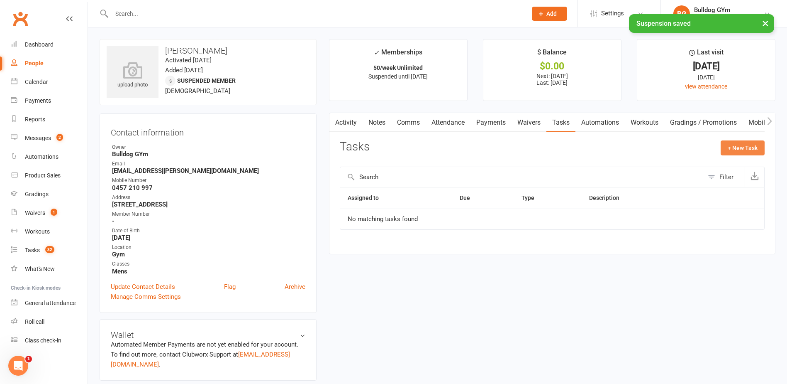
click at [737, 146] on button "+ New Task" at bounding box center [743, 147] width 44 height 15
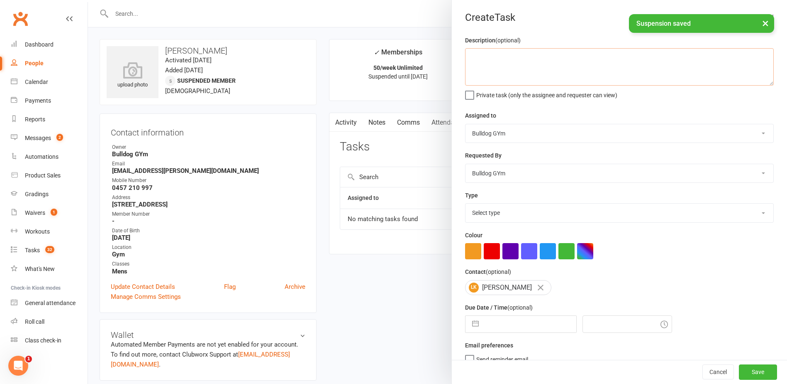
click at [499, 59] on textarea at bounding box center [619, 66] width 309 height 37
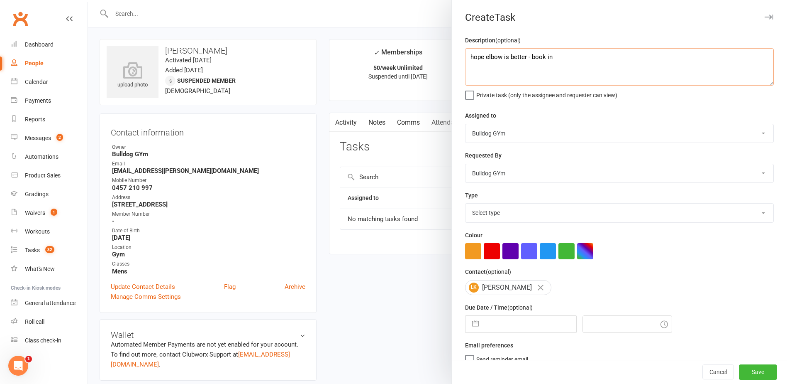
type textarea "hope elbow is better - book in"
click at [499, 214] on select "Select type Action E-mail Meeting Phone call Text Add new task type" at bounding box center [620, 212] width 308 height 18
select select "13825"
click at [466, 205] on select "Select type Action E-mail Meeting Phone call Text Add new task type" at bounding box center [620, 212] width 308 height 18
click at [517, 328] on input "text" at bounding box center [529, 323] width 93 height 17
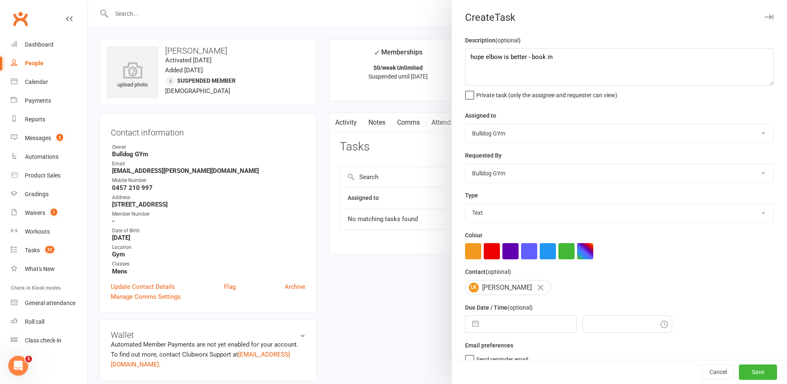
select select "8"
select select "2025"
select select "9"
select select "2025"
select select "10"
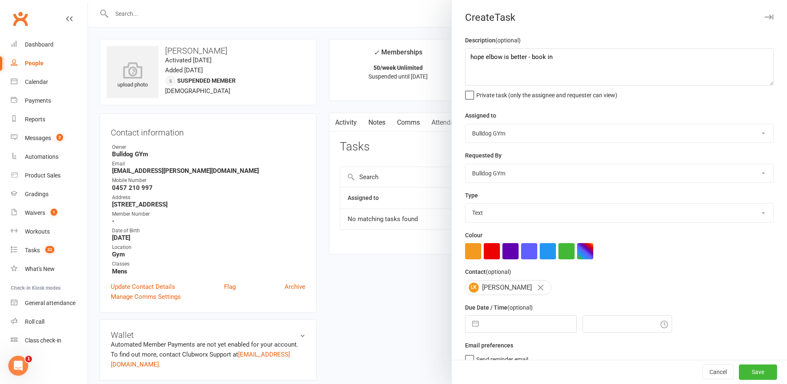
select select "2025"
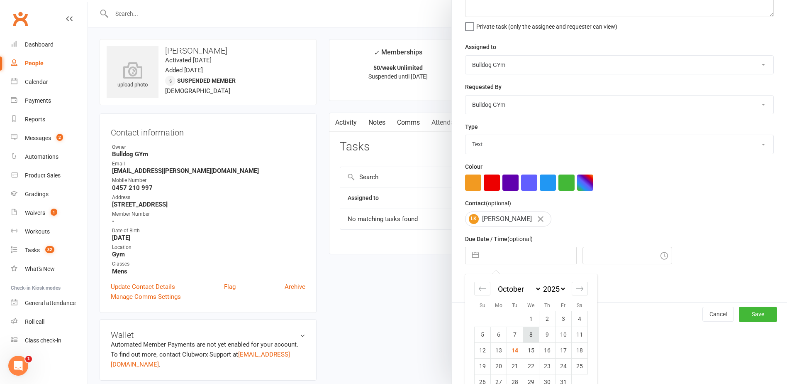
scroll to position [87, 0]
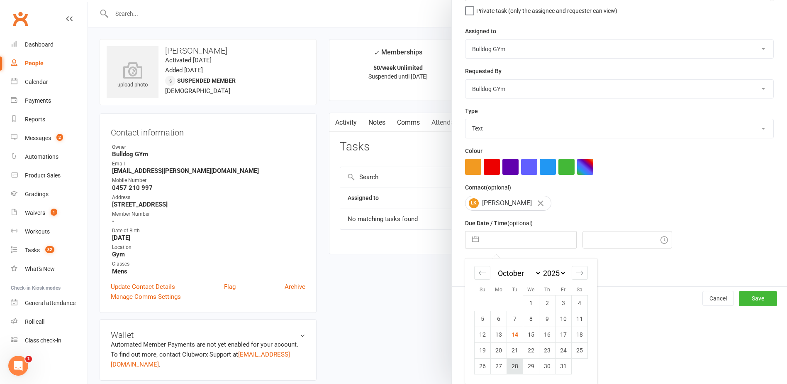
click at [510, 364] on td "28" at bounding box center [515, 366] width 16 height 16
type input "28 Oct 2025"
type input "11:15am"
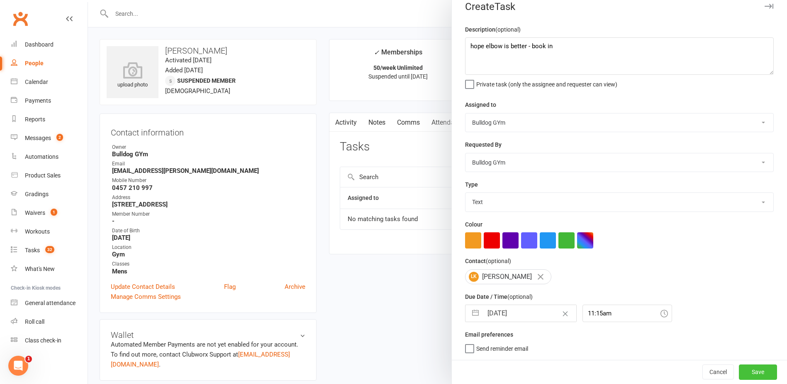
drag, startPoint x: 741, startPoint y: 373, endPoint x: 731, endPoint y: 356, distance: 19.5
click at [741, 372] on button "Save" at bounding box center [758, 371] width 38 height 15
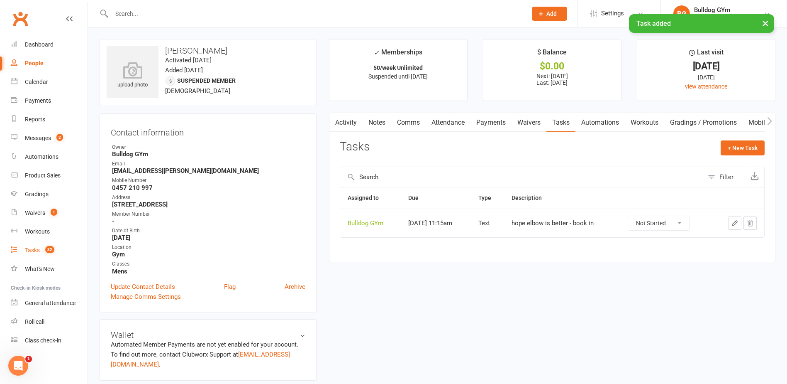
click at [36, 247] on div "Tasks" at bounding box center [32, 250] width 15 height 7
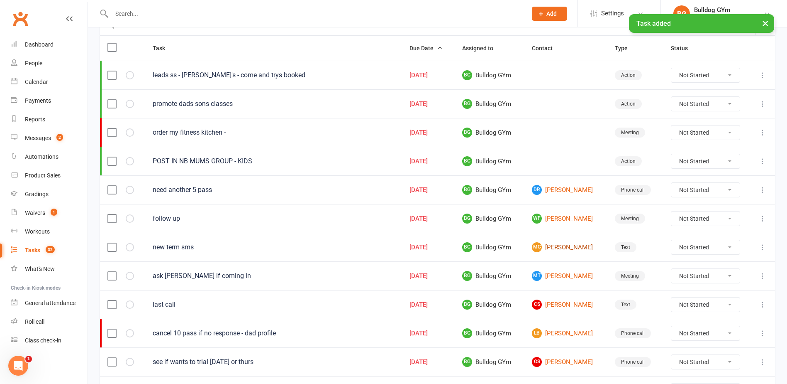
scroll to position [125, 0]
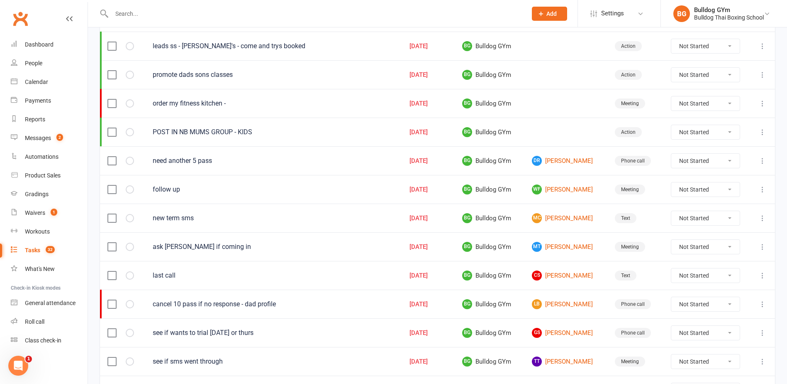
click at [732, 245] on select "Not Started In Progress Waiting Complete" at bounding box center [706, 247] width 68 height 14
click at [677, 240] on select "Not Started In Progress Waiting Complete" at bounding box center [706, 247] width 68 height 14
select select "unstarted"
click at [553, 215] on link "MC Michelle Coniglio Millar" at bounding box center [566, 218] width 68 height 10
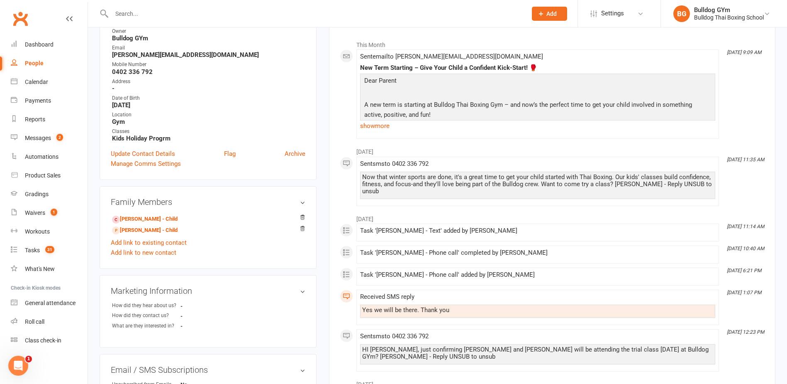
scroll to position [125, 0]
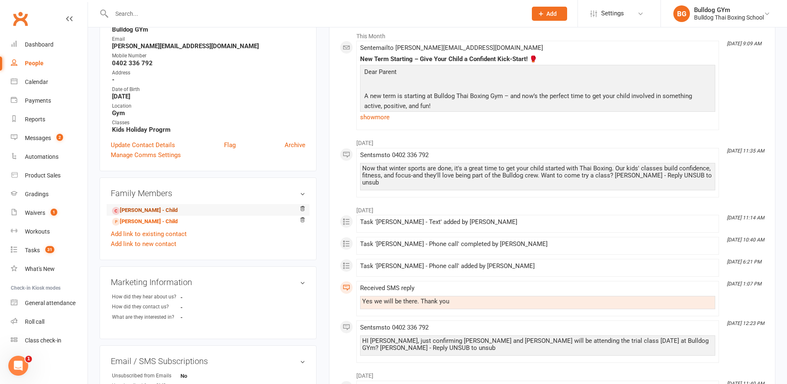
click at [136, 210] on link "Liam Millar - Child" at bounding box center [145, 210] width 66 height 9
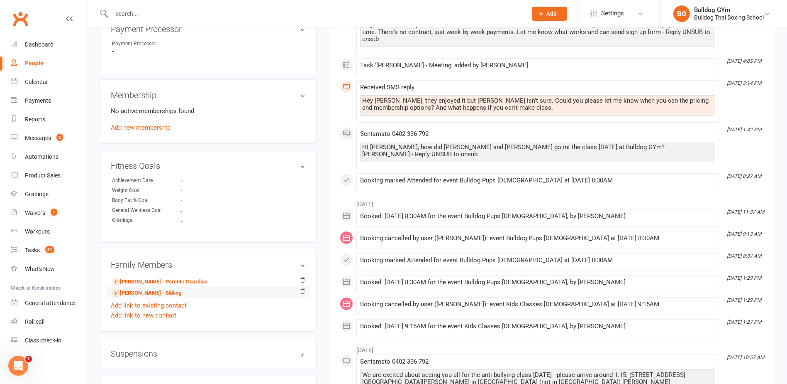
scroll to position [374, 0]
click at [146, 279] on link "Michelle Coniglio Millar - Parent / Guardian" at bounding box center [159, 281] width 95 height 9
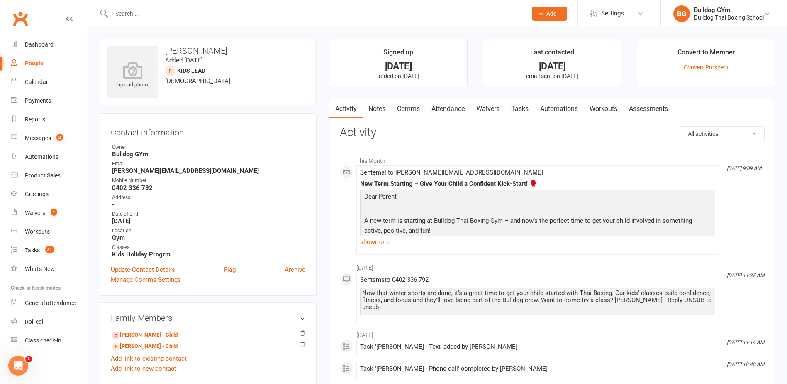
click at [524, 106] on link "Tasks" at bounding box center [520, 108] width 29 height 19
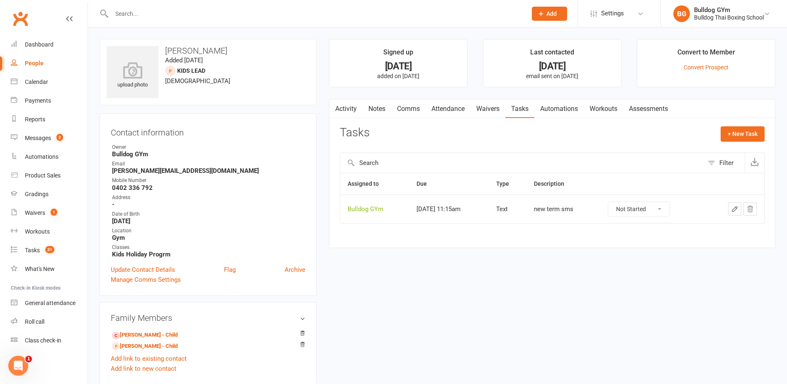
click at [737, 204] on button "button" at bounding box center [735, 208] width 13 height 13
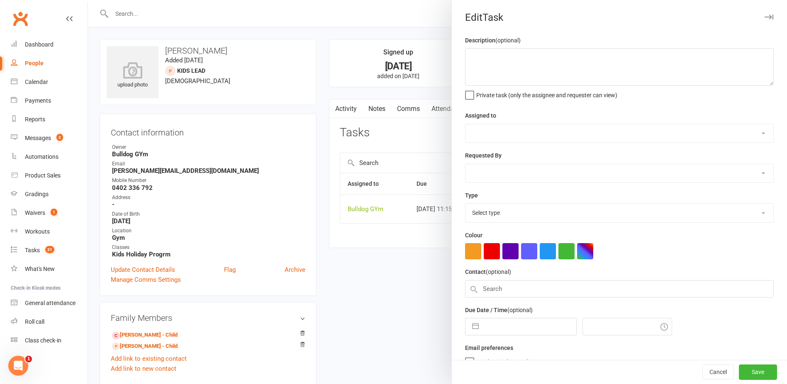
type textarea "new term sms"
select select "12940"
type input "[DATE]"
type input "11:15am"
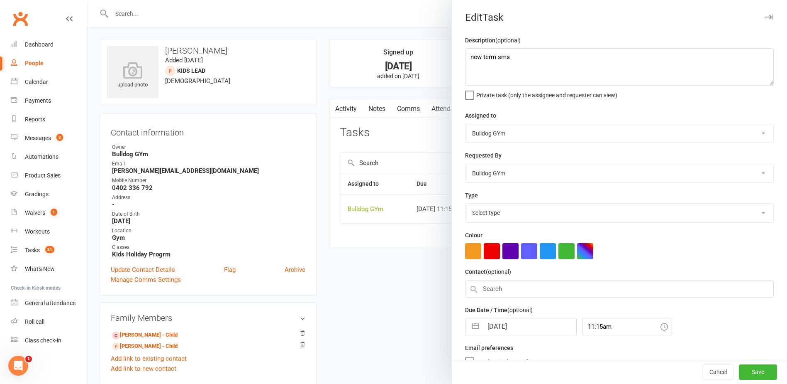
select select "13825"
select select "8"
select select "2025"
select select "9"
select select "2025"
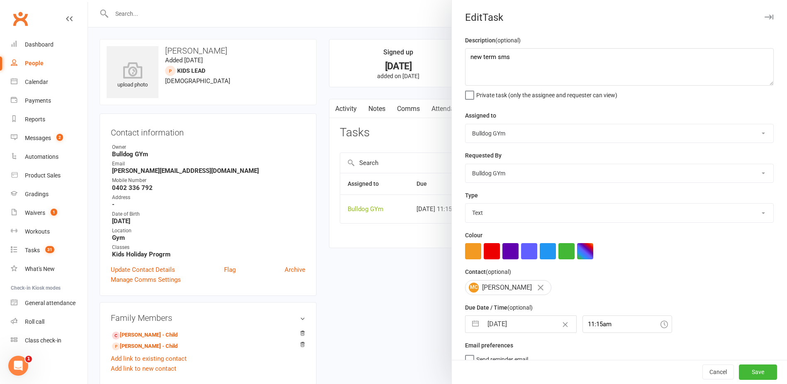
select select "10"
select select "2025"
click at [521, 332] on input "[DATE]" at bounding box center [529, 323] width 93 height 17
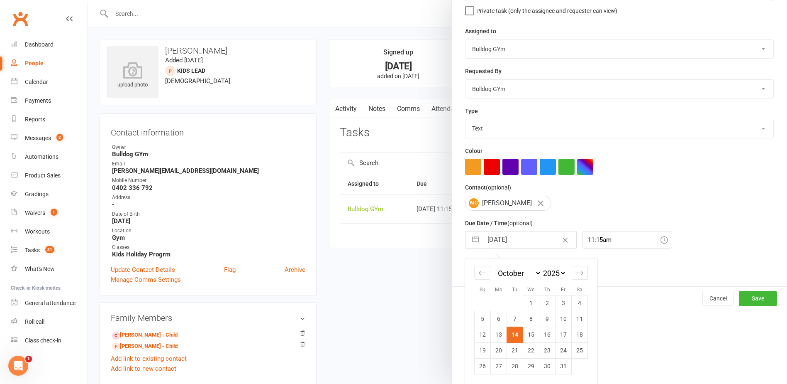
click at [501, 348] on td "20" at bounding box center [499, 350] width 16 height 16
type input "20 Oct 2025"
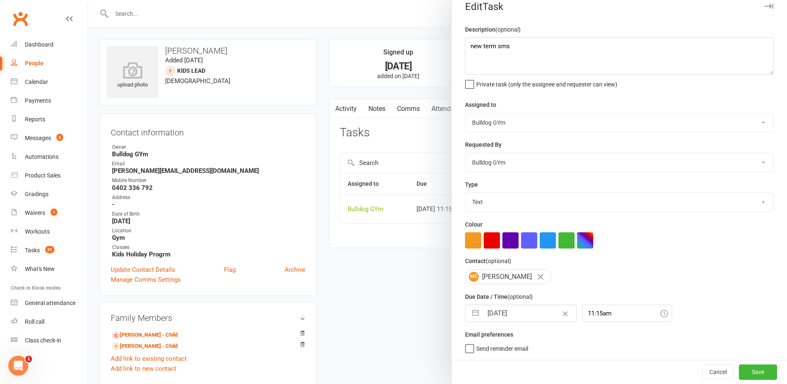
scroll to position [14, 0]
drag, startPoint x: 746, startPoint y: 368, endPoint x: 597, endPoint y: 351, distance: 150.0
click at [746, 368] on button "Save" at bounding box center [758, 371] width 38 height 15
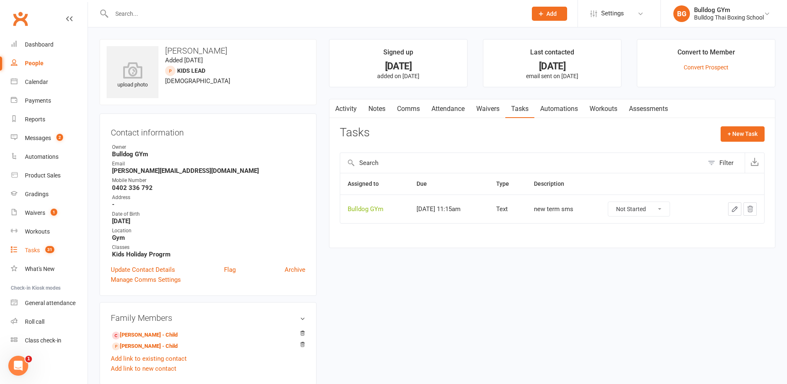
click at [36, 242] on link "Tasks 31" at bounding box center [49, 250] width 77 height 19
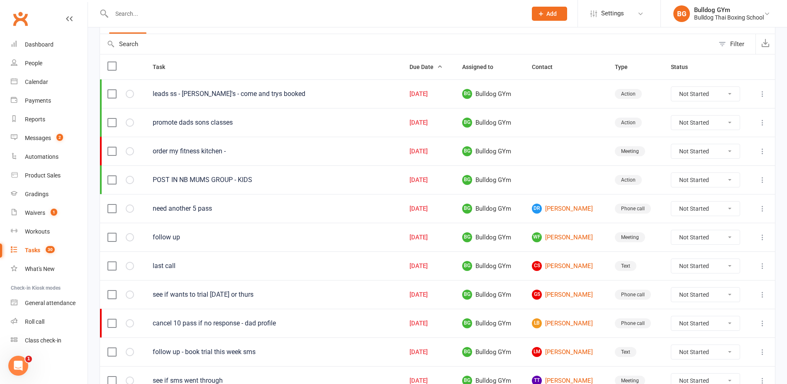
scroll to position [83, 0]
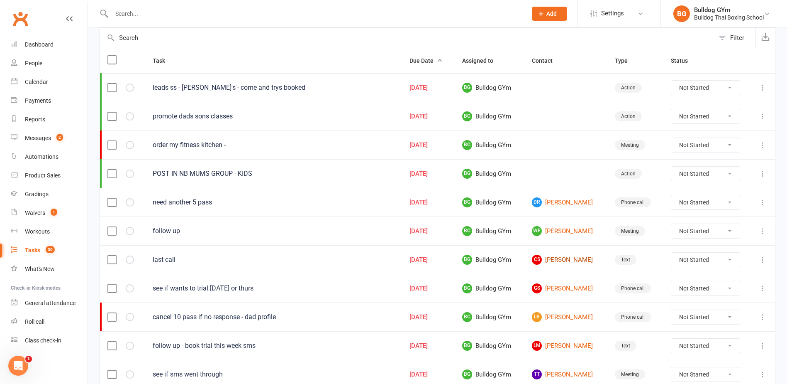
click at [567, 259] on link "CS Carolina Soto" at bounding box center [566, 259] width 68 height 10
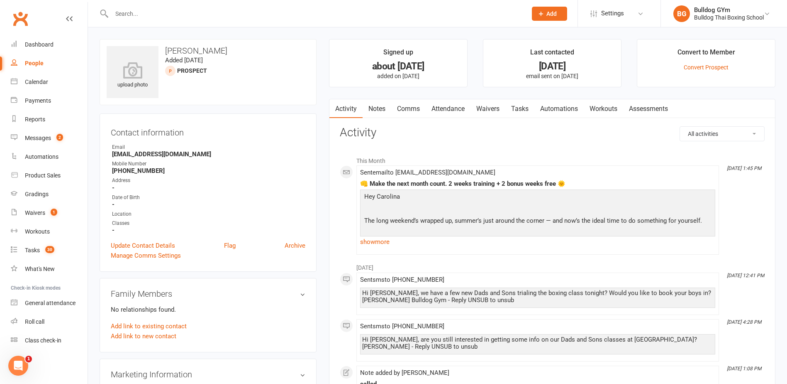
click at [521, 110] on link "Tasks" at bounding box center [520, 108] width 29 height 19
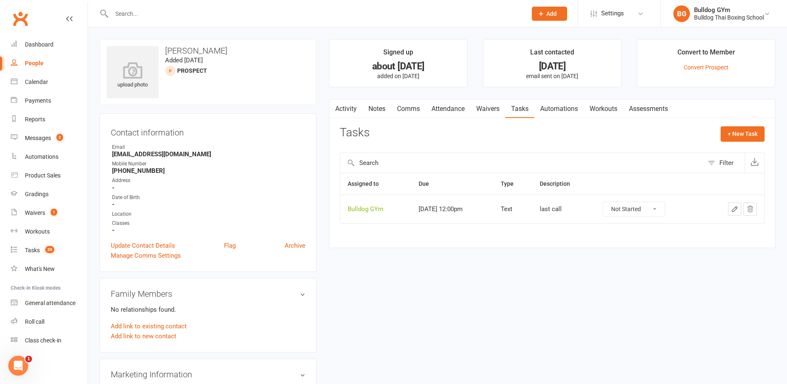
drag, startPoint x: 340, startPoint y: 112, endPoint x: 347, endPoint y: 111, distance: 6.7
click at [344, 112] on link "Activity" at bounding box center [346, 108] width 33 height 19
